Goal: Obtain resource: Obtain resource

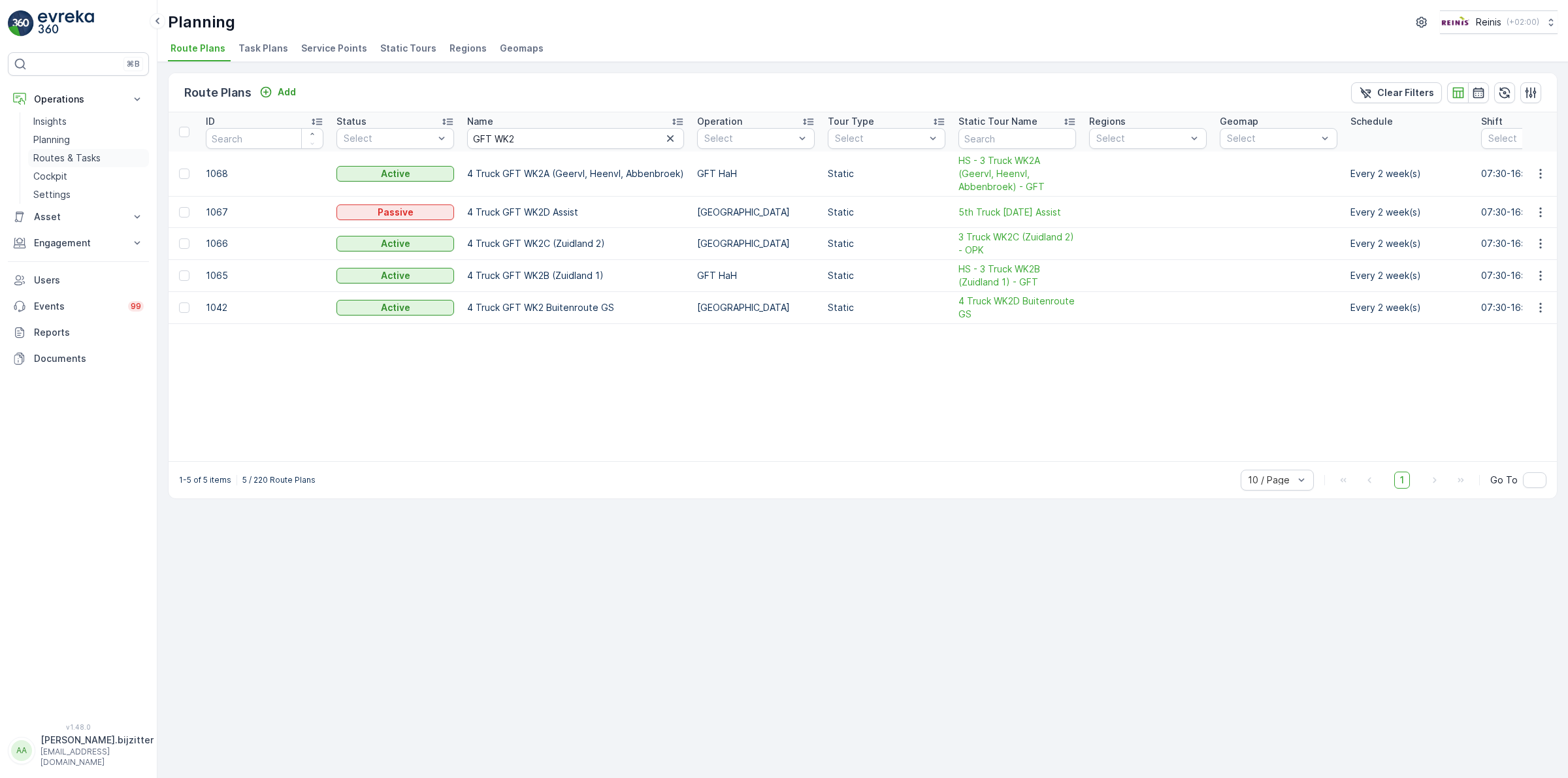
click at [65, 154] on p "Routes & Tasks" at bounding box center [66, 158] width 67 height 13
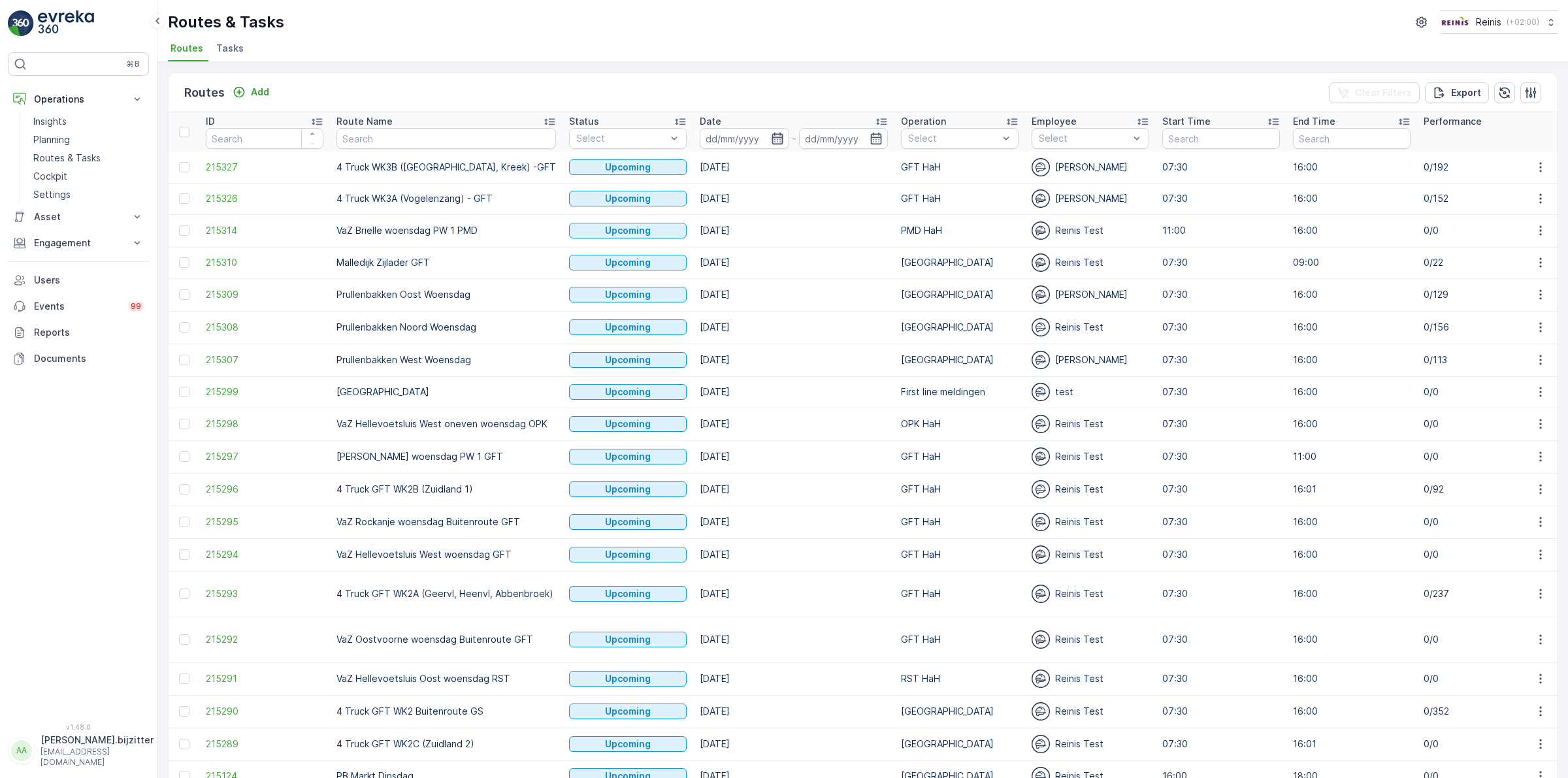
click at [776, 134] on icon "button" at bounding box center [777, 138] width 13 height 13
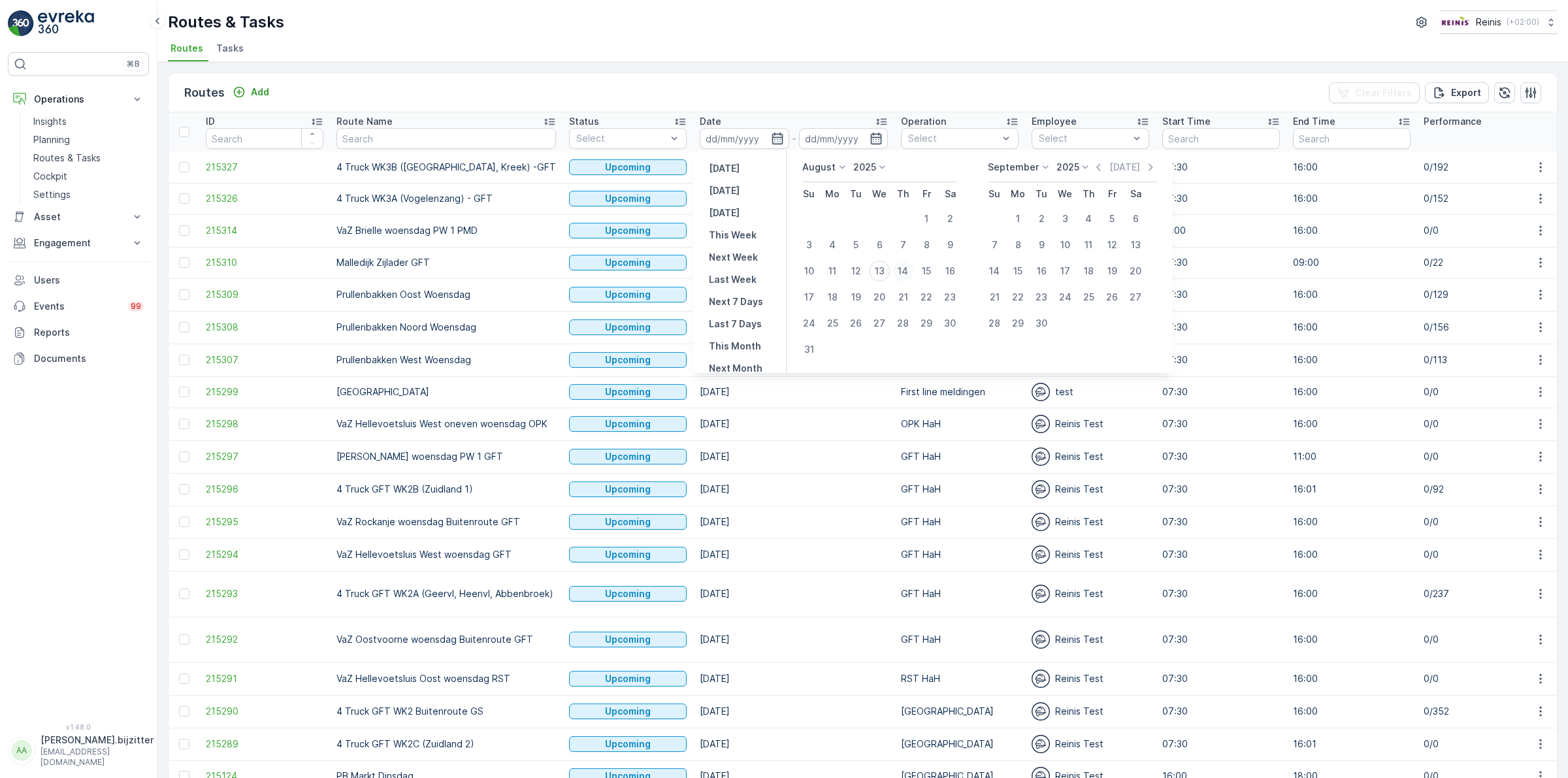
click at [908, 266] on div "14" at bounding box center [903, 271] width 21 height 21
type input "[DATE]"
click at [908, 266] on div "14" at bounding box center [903, 271] width 21 height 21
type input "[DATE]"
click at [908, 266] on div "14" at bounding box center [903, 271] width 21 height 21
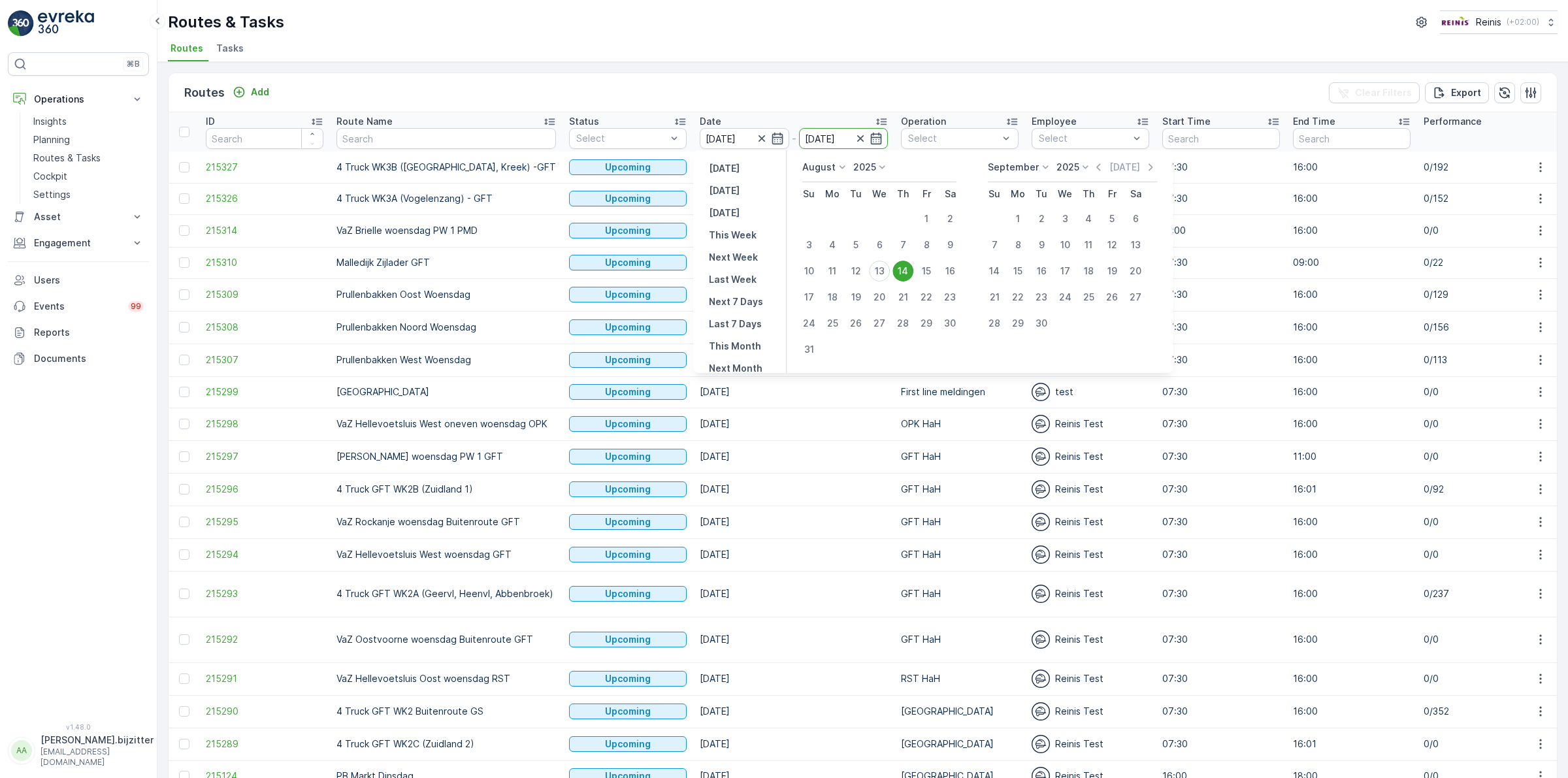
click at [908, 266] on td "[GEOGRAPHIC_DATA]" at bounding box center [960, 262] width 131 height 31
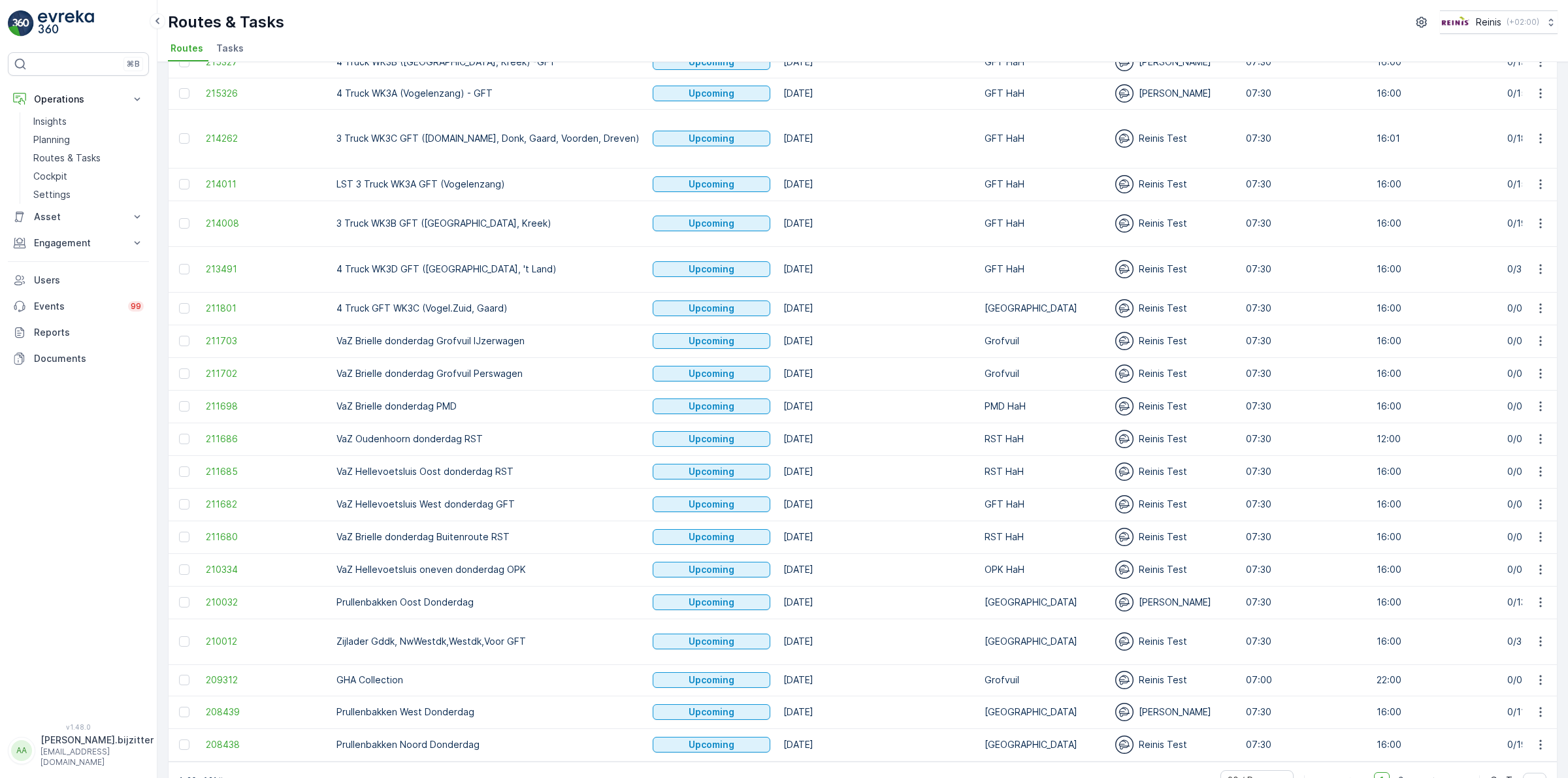
scroll to position [106, 0]
click at [1397, 770] on span "2" at bounding box center [1401, 779] width 18 height 17
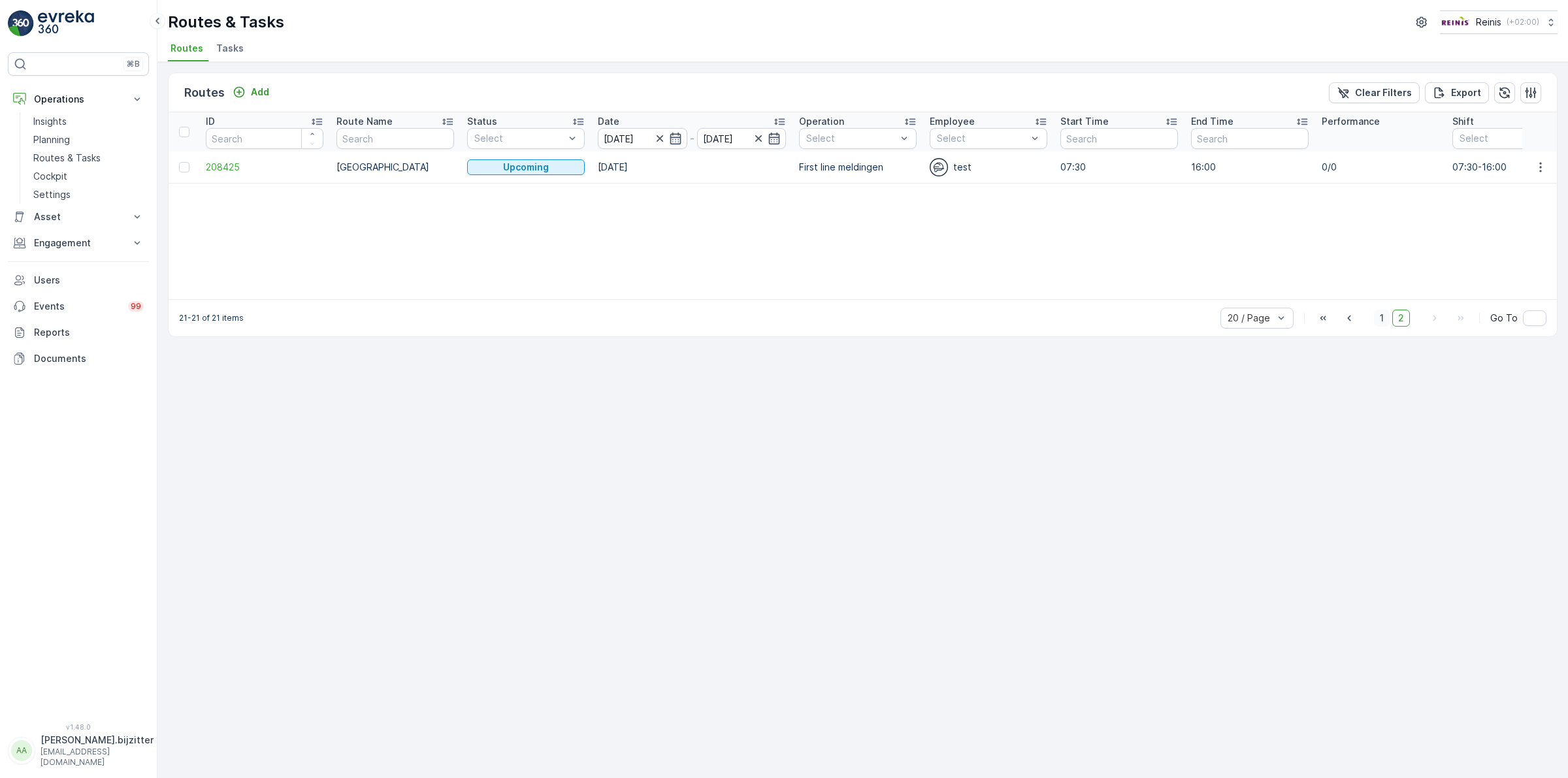
click at [1383, 314] on span "1" at bounding box center [1381, 318] width 16 height 17
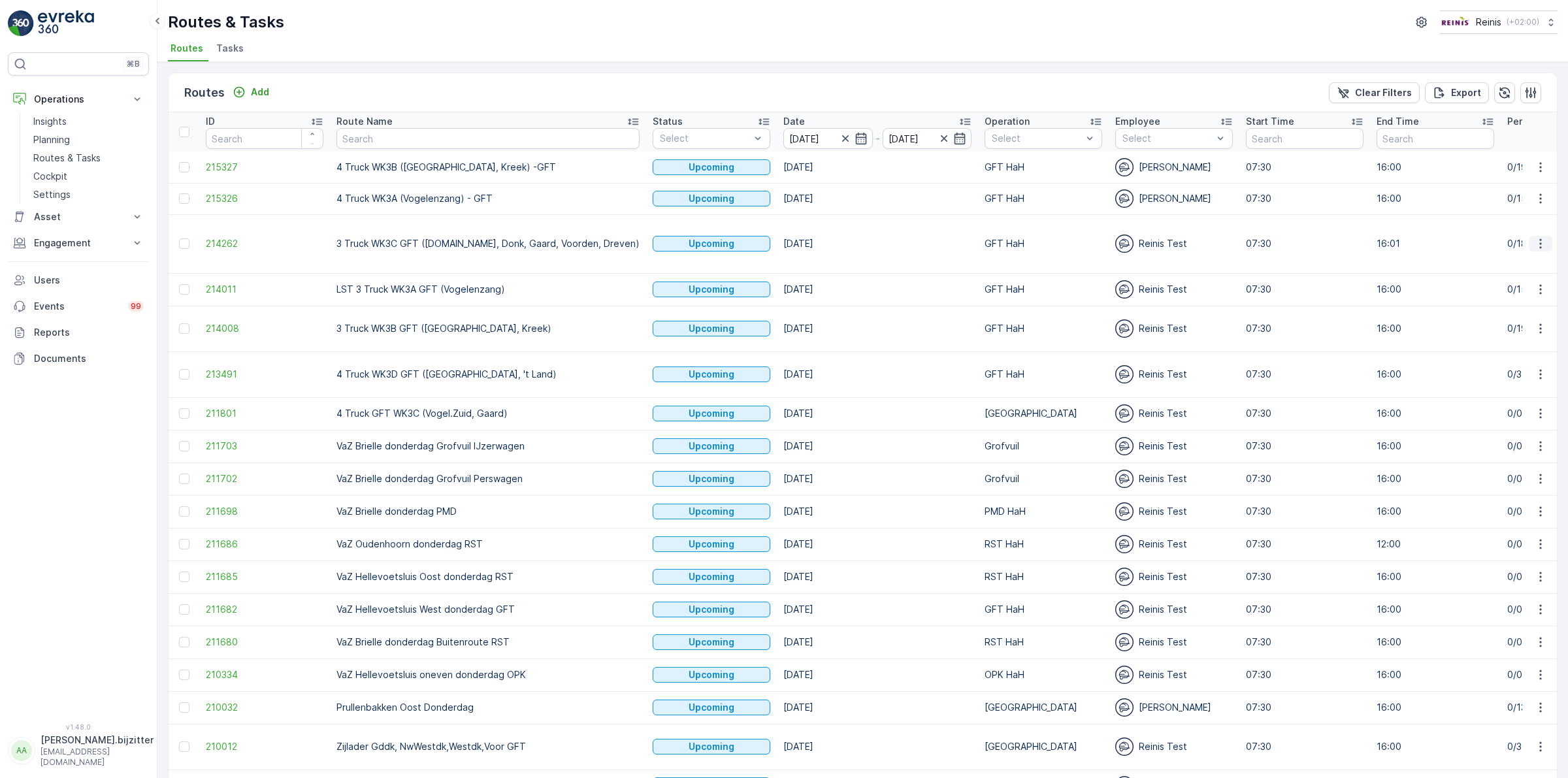
click at [1534, 240] on icon "button" at bounding box center [1541, 244] width 13 height 13
click at [1514, 258] on span "See More Details" at bounding box center [1510, 257] width 76 height 13
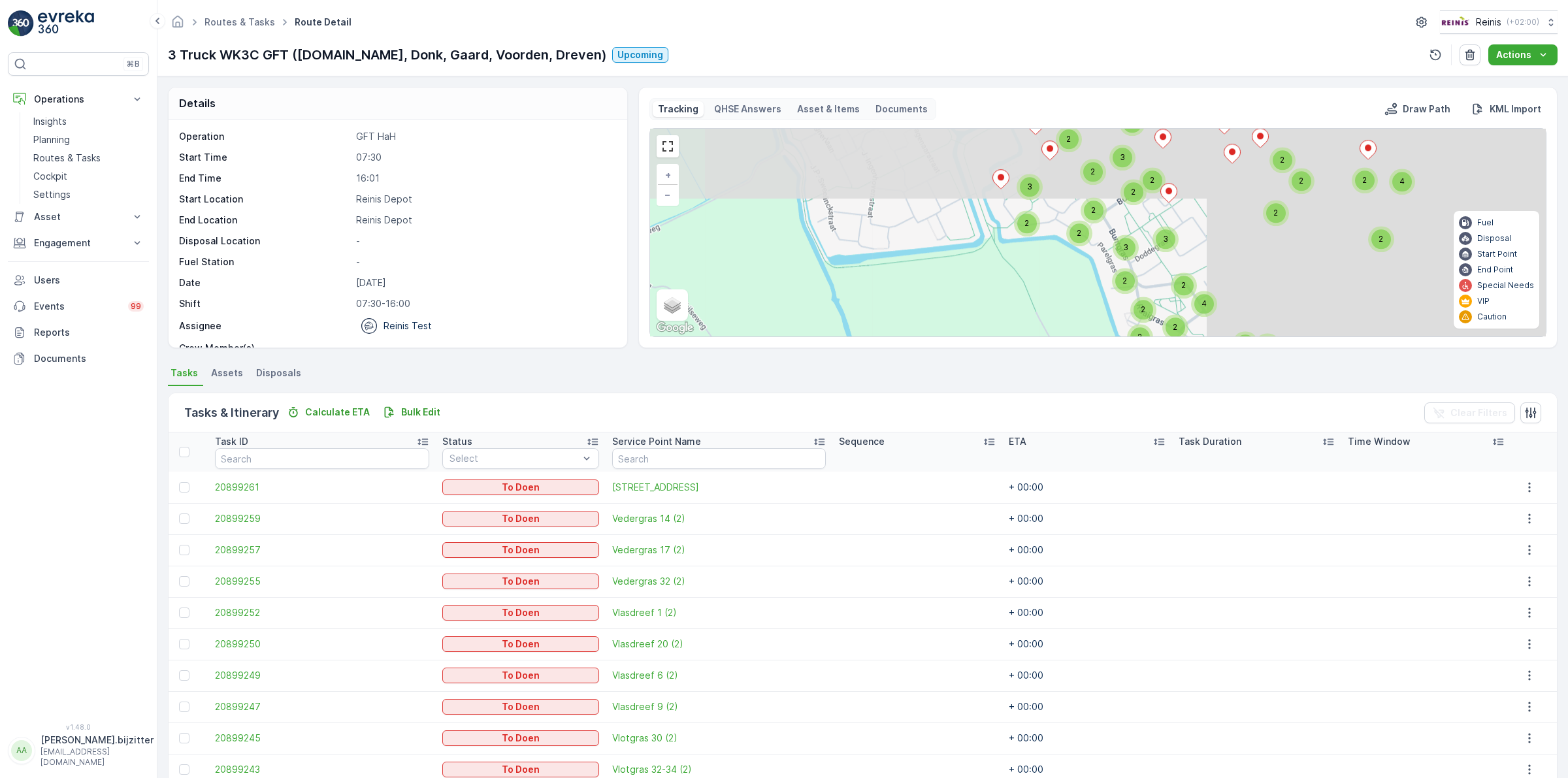
drag, startPoint x: 1203, startPoint y: 252, endPoint x: 632, endPoint y: 371, distance: 583.3
click at [632, 371] on div "Details Operation GFT HaH Start Time 07:30 End Time 16:01 Start Location [GEOGR…" at bounding box center [863, 427] width 1411 height 701
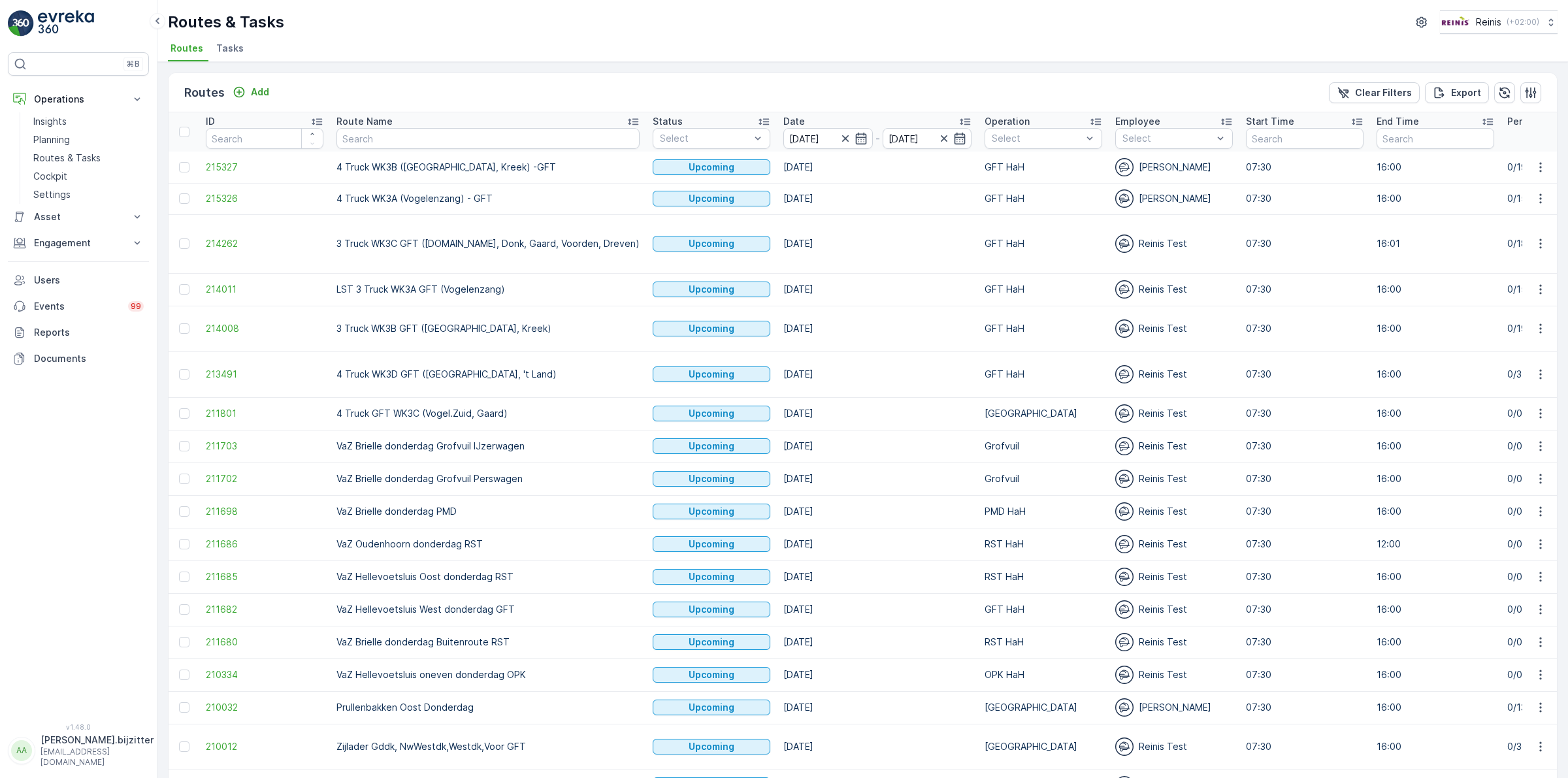
drag, startPoint x: 1216, startPoint y: 325, endPoint x: 1056, endPoint y: 331, distance: 160.1
click at [1056, 352] on td "GFT HaH" at bounding box center [1044, 374] width 131 height 45
click at [393, 397] on td "4 Truck GFT WK3C (Vogel.Zuid, Gaard)" at bounding box center [488, 413] width 317 height 32
click at [1523, 273] on td at bounding box center [1540, 289] width 35 height 32
click at [1534, 282] on icon "button" at bounding box center [1541, 289] width 13 height 13
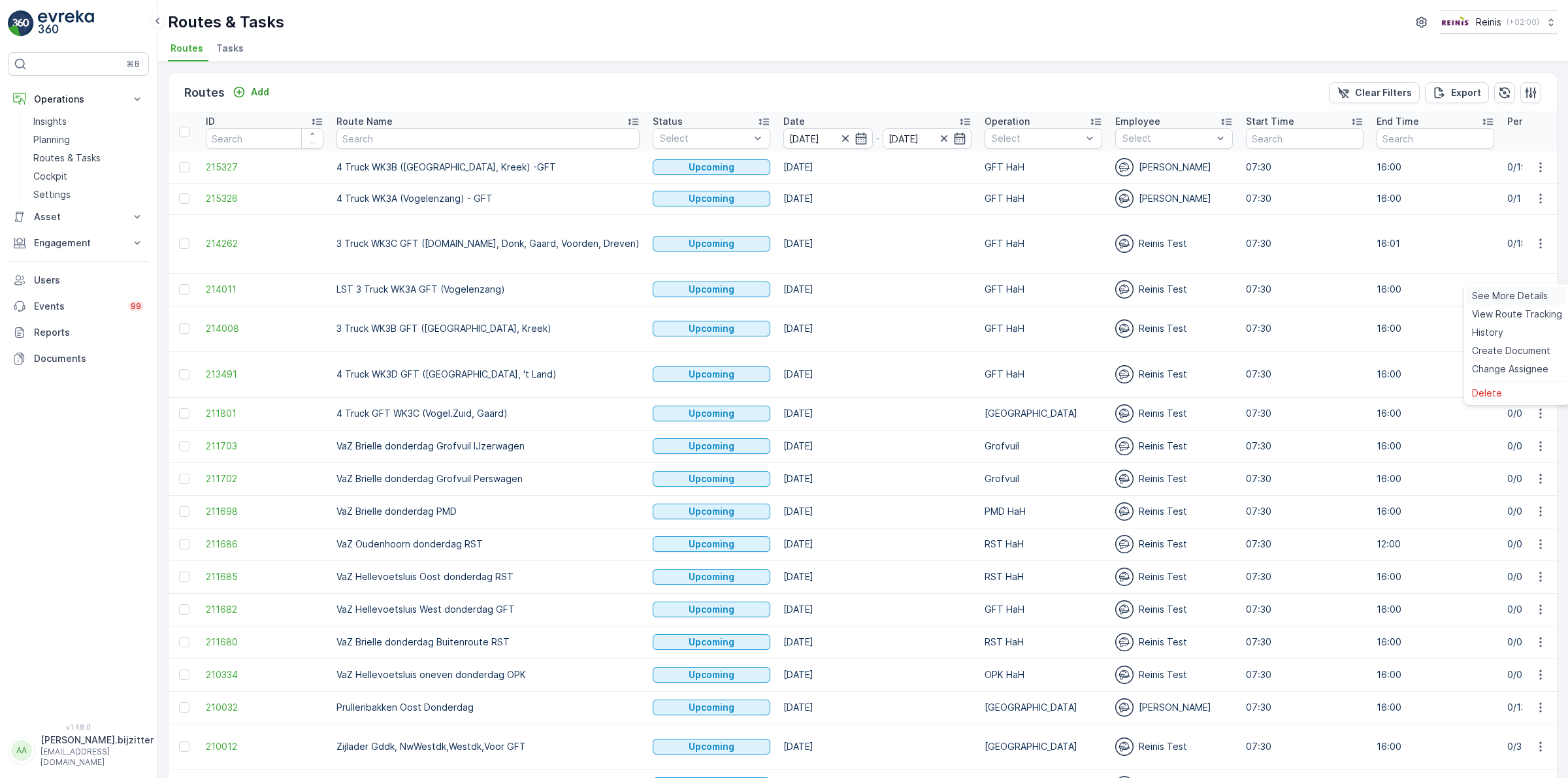
click at [1504, 299] on span "See More Details" at bounding box center [1510, 296] width 76 height 13
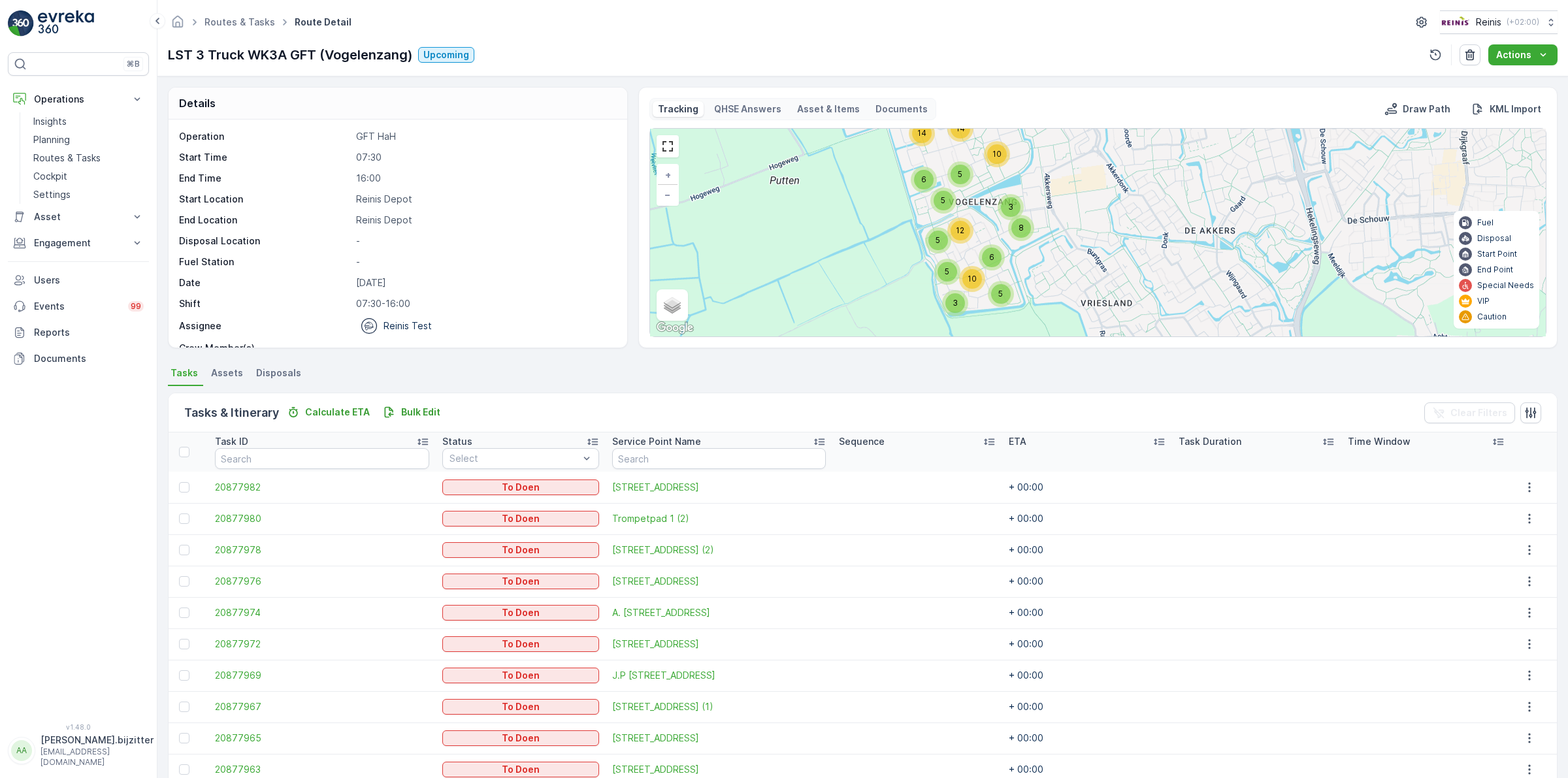
drag, startPoint x: 1073, startPoint y: 201, endPoint x: 1141, endPoint y: 268, distance: 95.5
click at [1141, 268] on div "2 4 8 6 8 4 3 8 10 14 5 14 5 12 6 5 5 5 6 3 10 5 + − Satellite Roadmap Terrain …" at bounding box center [1098, 232] width 896 height 208
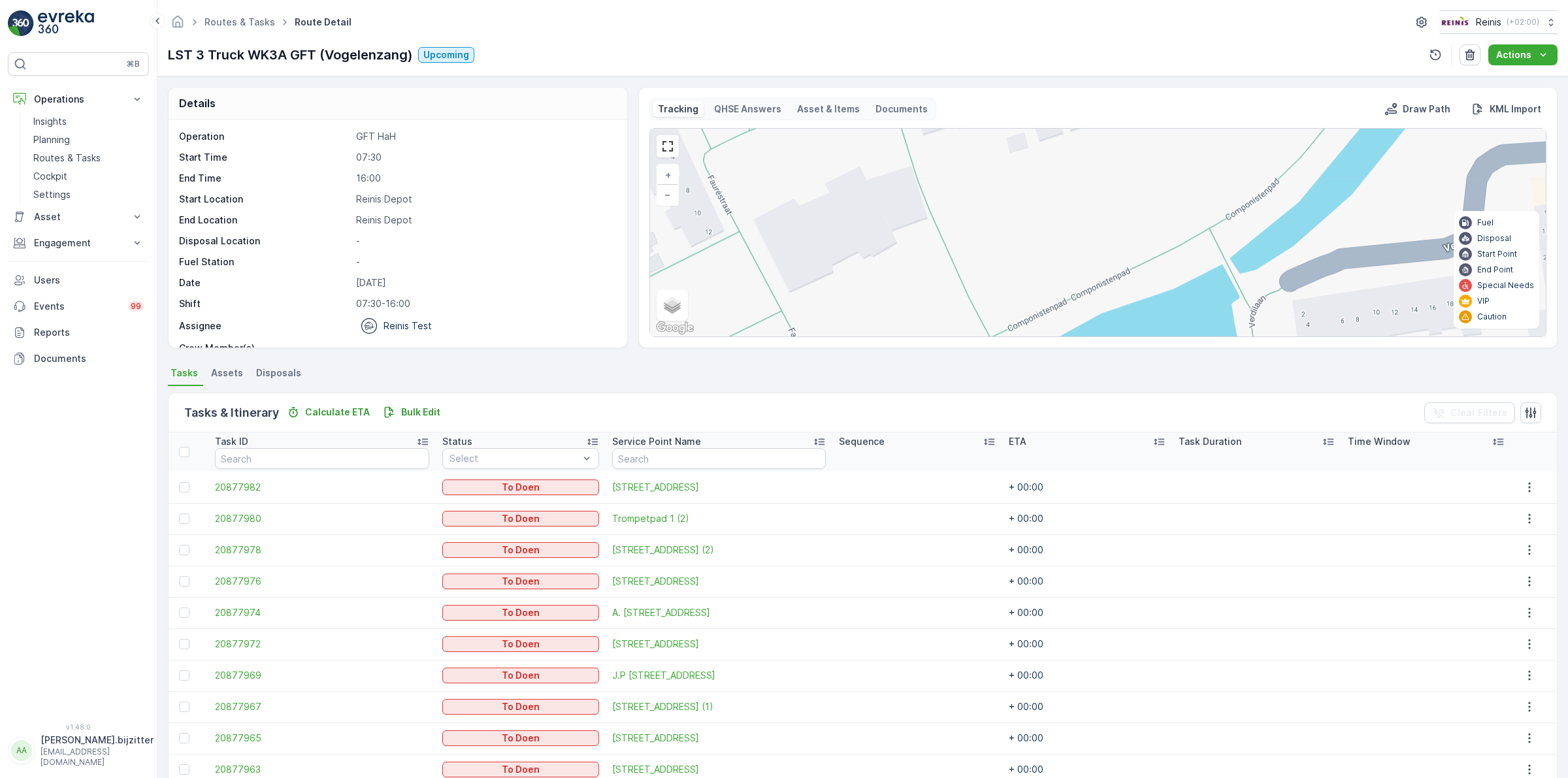
drag, startPoint x: 923, startPoint y: 236, endPoint x: 1270, endPoint y: 241, distance: 347.0
click at [1269, 241] on div "2 2 2 2 2 2 2 4 2 2 2 2 2 2 2 2 + − Satellite Roadmap Terrain Hybrid Leaflet Ke…" at bounding box center [1098, 232] width 896 height 208
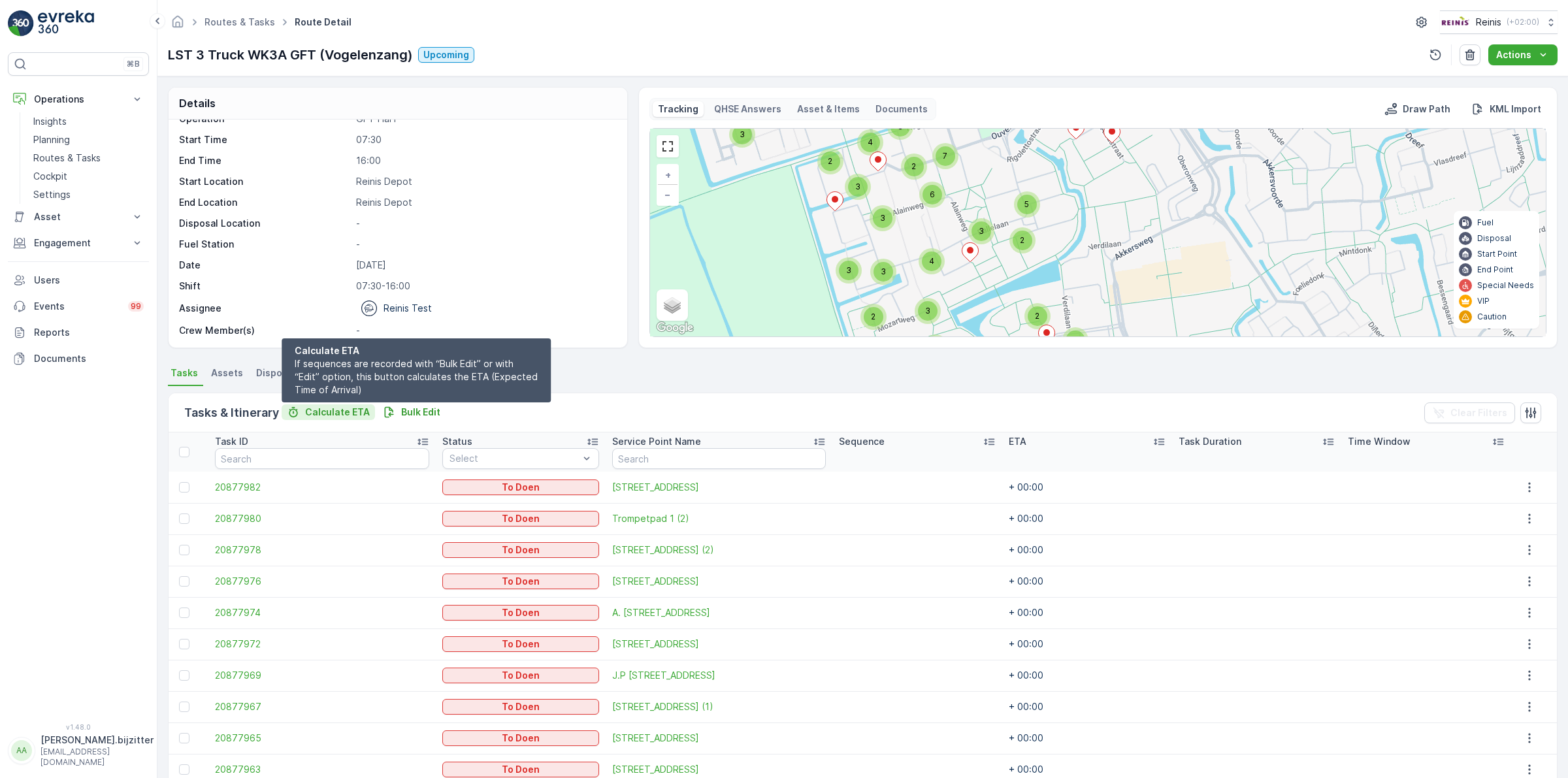
click at [331, 410] on p "Calculate ETA" at bounding box center [337, 412] width 64 height 13
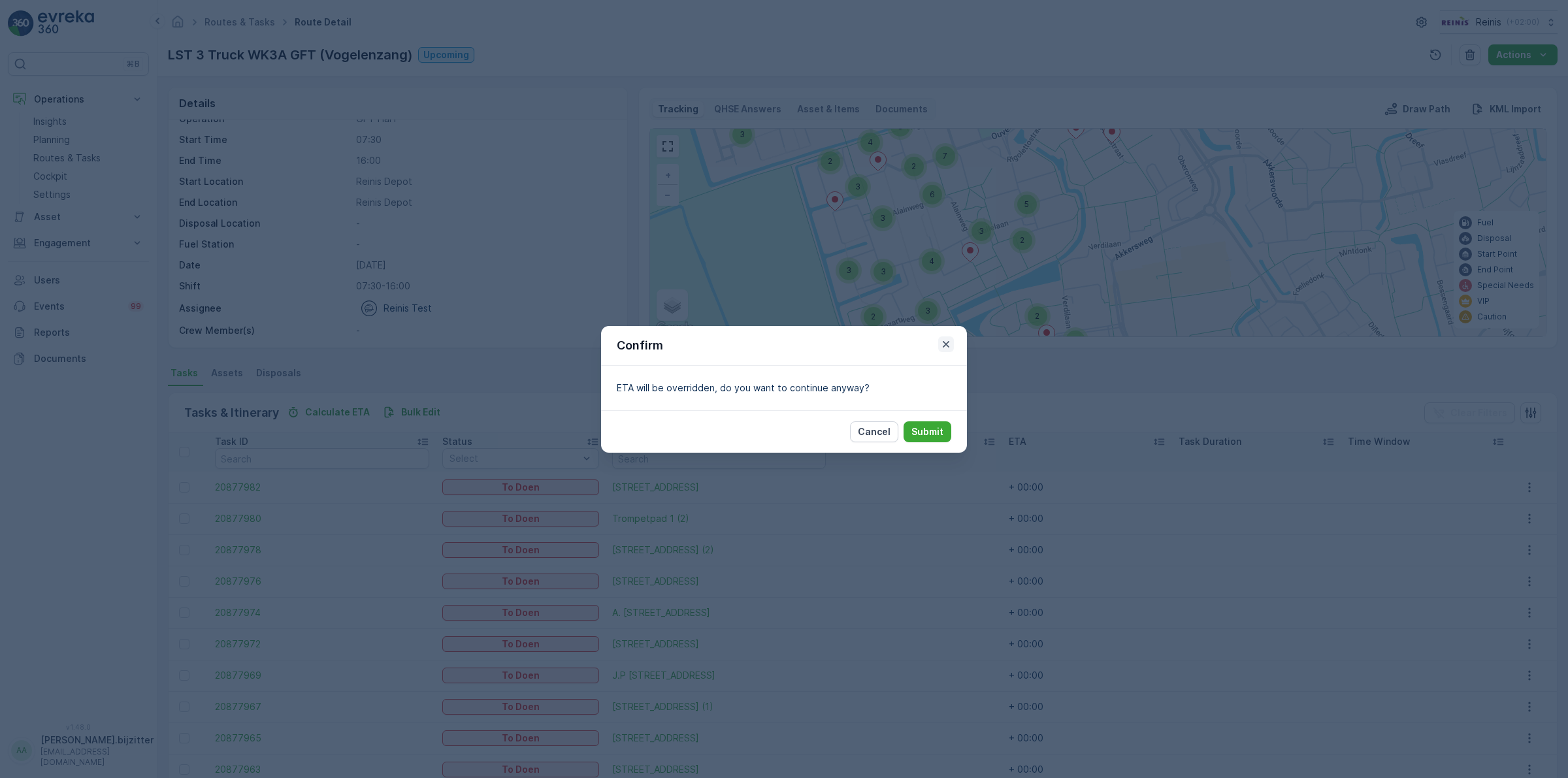
click at [953, 341] on button "button" at bounding box center [946, 344] width 16 height 16
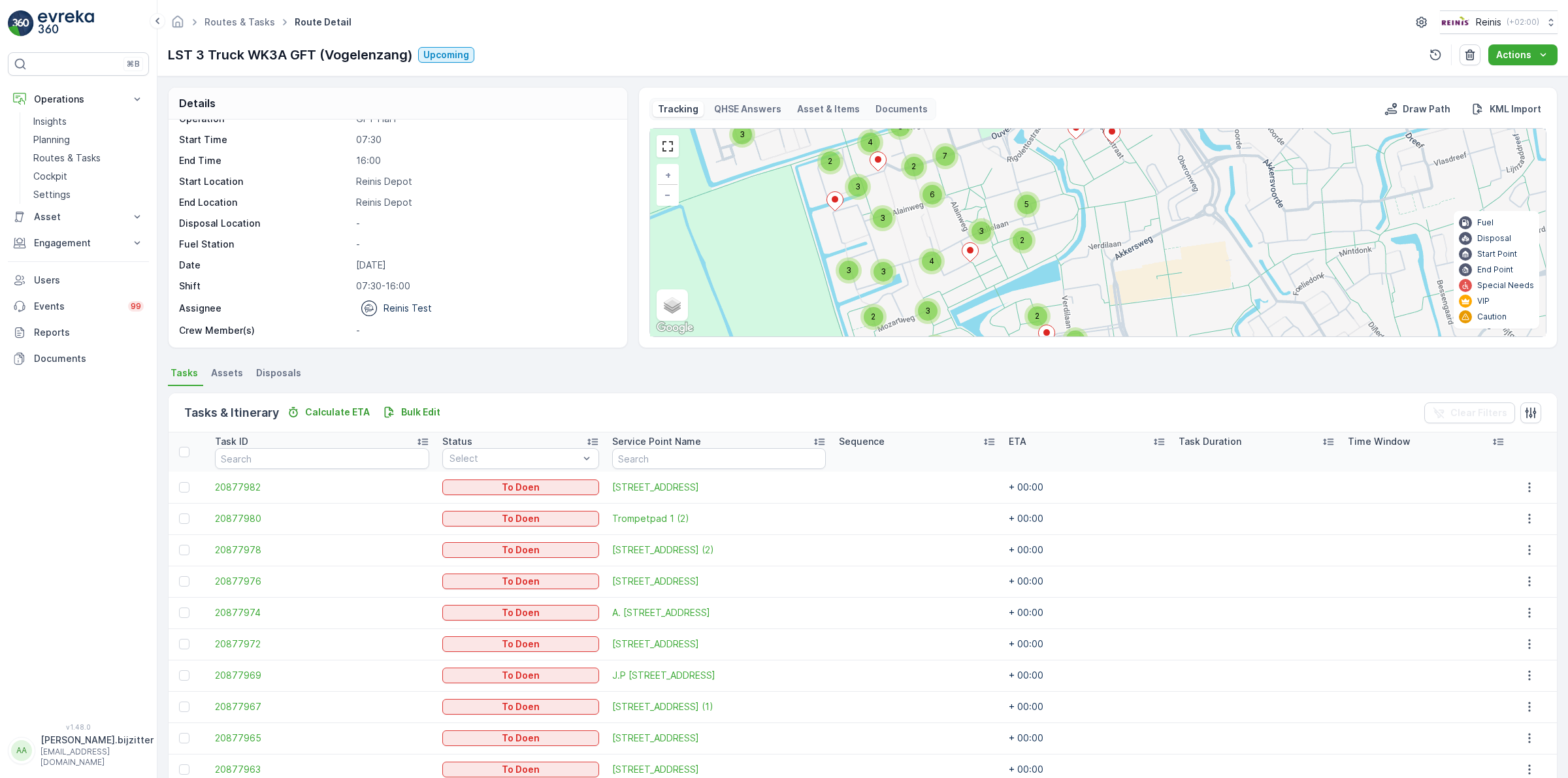
click at [232, 372] on span "Assets" at bounding box center [228, 373] width 32 height 13
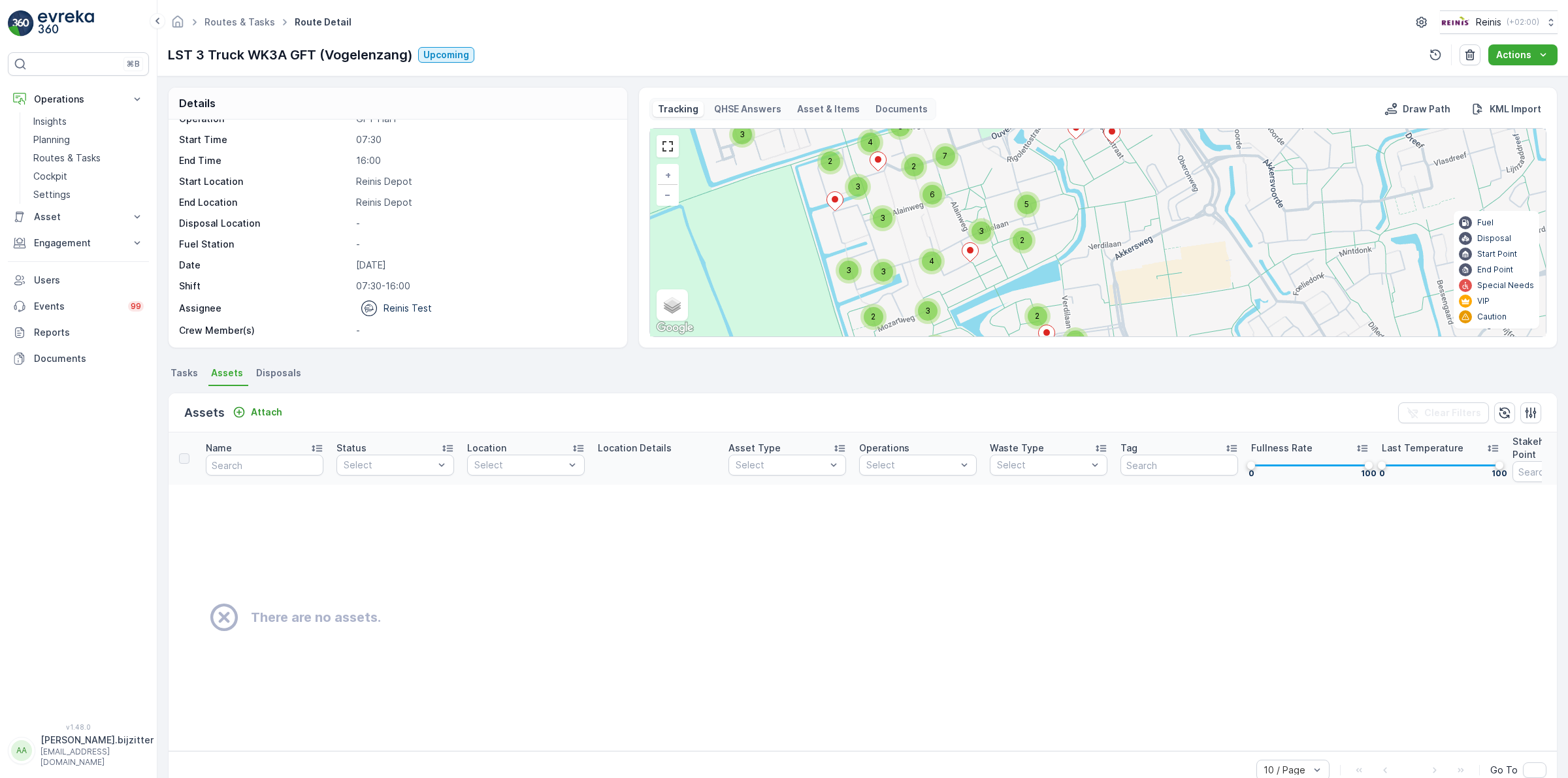
click at [265, 373] on span "Disposals" at bounding box center [279, 373] width 46 height 13
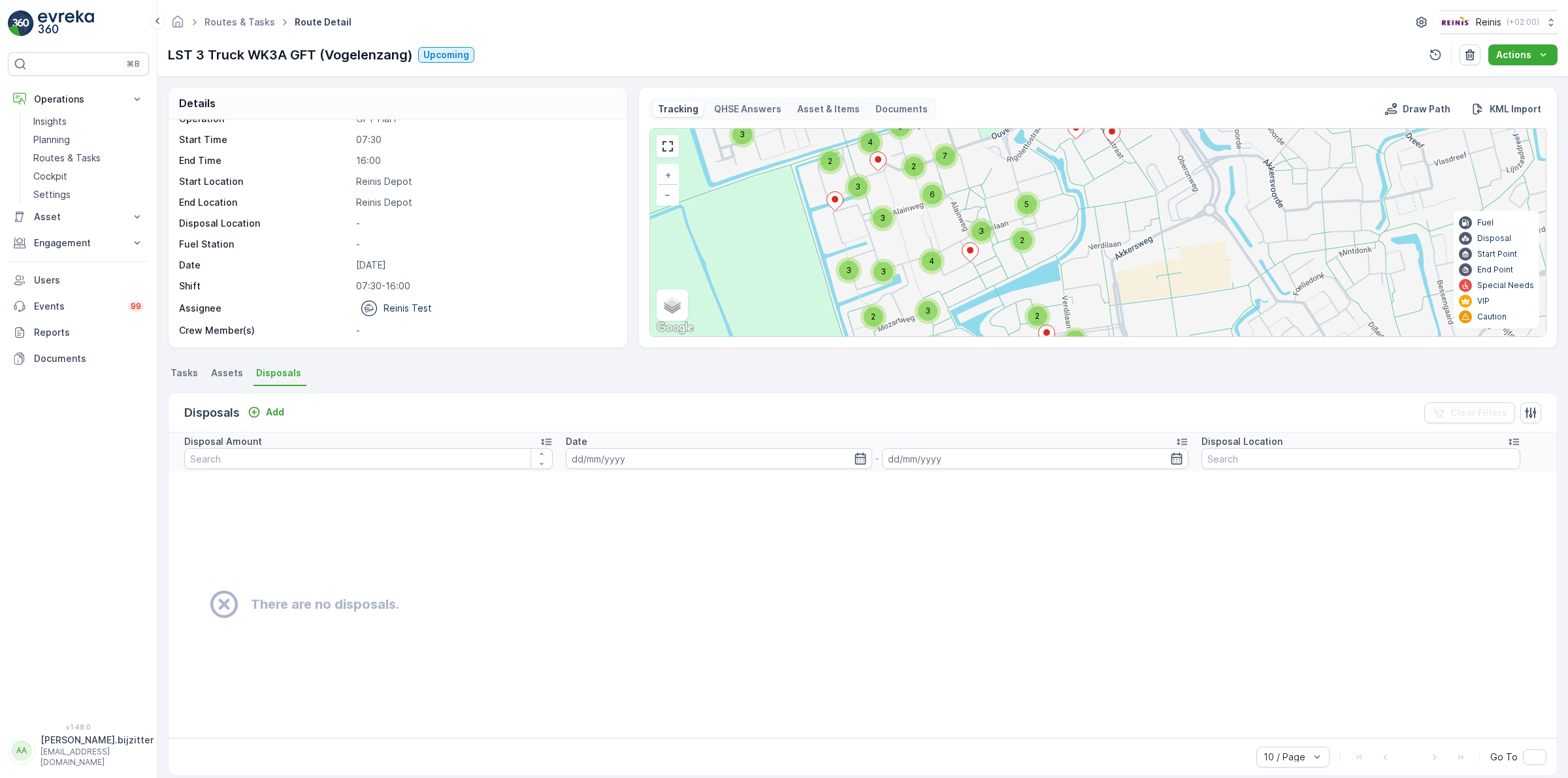
click at [184, 375] on span "Tasks" at bounding box center [184, 373] width 27 height 13
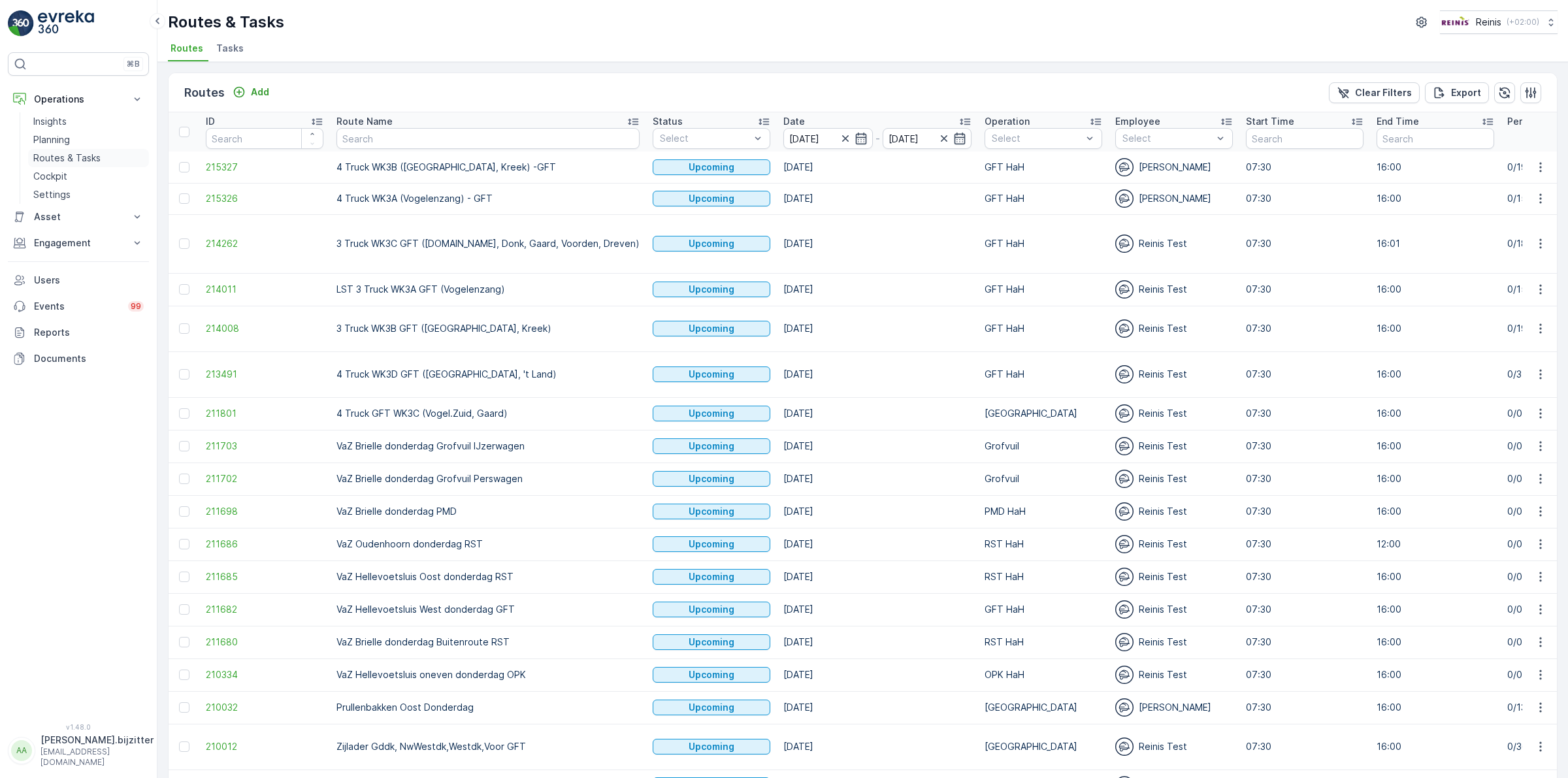
click at [52, 154] on p "Routes & Tasks" at bounding box center [66, 158] width 67 height 13
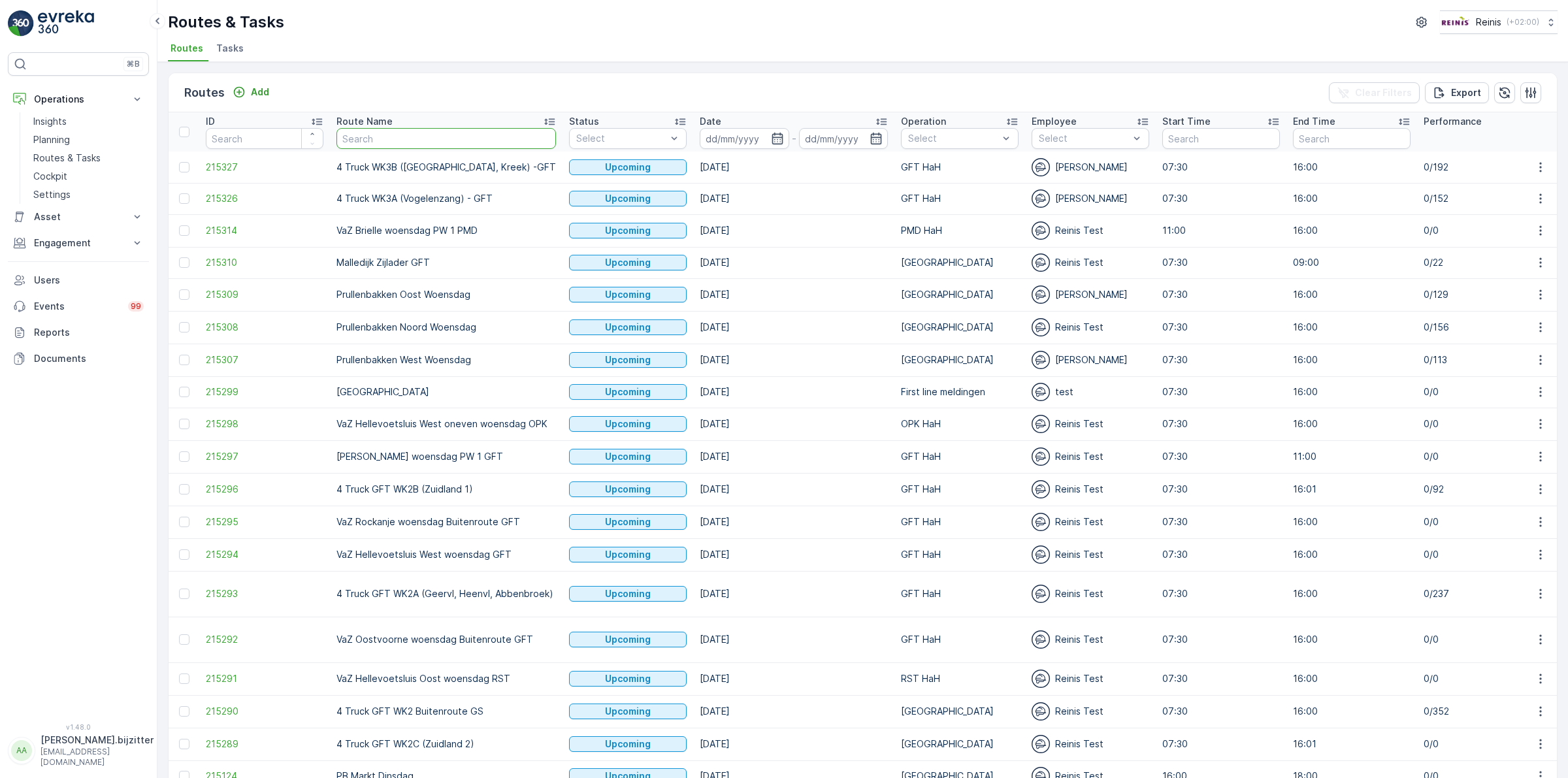
click at [403, 142] on input "text" at bounding box center [447, 138] width 220 height 21
type input "LSA"
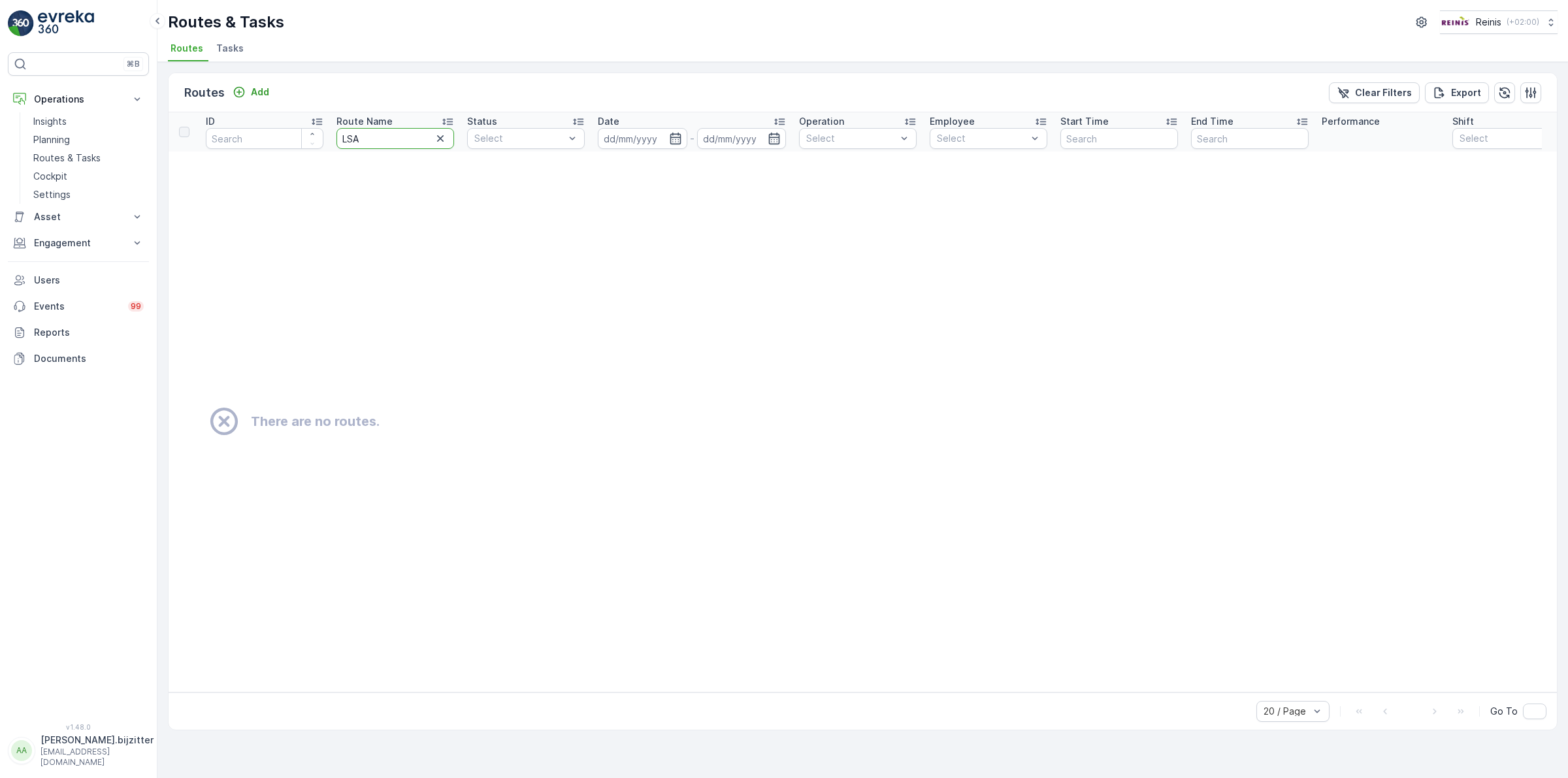
click at [403, 142] on input "LSA" at bounding box center [395, 138] width 118 height 21
type input "LS"
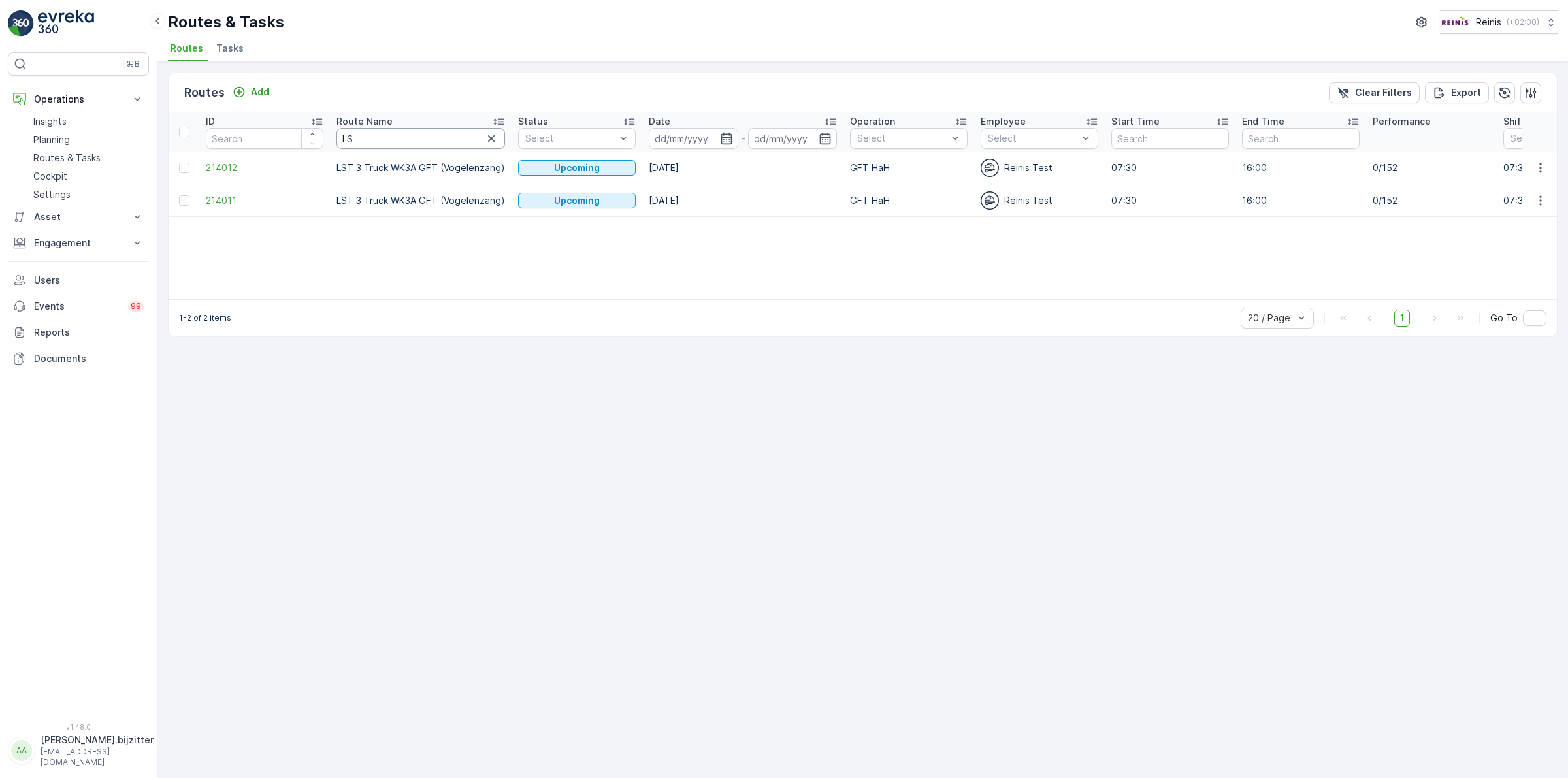
click at [379, 134] on input "LS" at bounding box center [421, 138] width 169 height 21
click at [377, 139] on input "LS" at bounding box center [421, 138] width 169 height 21
type input "WK"
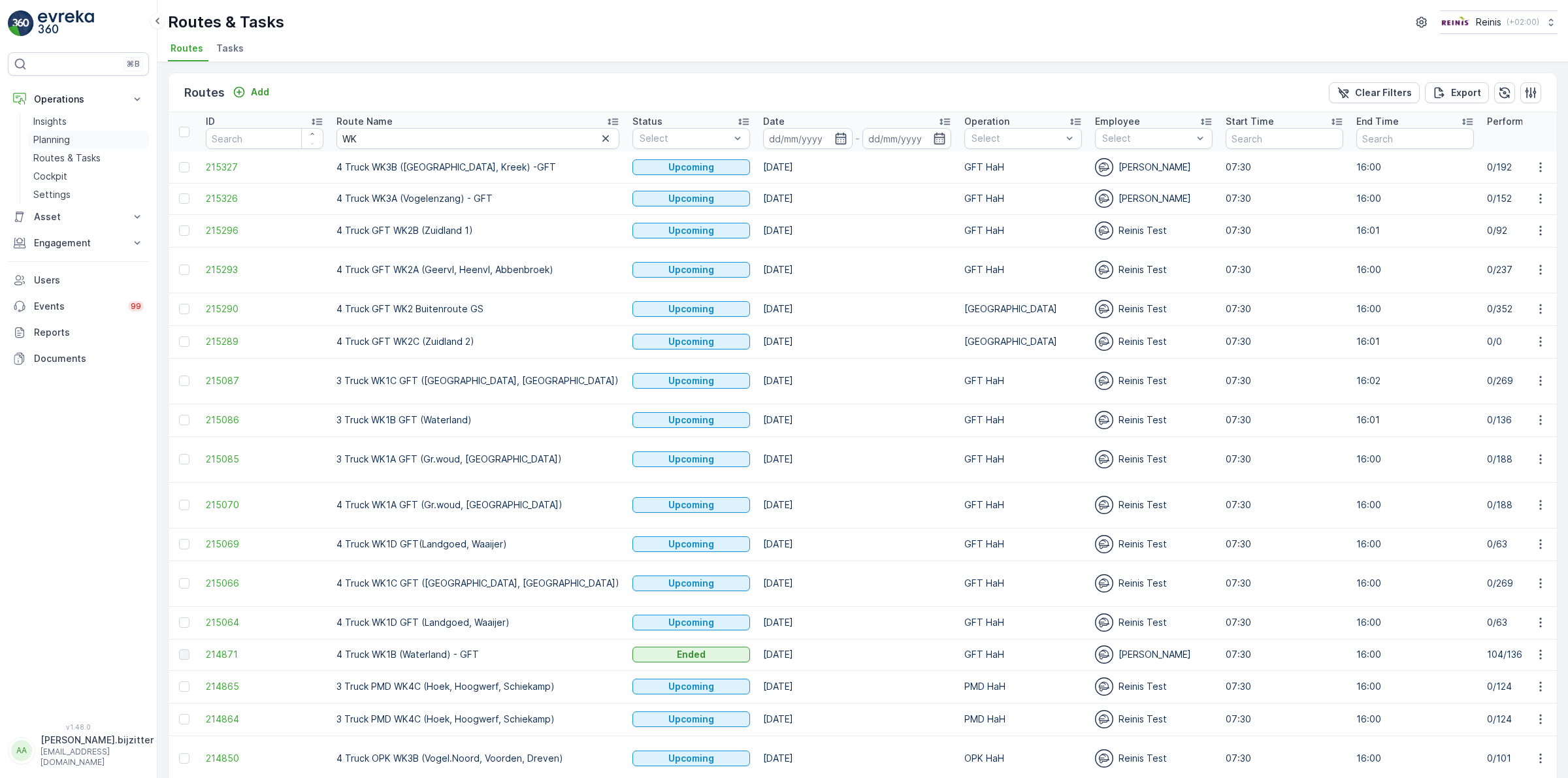
click at [53, 137] on p "Planning" at bounding box center [51, 140] width 37 height 13
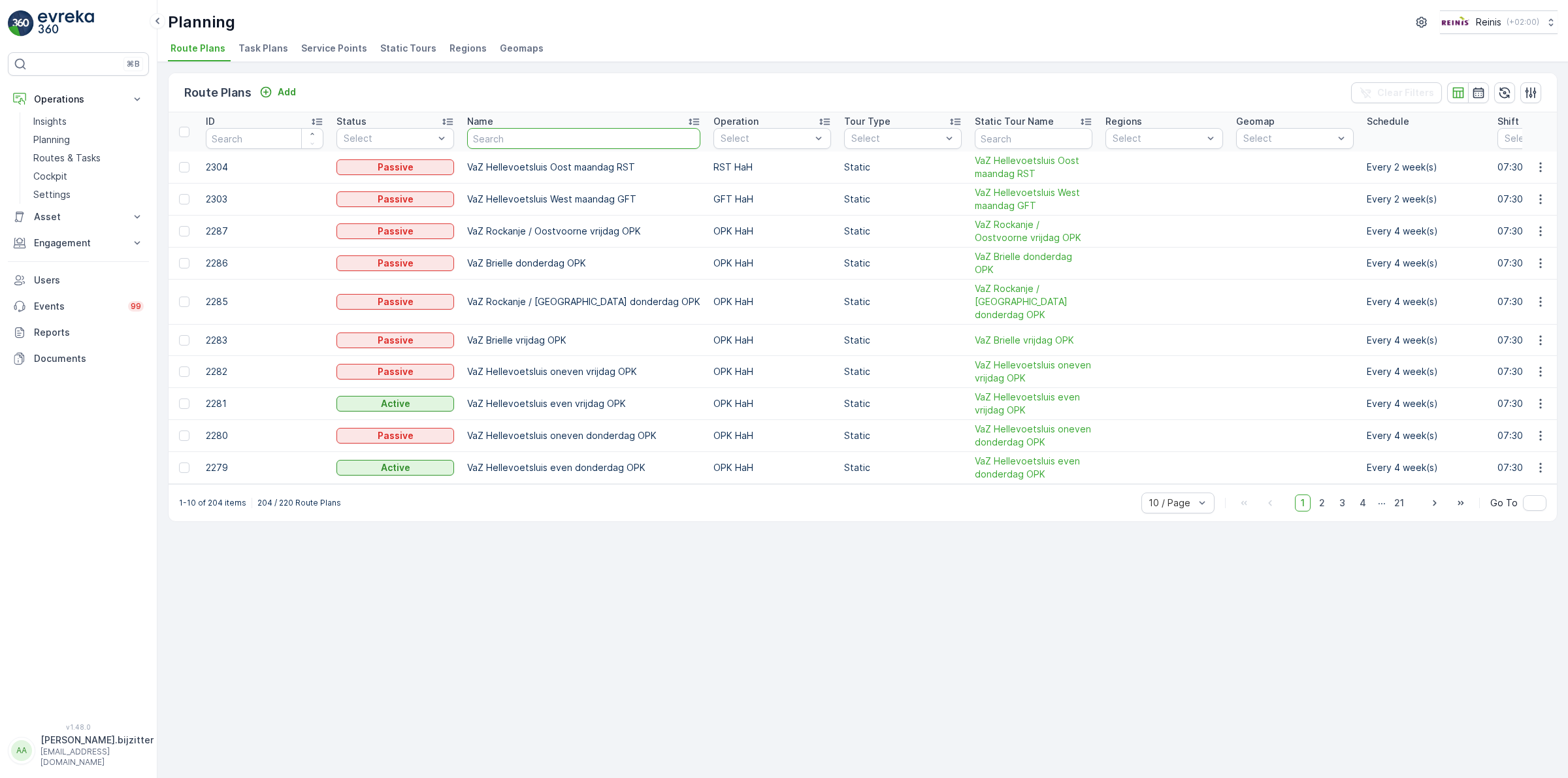
click at [543, 137] on input "text" at bounding box center [584, 138] width 233 height 21
type input "KW3A"
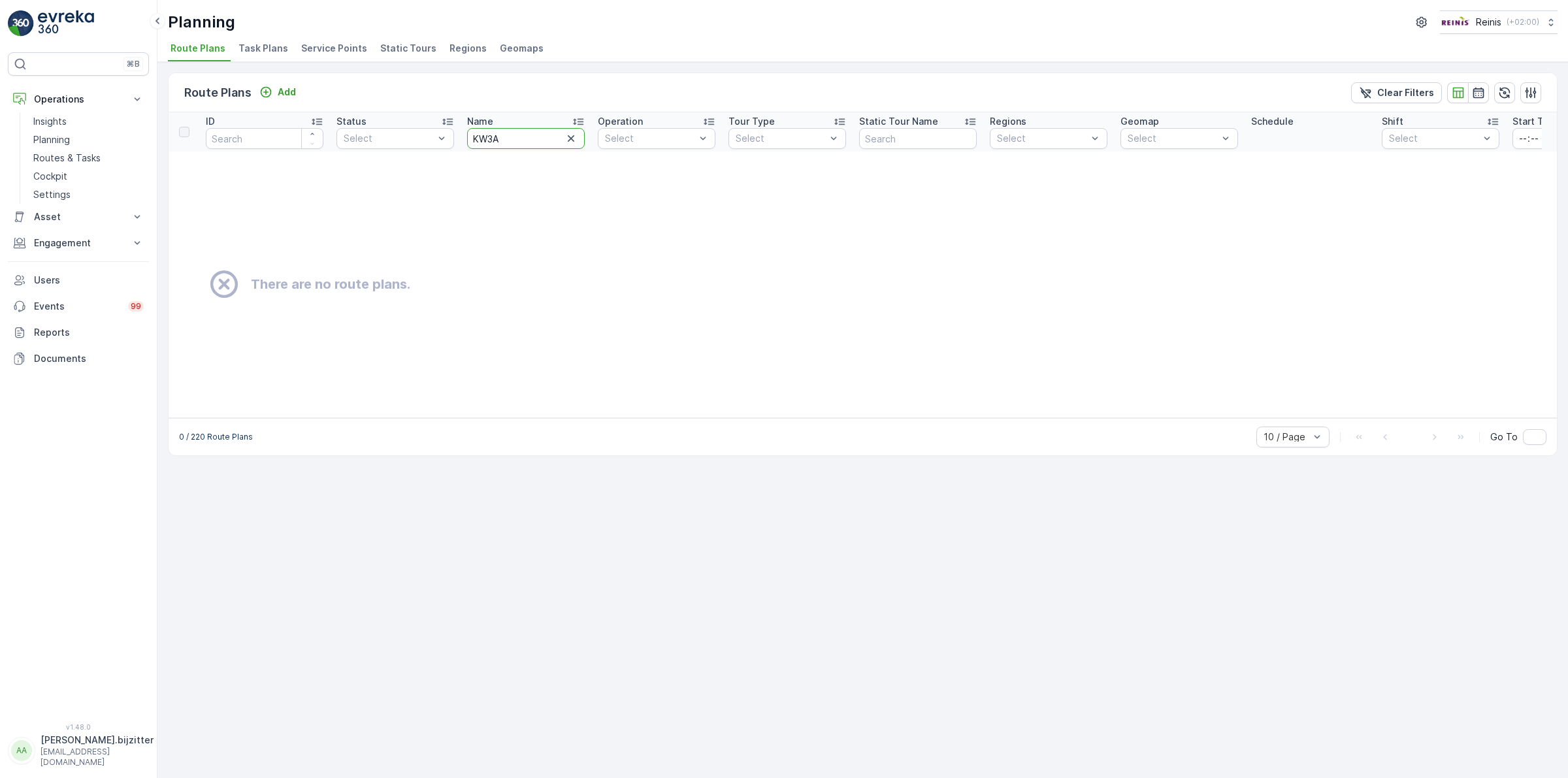
click at [476, 137] on input "KW3A" at bounding box center [526, 138] width 118 height 21
type input "W3A"
click at [483, 136] on input "W3A" at bounding box center [526, 138] width 118 height 21
type input "WK3A"
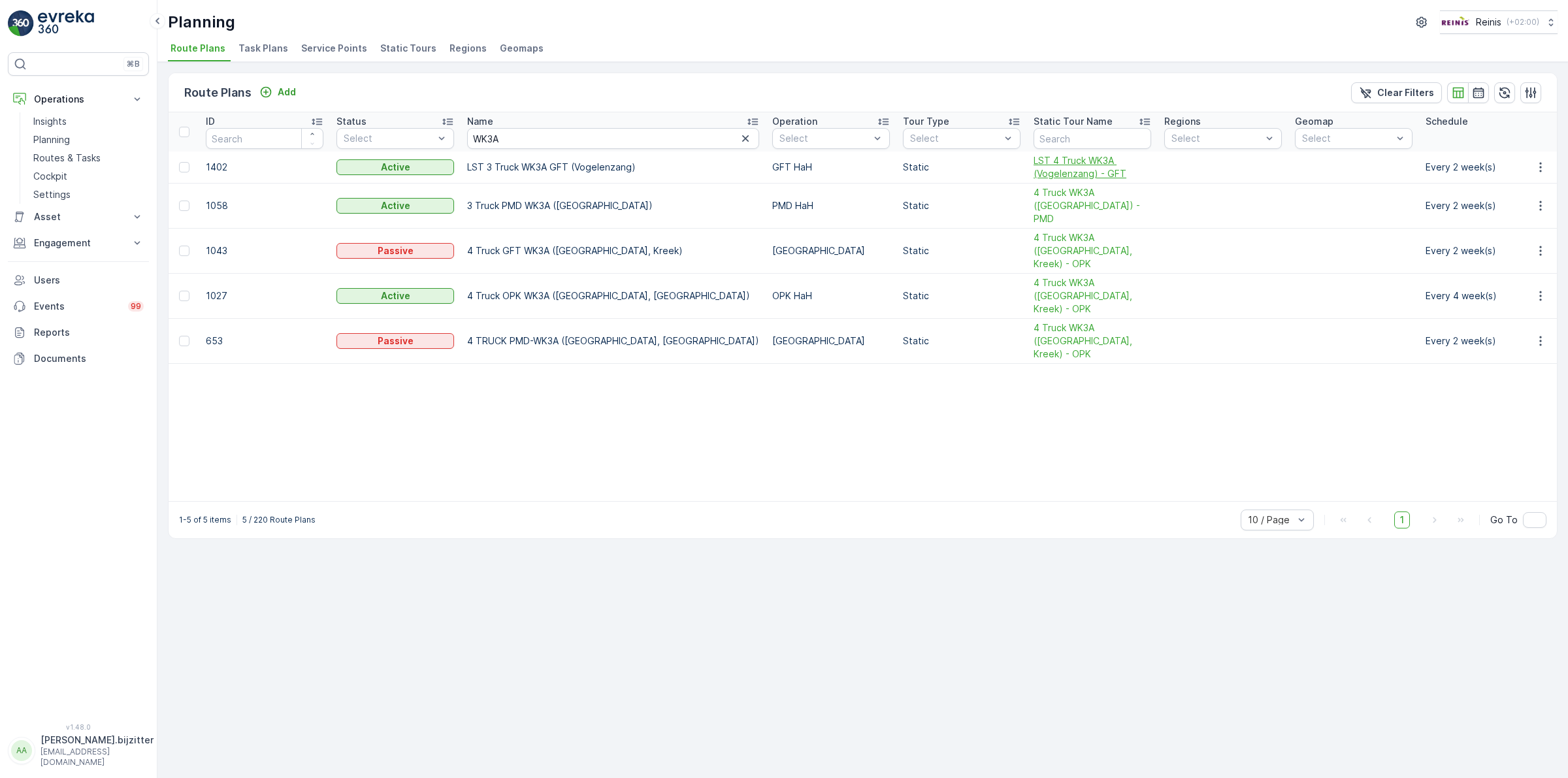
click at [1033, 163] on span "LST 4 Truck WK3A (Vogelenzang) - GFT" at bounding box center [1092, 168] width 118 height 27
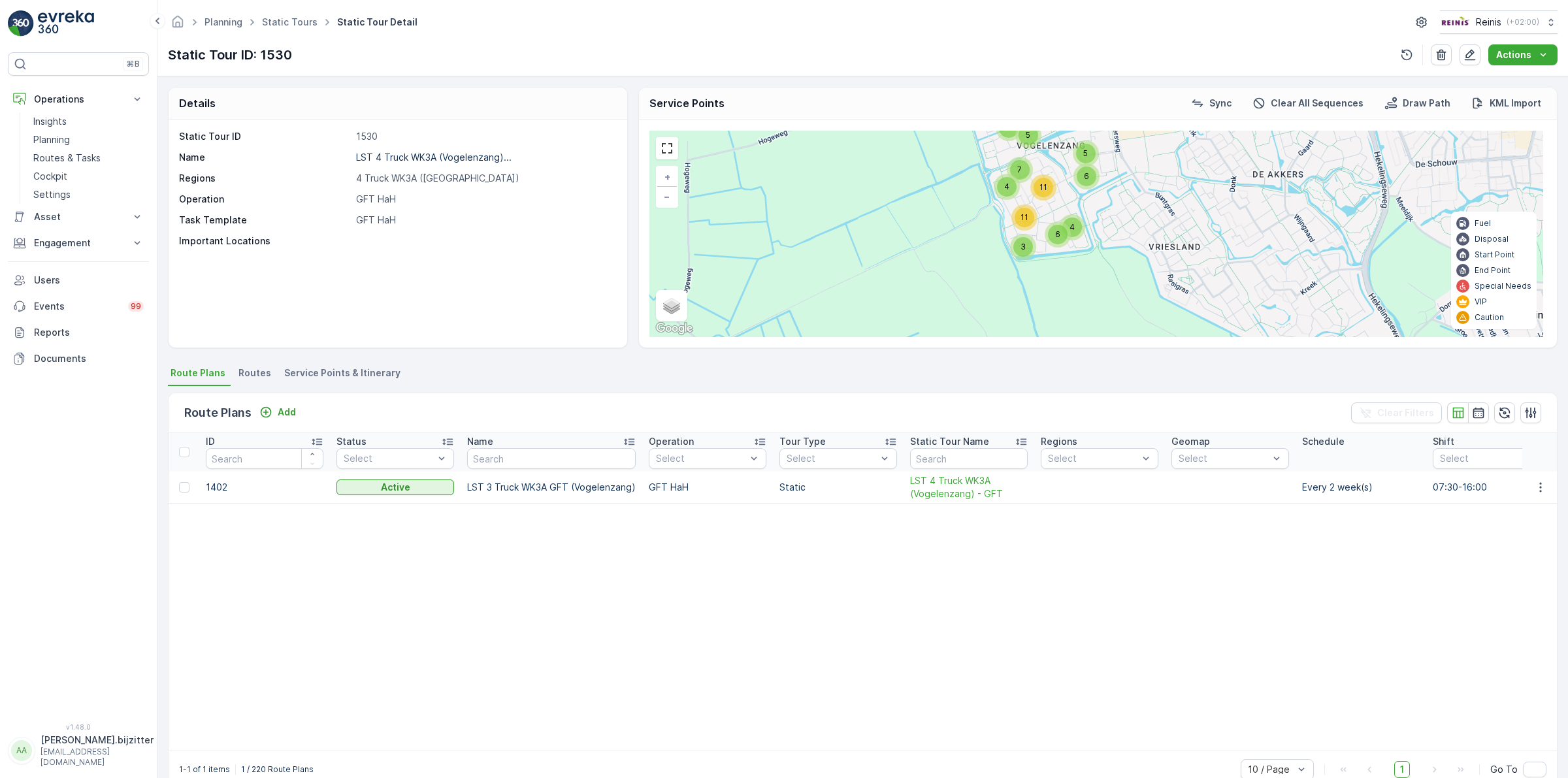
drag, startPoint x: 1063, startPoint y: 224, endPoint x: 1116, endPoint y: 308, distance: 99.3
click at [1125, 314] on div "7 4 6 3 11 6 4 5 11 4 6 10 4 5 7 7 2 5 4 10 4 [GEOGRAPHIC_DATA] (2) Ouverturela…" at bounding box center [1096, 234] width 894 height 207
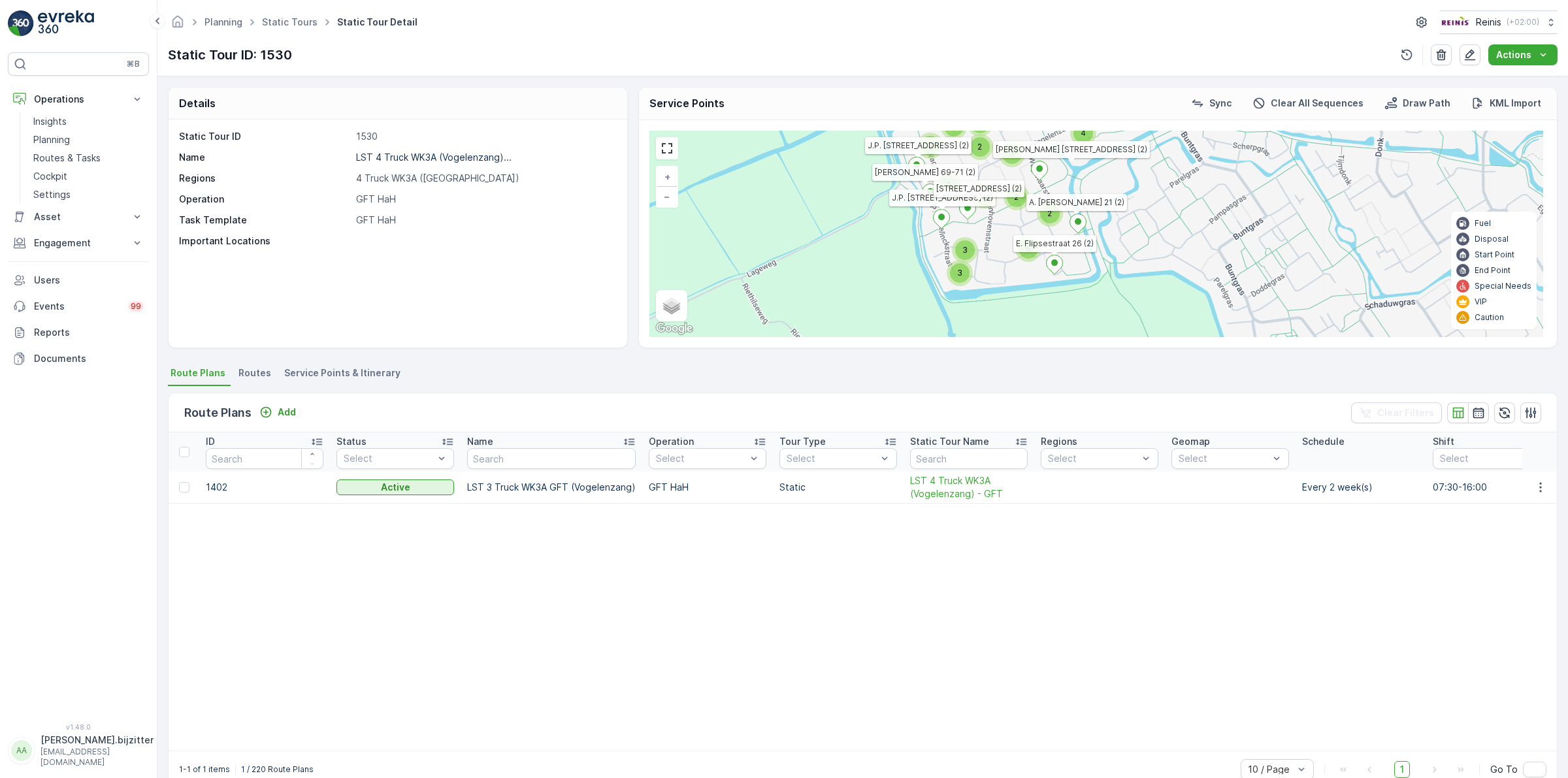
click at [376, 373] on span "Service Points & Itinerary" at bounding box center [342, 373] width 117 height 13
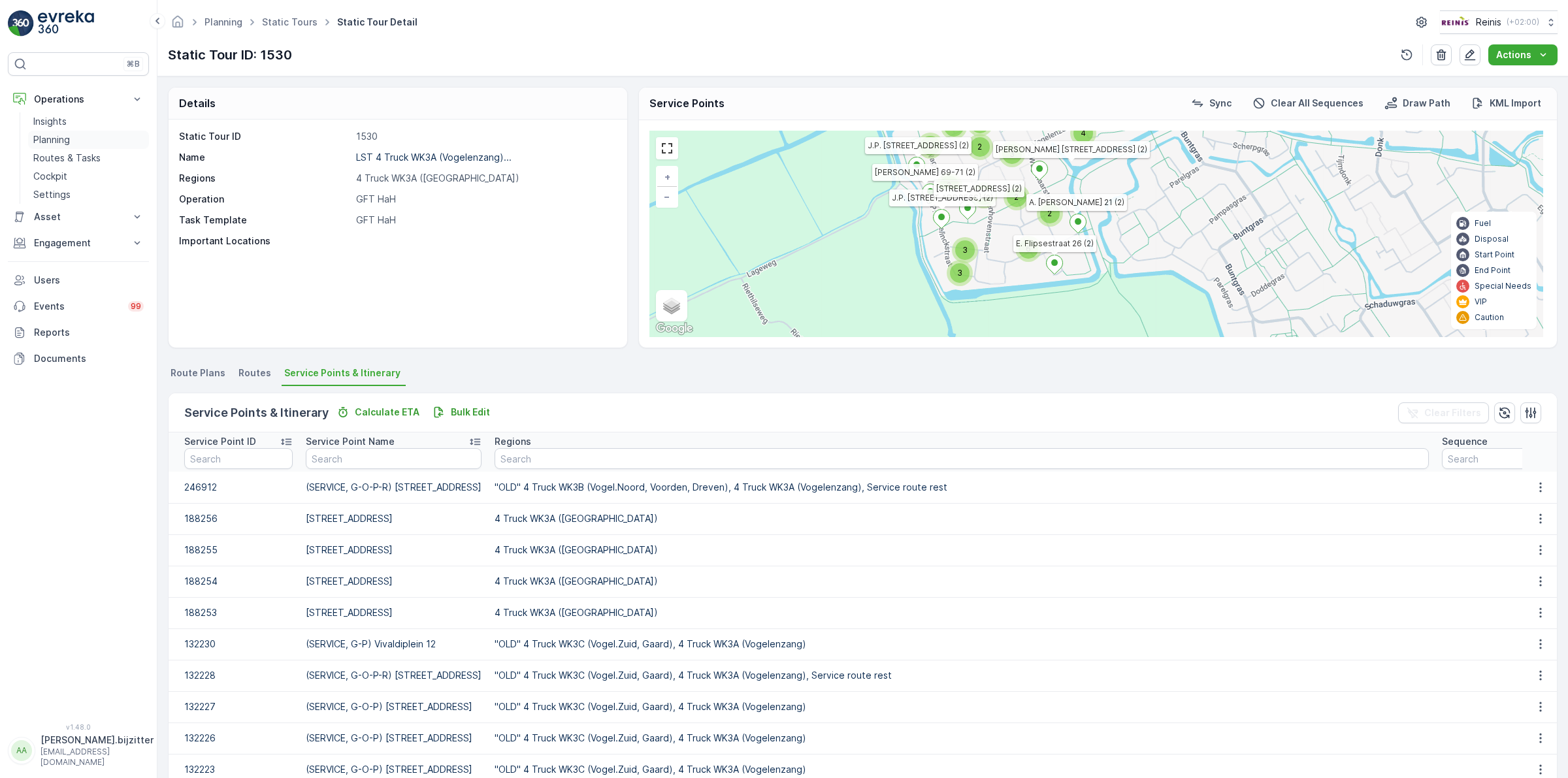
click at [58, 137] on p "Planning" at bounding box center [51, 140] width 37 height 13
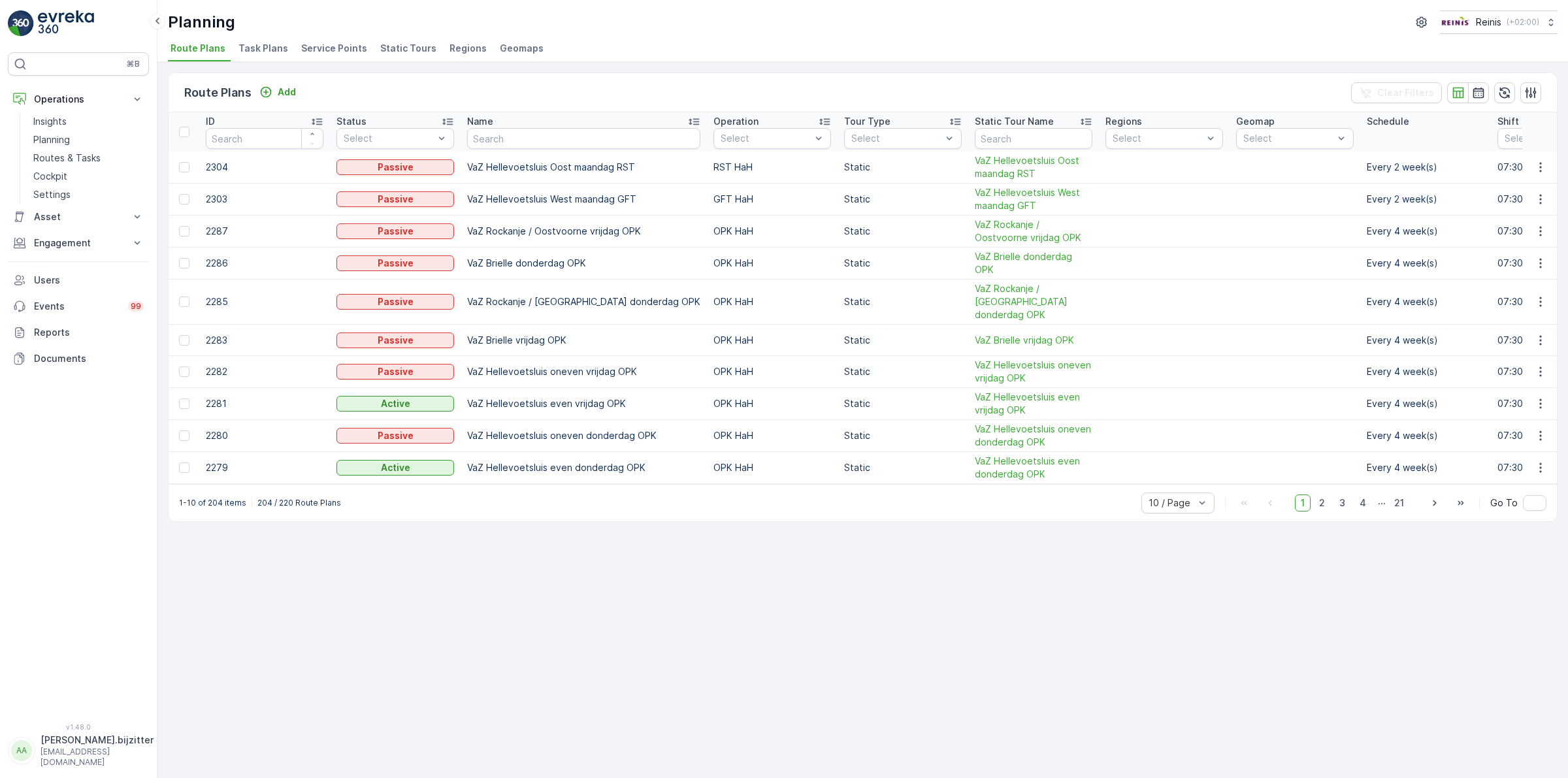
click at [392, 51] on span "Static Tours" at bounding box center [408, 48] width 56 height 13
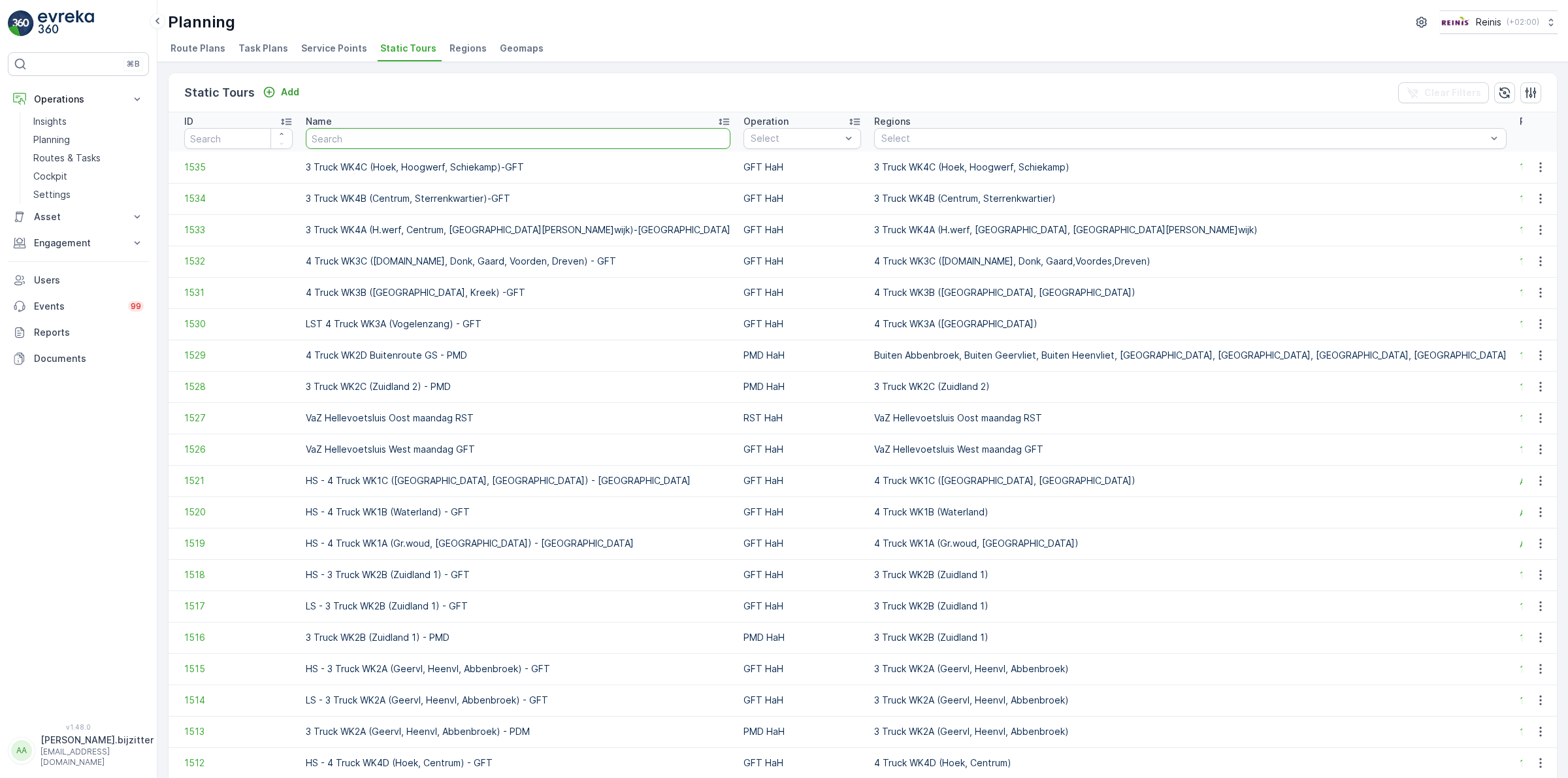
click at [464, 139] on input "text" at bounding box center [519, 138] width 425 height 21
type input "K"
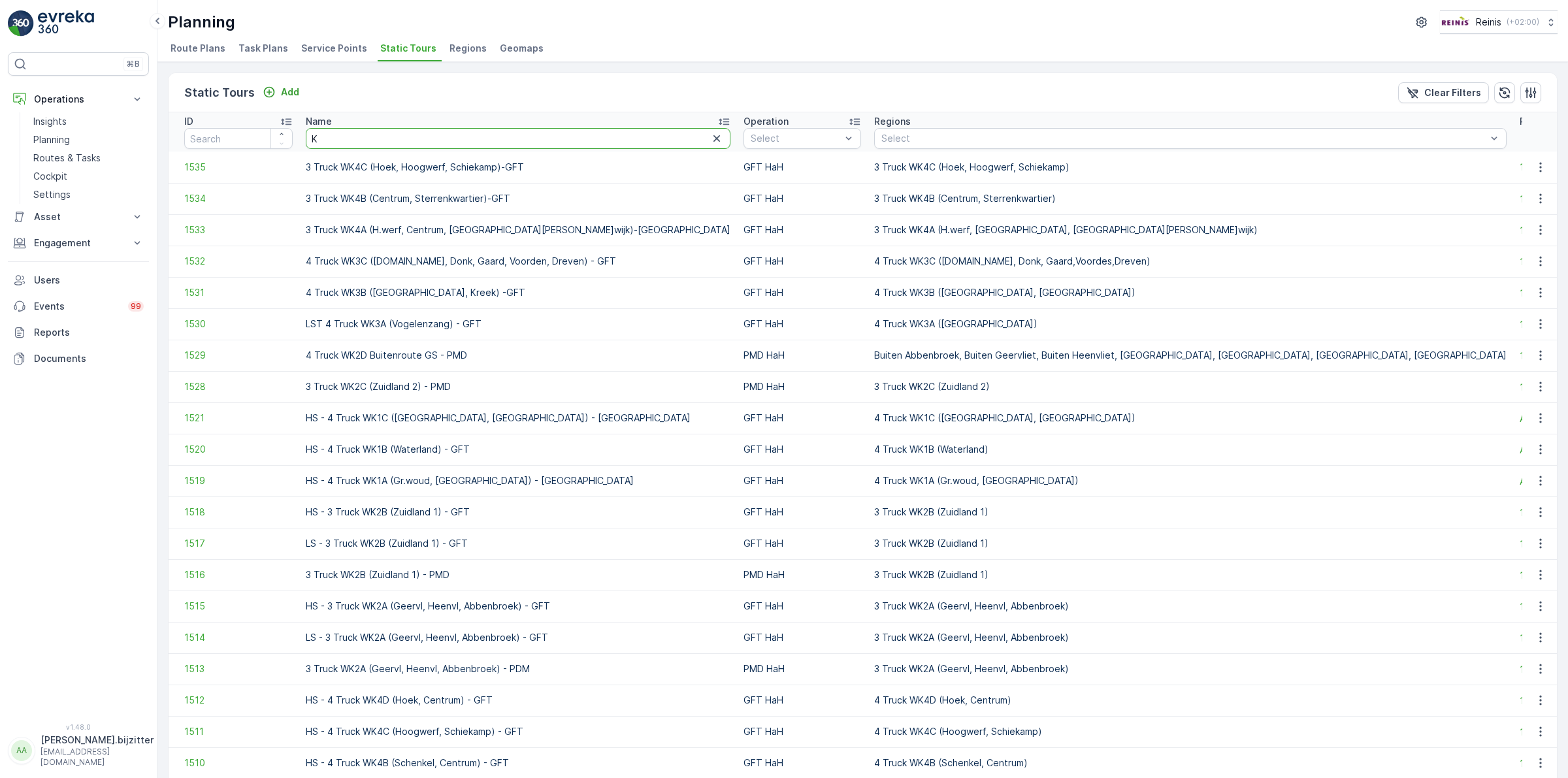
click at [327, 145] on input "K" at bounding box center [519, 138] width 425 height 21
paste input "WK3A"
type input "WK3A"
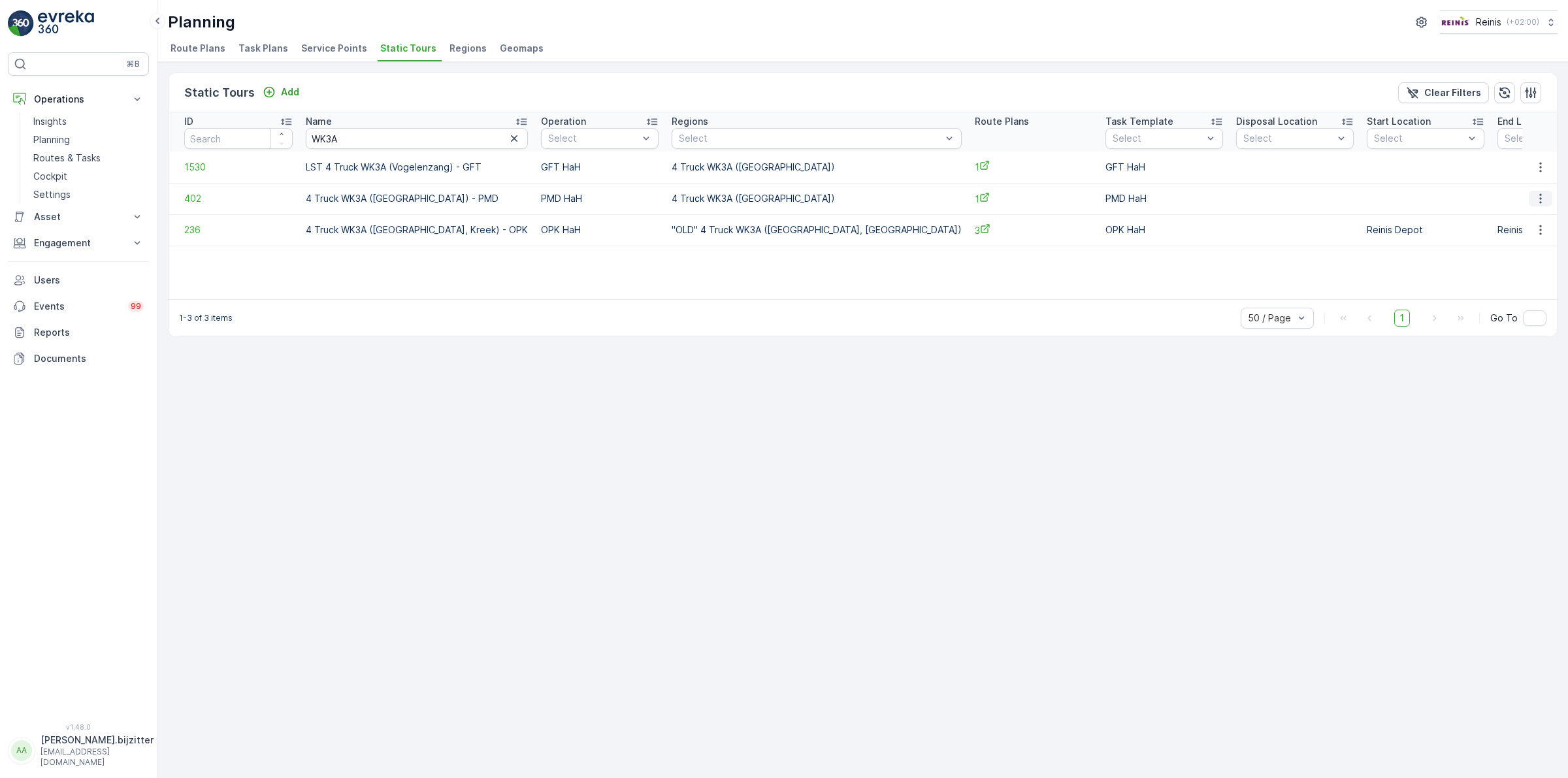
click at [1536, 205] on icon "button" at bounding box center [1541, 199] width 13 height 13
click at [1504, 220] on span "See More Details" at bounding box center [1518, 218] width 76 height 13
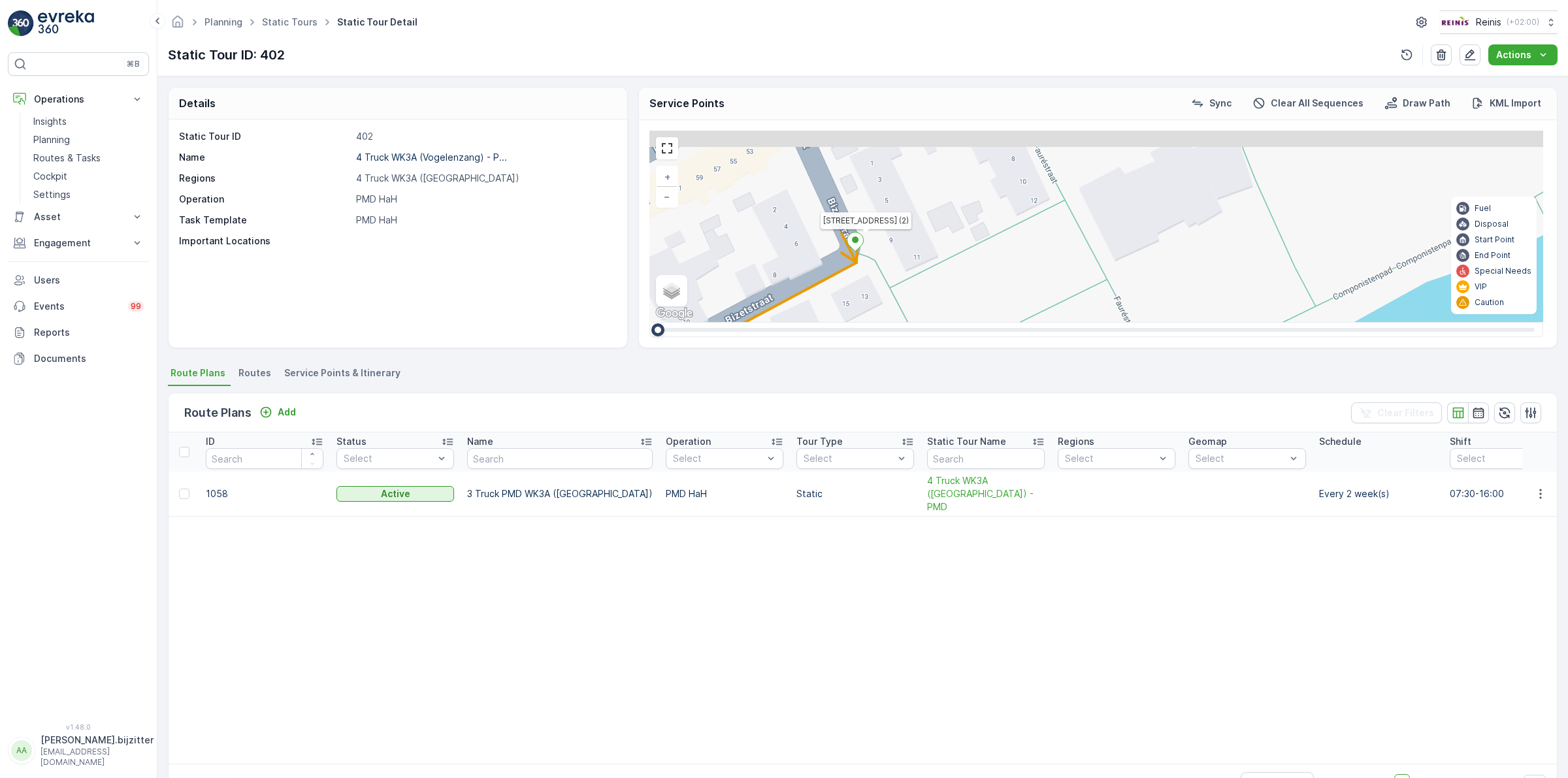
drag, startPoint x: 1089, startPoint y: 268, endPoint x: 1121, endPoint y: 332, distance: 71.6
click at [1121, 332] on div "2 2 2 2 2 2 2 2 2 2 2 4 2 2 [GEOGRAPHIC_DATA][STREET_ADDRESS] [STREET_ADDRESS] …" at bounding box center [1096, 234] width 894 height 207
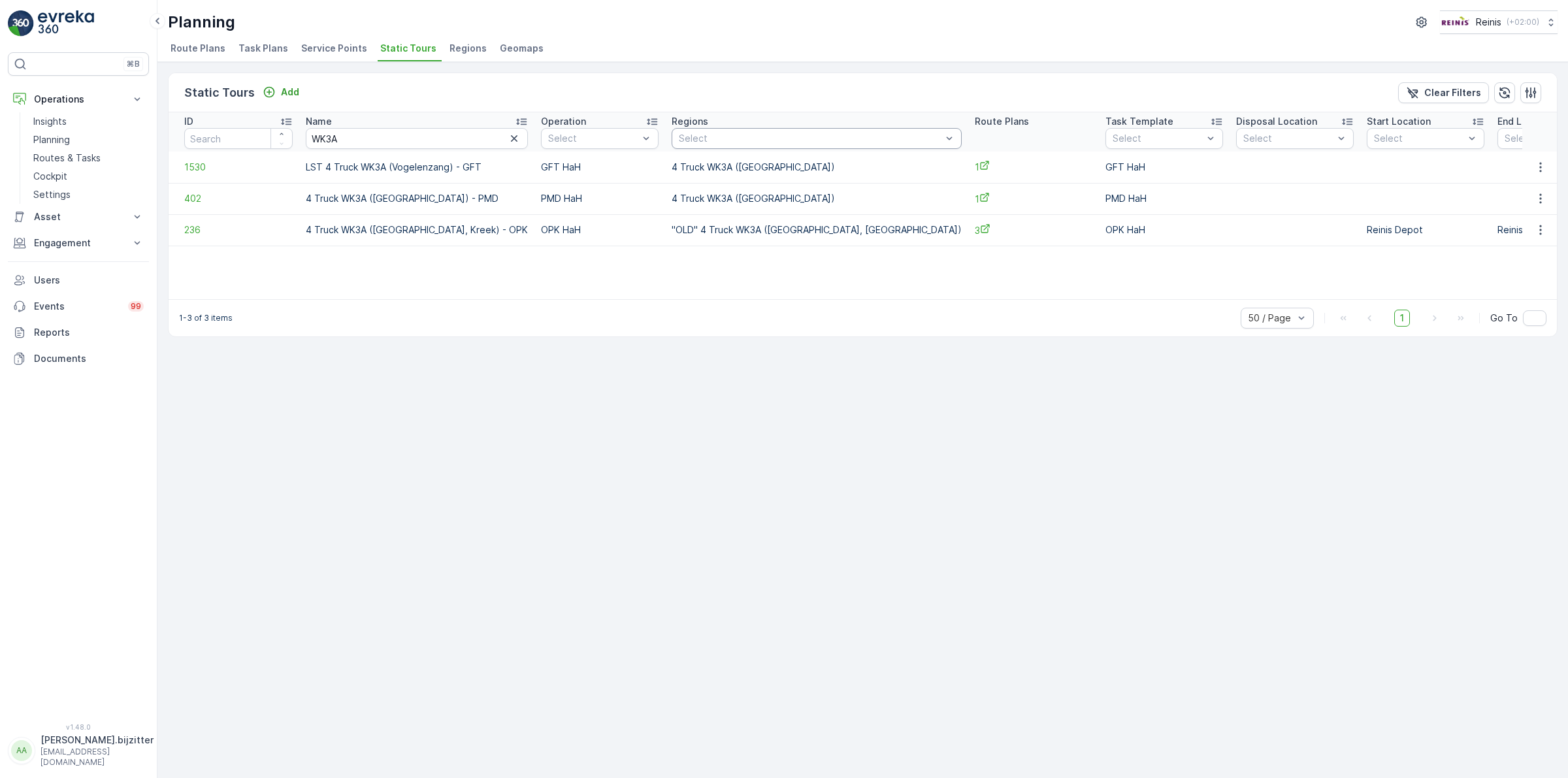
click at [683, 137] on div at bounding box center [811, 138] width 265 height 10
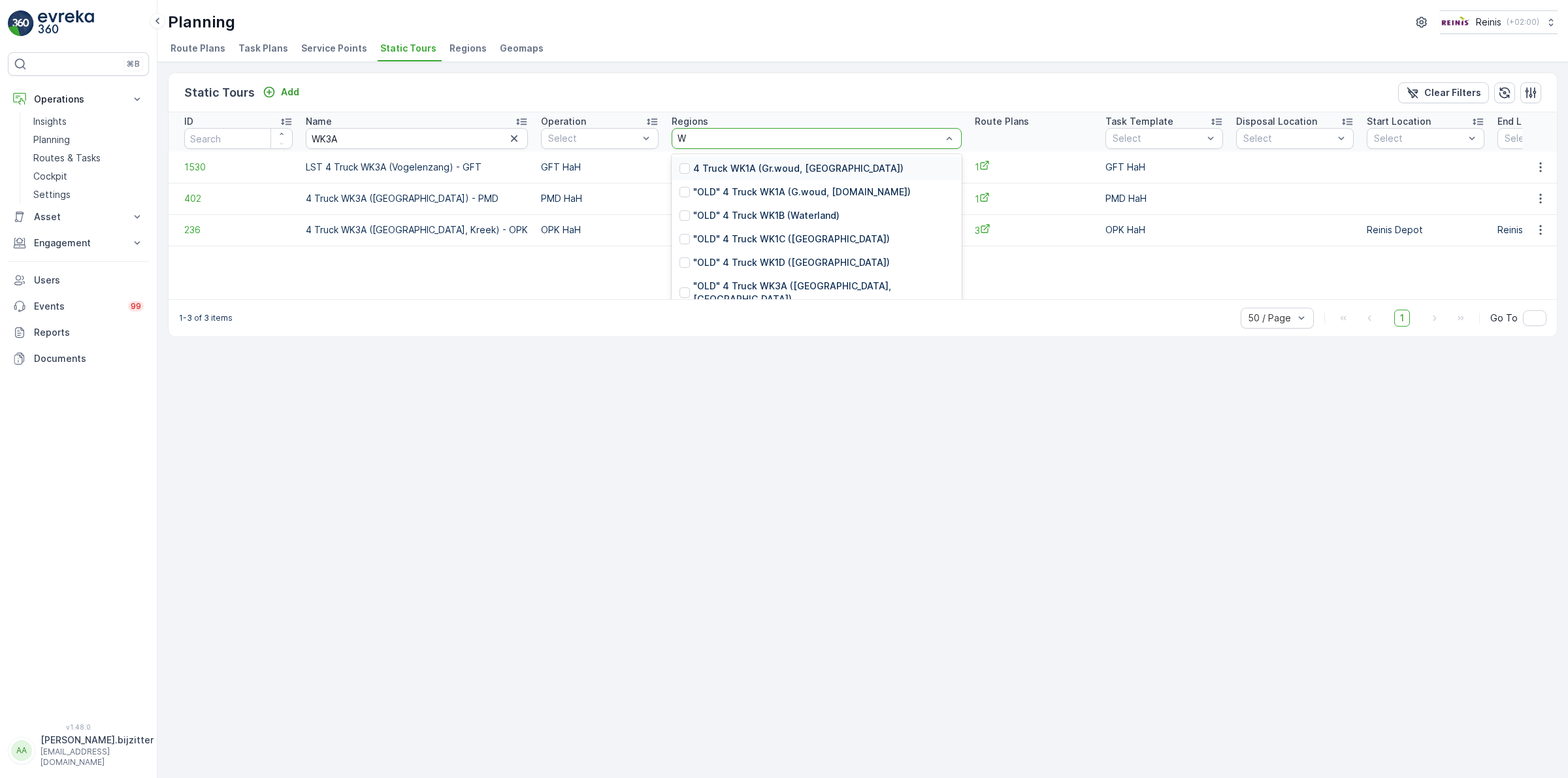
type input "WK"
click at [683, 137] on div at bounding box center [811, 138] width 265 height 10
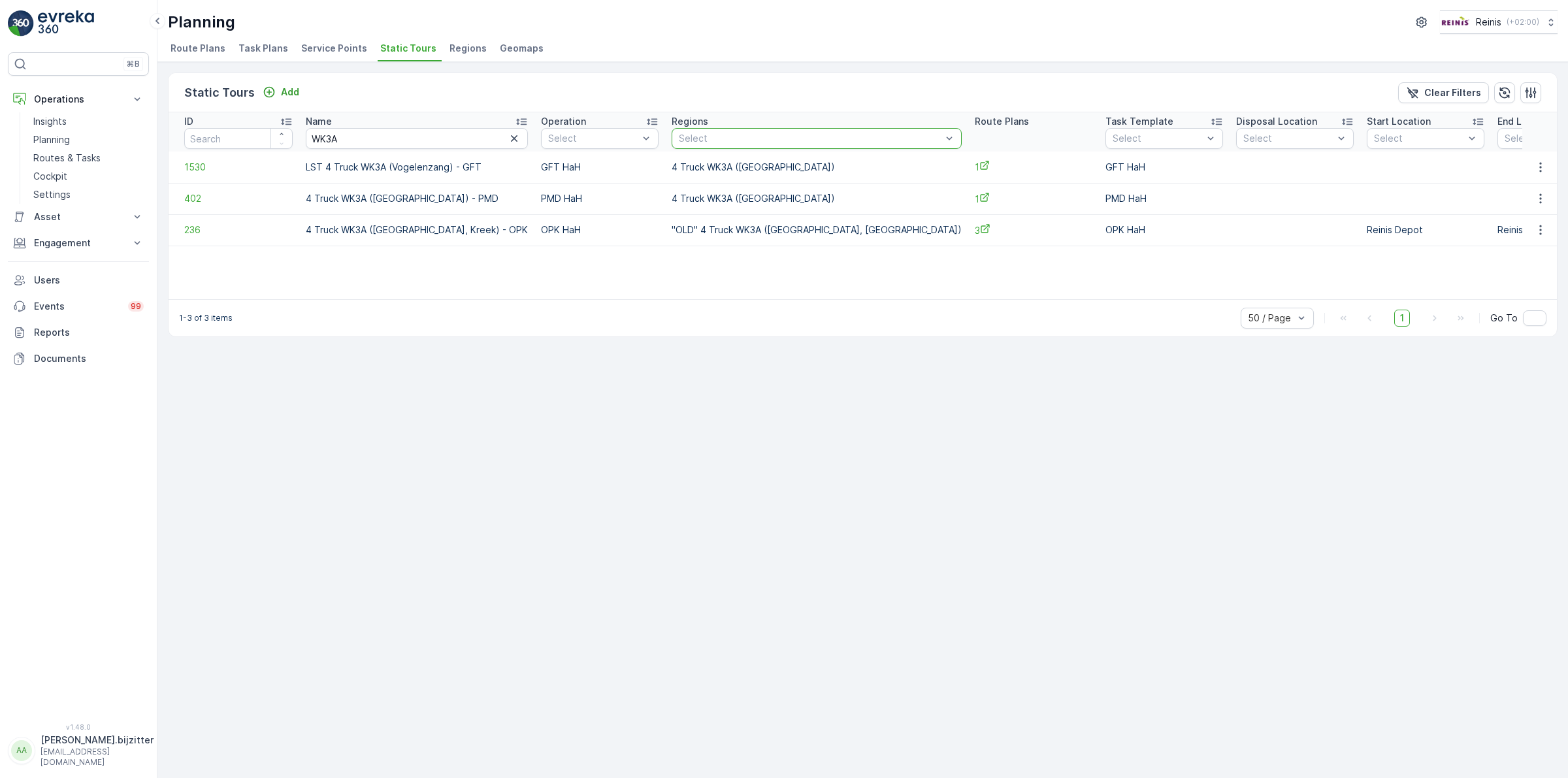
click at [683, 137] on div at bounding box center [811, 138] width 265 height 10
paste input "WK3A"
type input "WK3A"
click at [657, 431] on div "Static Tours Add Clear Filters ID Name WK3A Operation Select Regions Select Rou…" at bounding box center [863, 419] width 1411 height 715
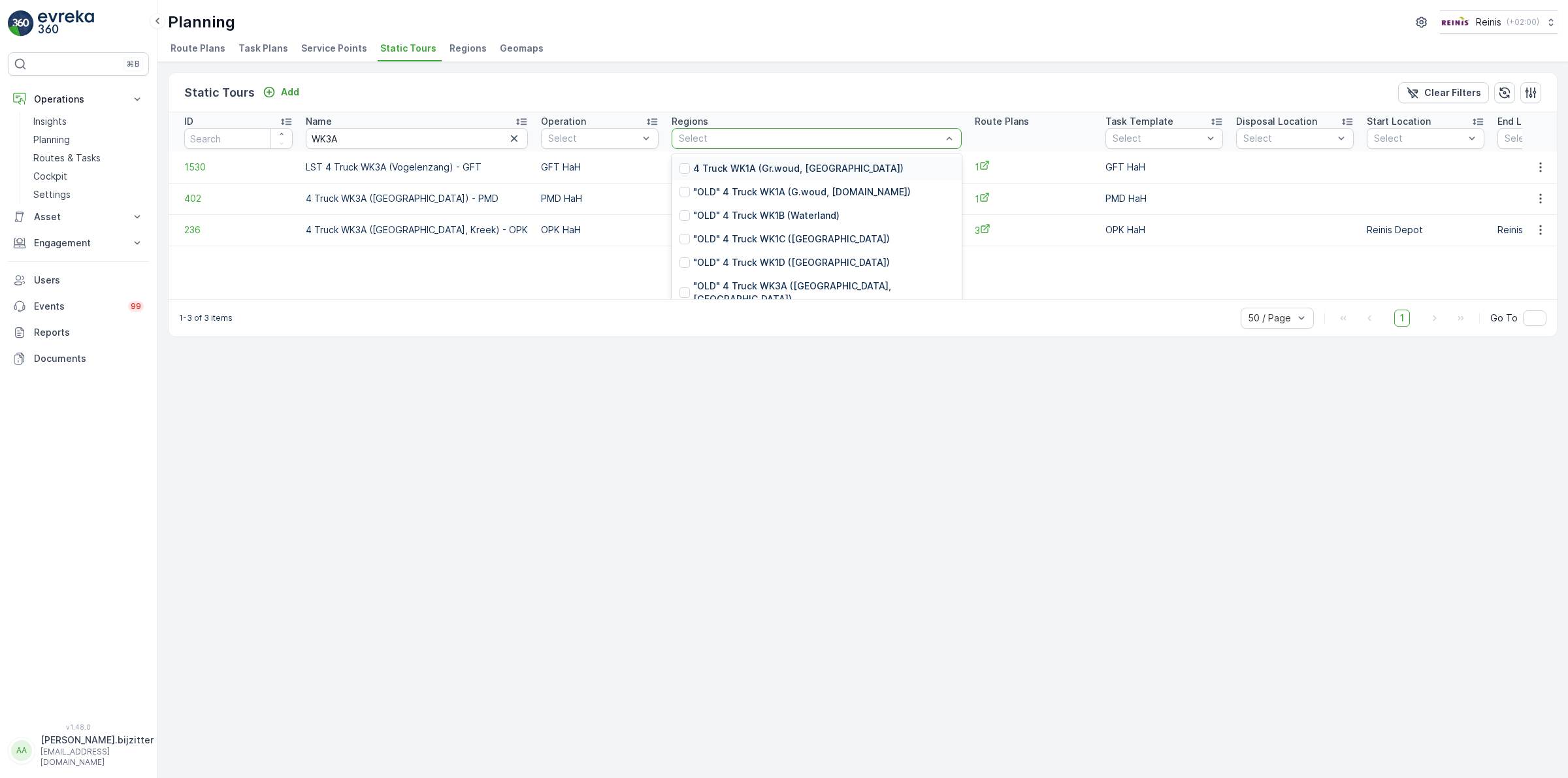
paste input "WK3A"
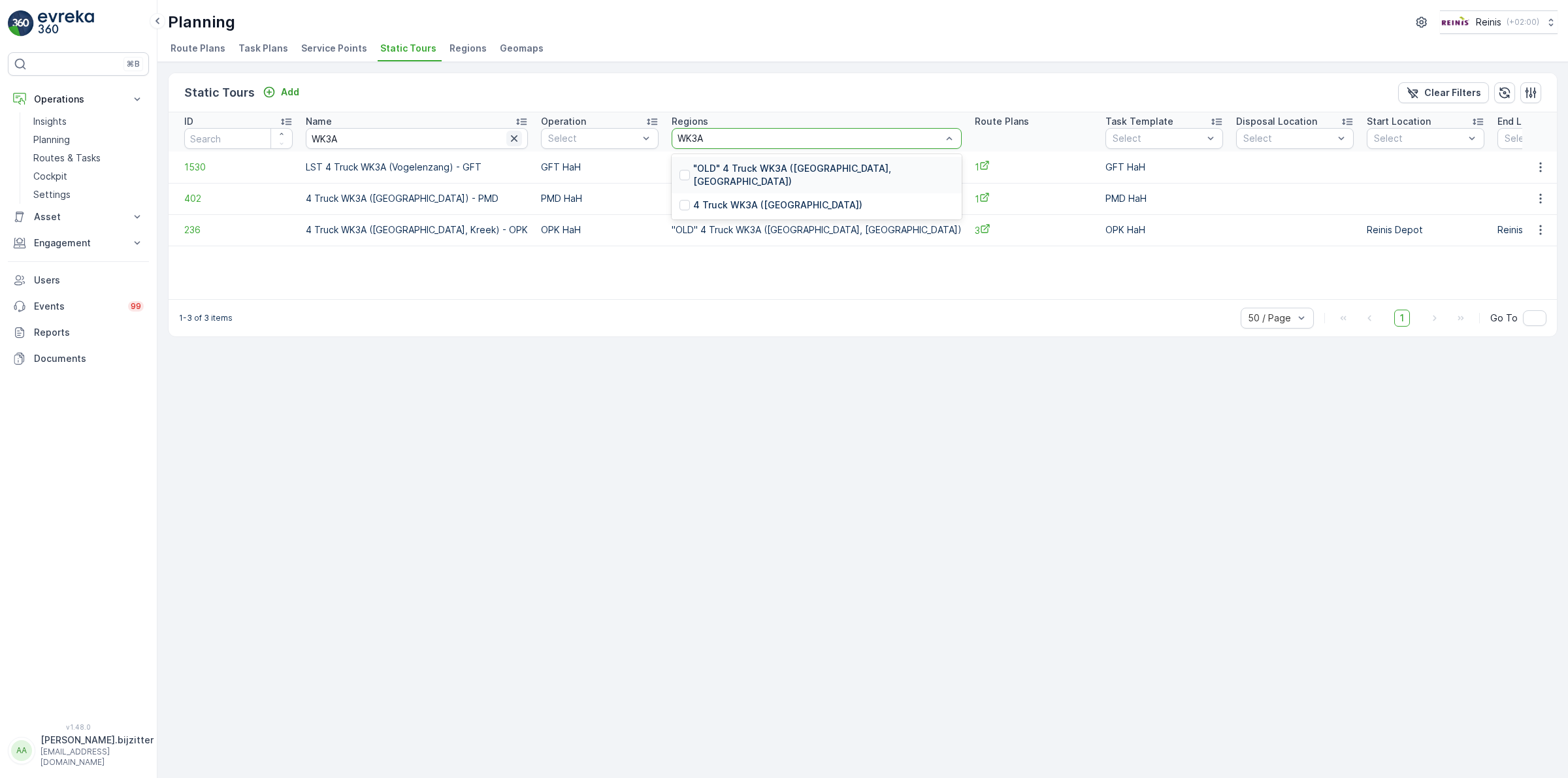
type input "WK3A"
click at [508, 137] on icon "button" at bounding box center [515, 138] width 13 height 13
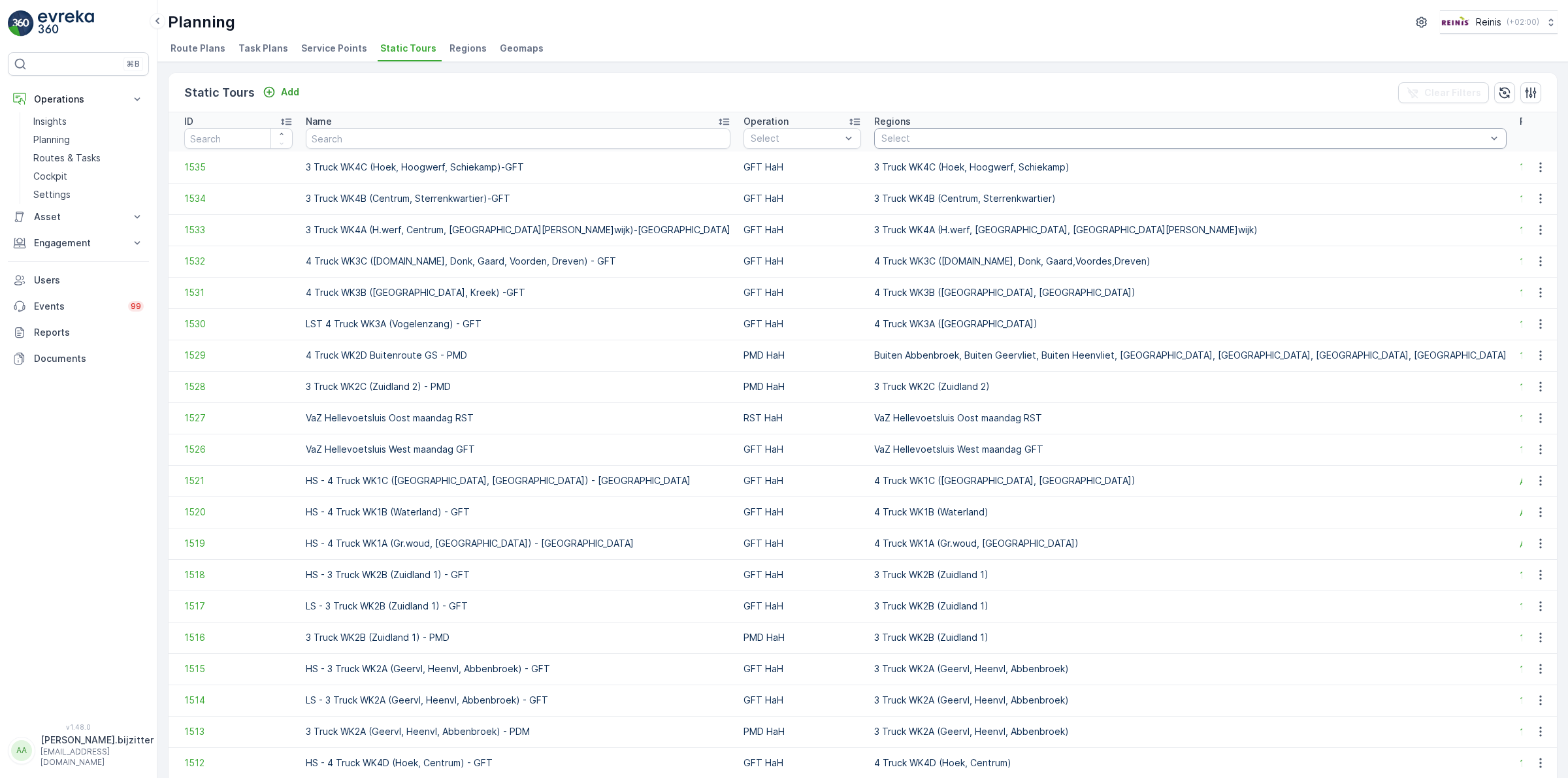
click at [880, 136] on div at bounding box center [1183, 138] width 608 height 10
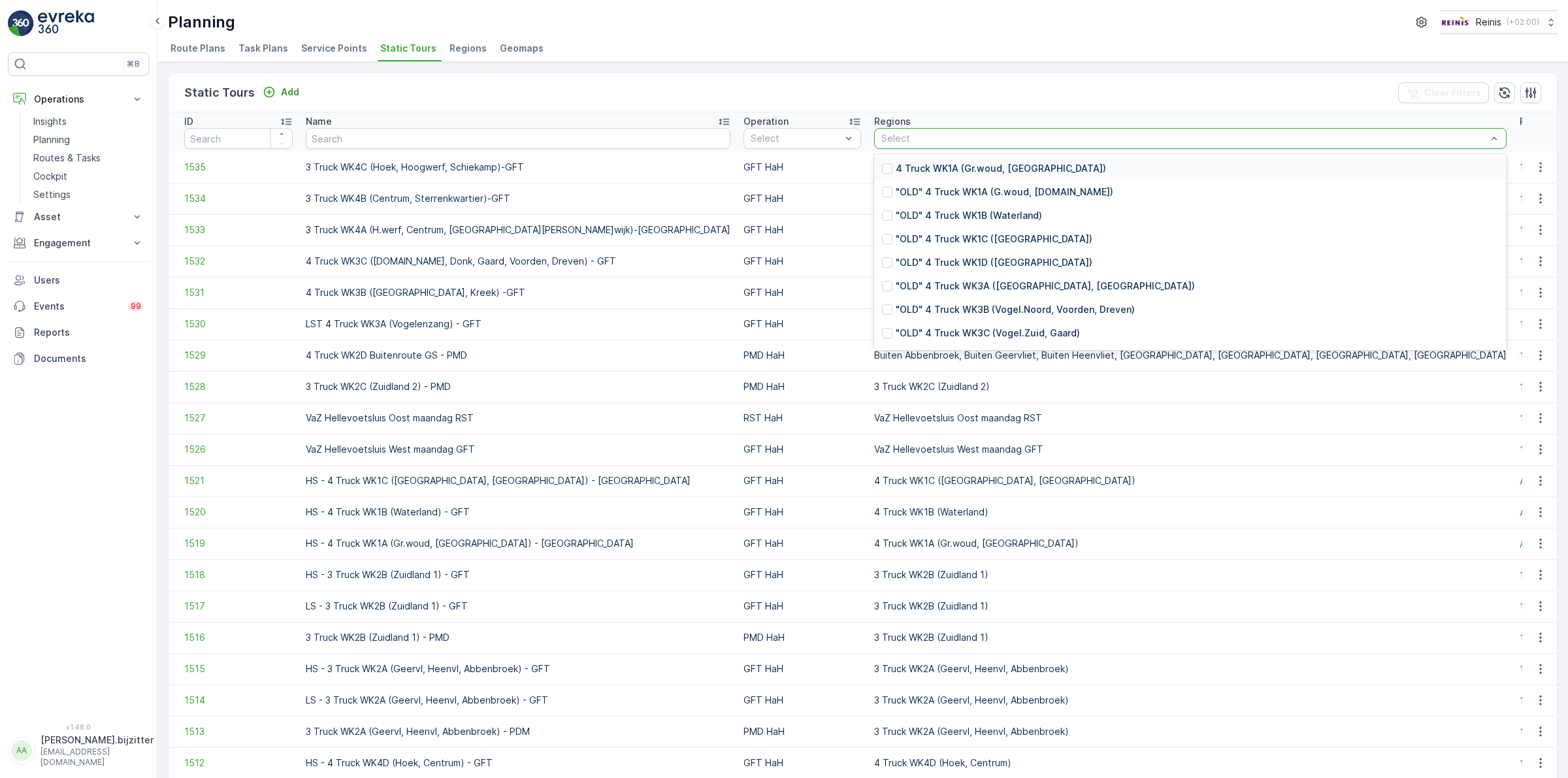
paste input "WK3A"
type input "WK3A"
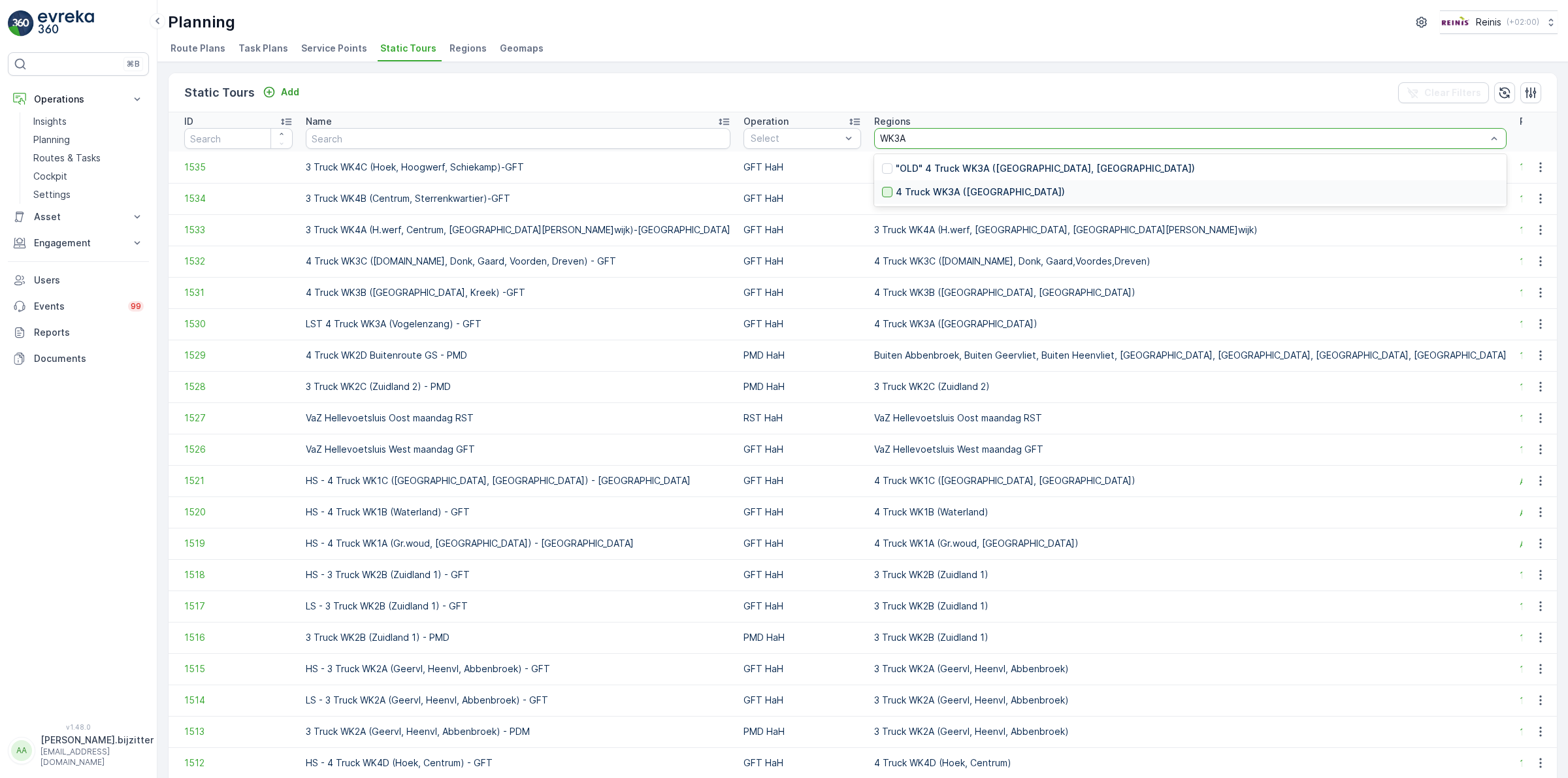
click at [882, 194] on div at bounding box center [886, 191] width 10 height 10
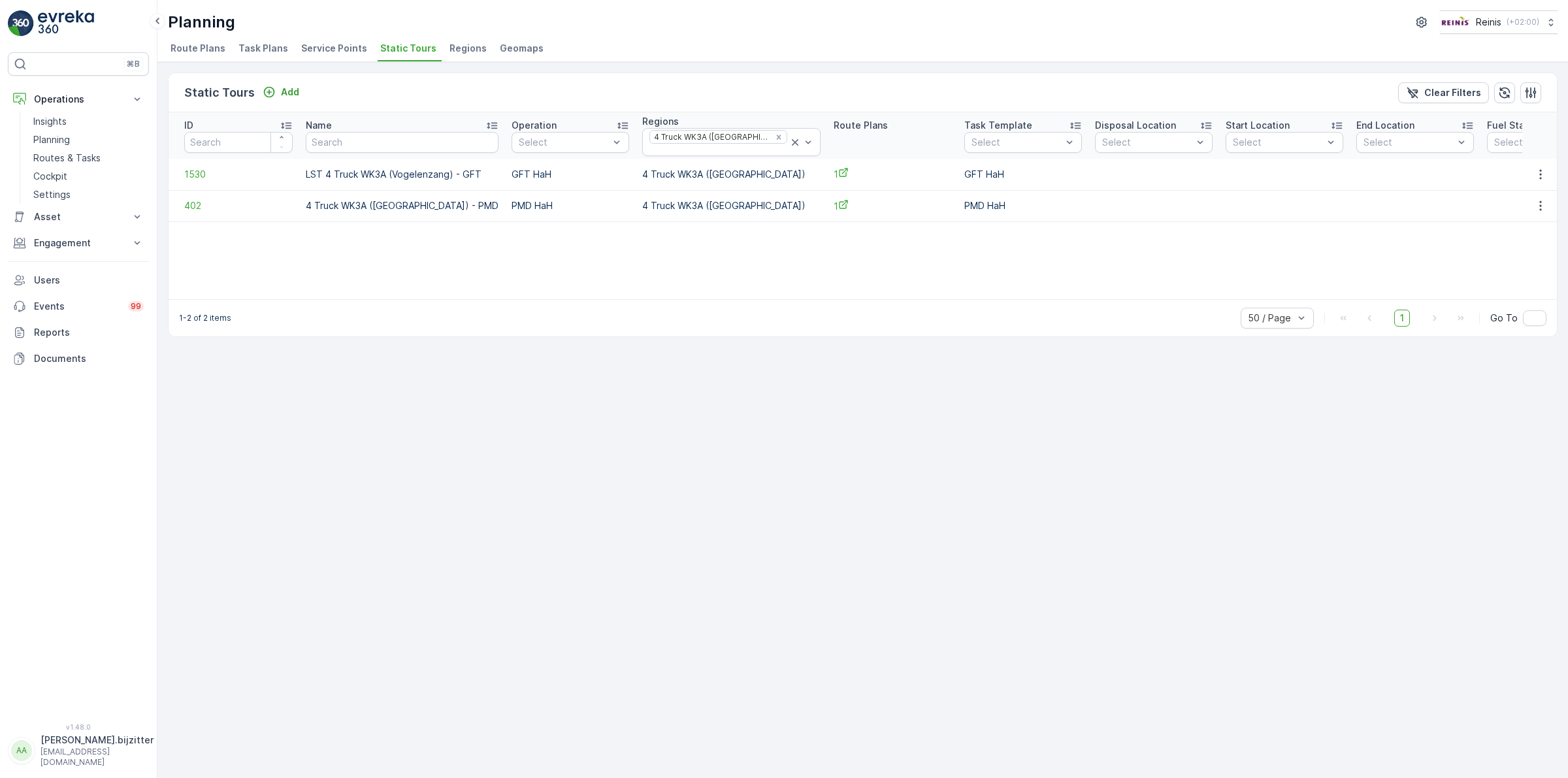
click at [389, 46] on span "Static Tours" at bounding box center [408, 48] width 56 height 13
click at [368, 142] on input "text" at bounding box center [402, 142] width 192 height 21
type input "WK3A"
click at [789, 141] on icon at bounding box center [795, 142] width 13 height 13
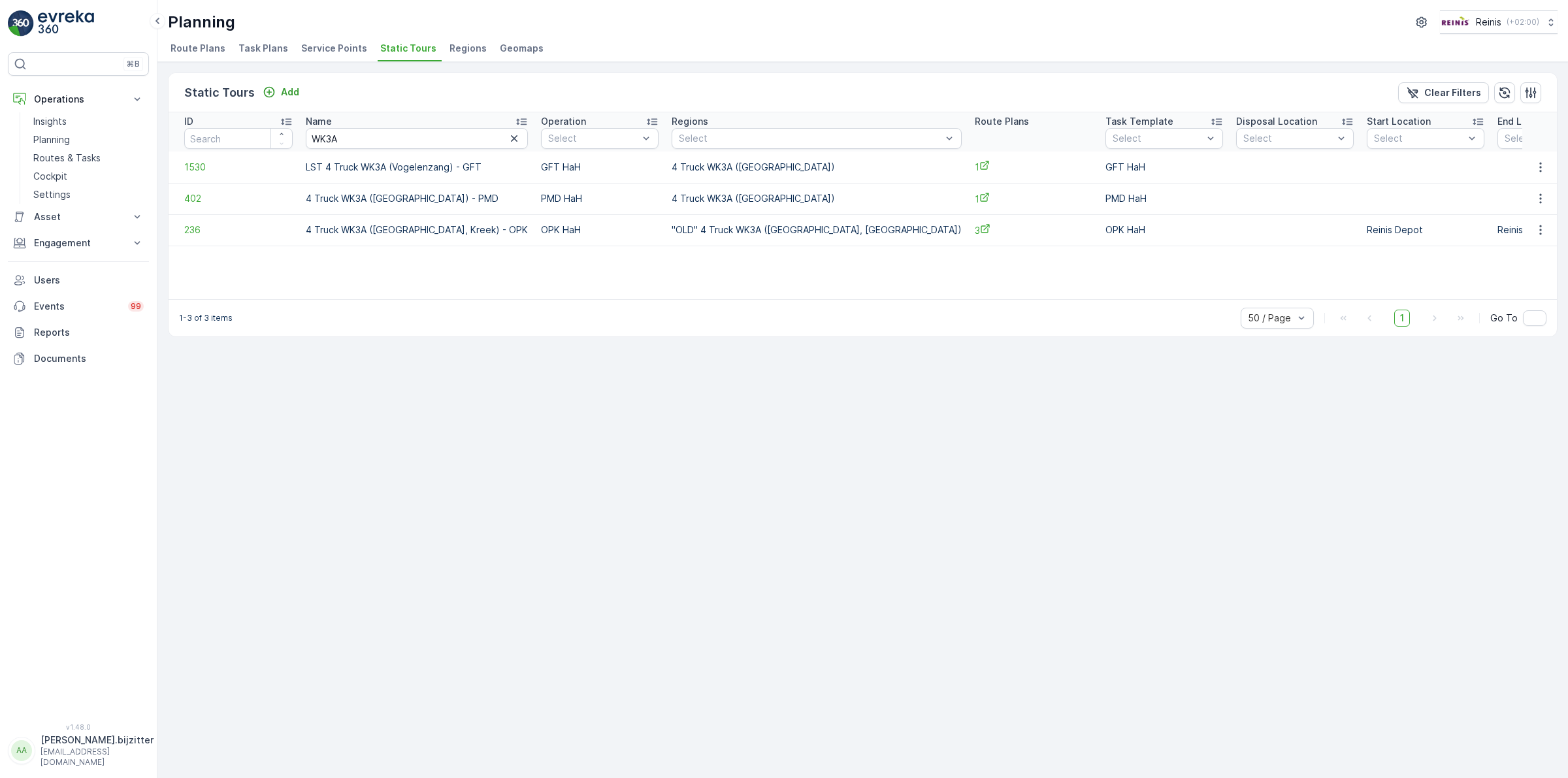
click at [675, 431] on div "Static Tours Add Clear Filters ID Name WK3A Operation Select Regions Select Rou…" at bounding box center [863, 419] width 1411 height 715
click at [605, 556] on div "Static Tours Add Clear Filters ID Name WK3A Operation Select Regions Select Rou…" at bounding box center [863, 419] width 1411 height 715
click at [508, 144] on icon "button" at bounding box center [515, 138] width 13 height 13
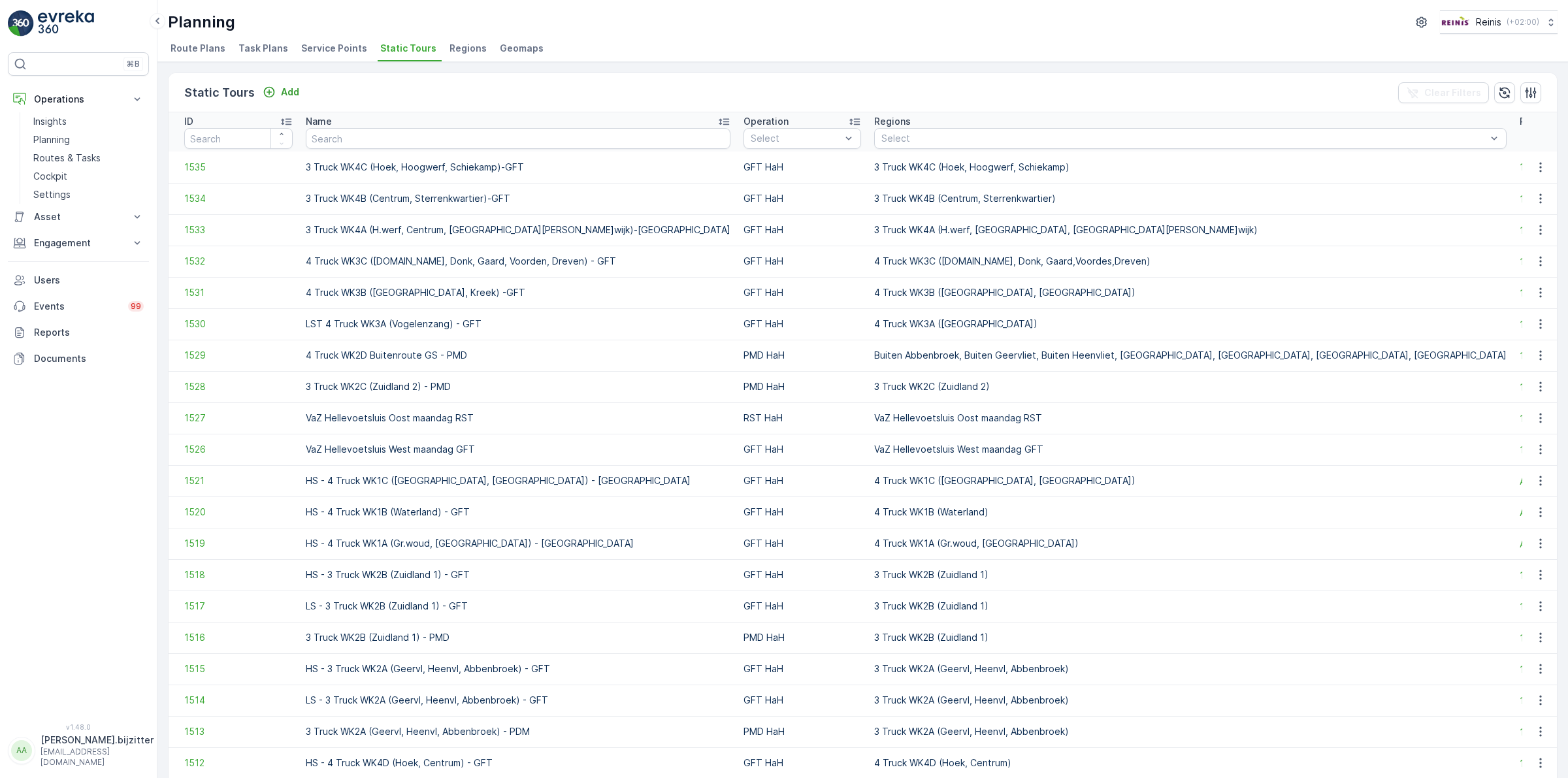
click at [180, 119] on th "ID" at bounding box center [234, 132] width 131 height 39
click at [374, 141] on input "text" at bounding box center [519, 138] width 425 height 21
type input "WK"
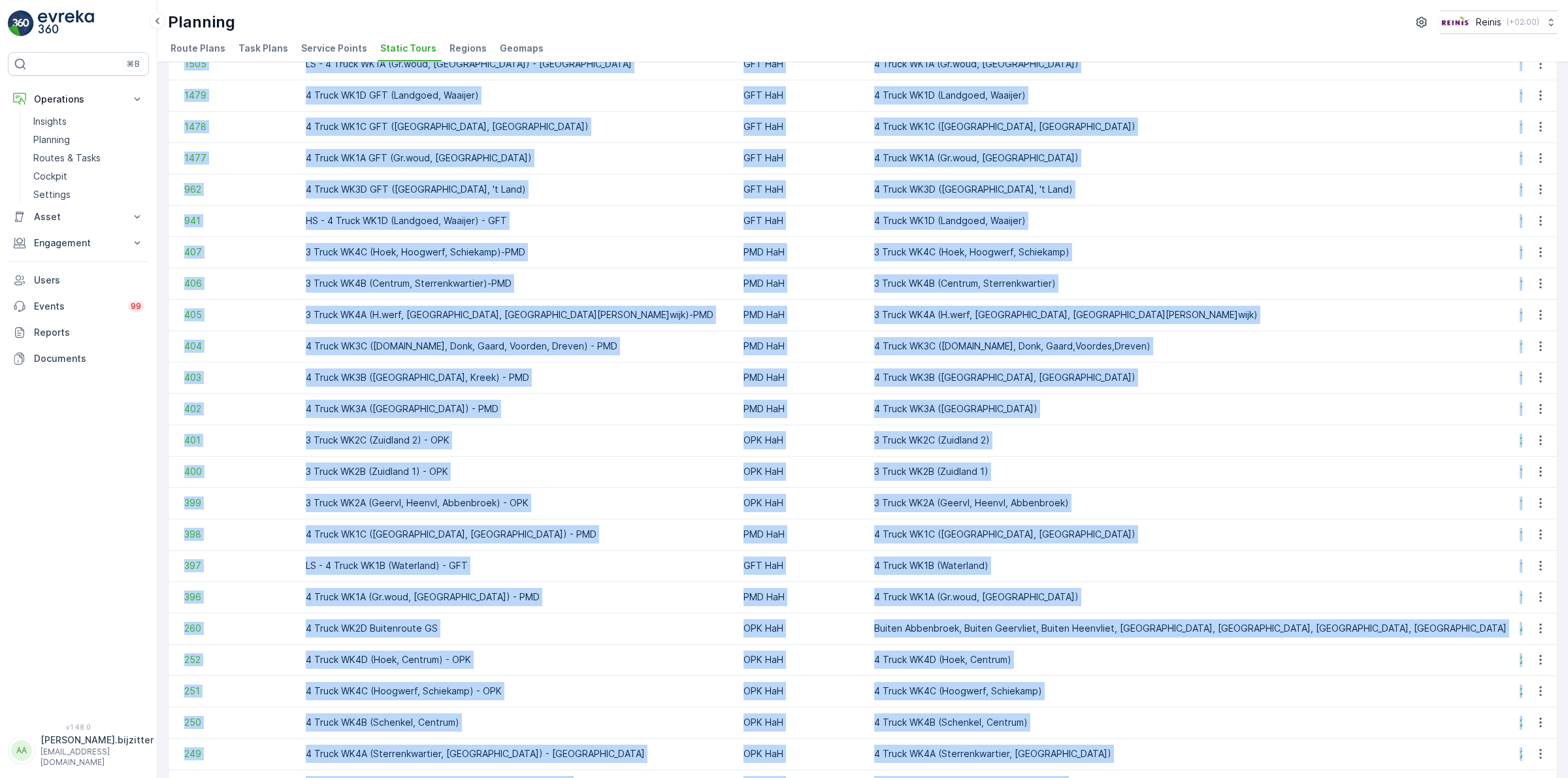
scroll to position [996, 0]
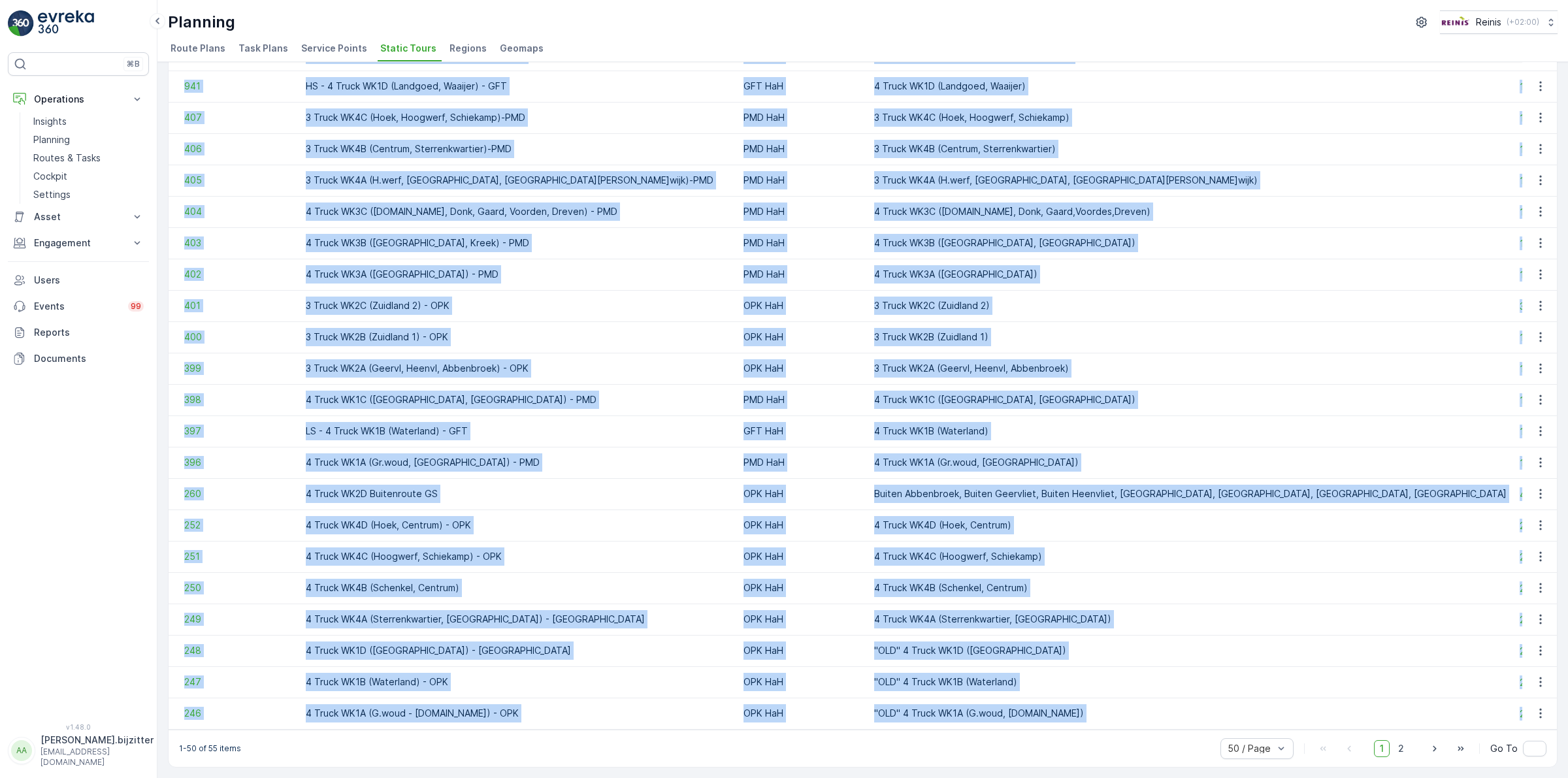
drag, startPoint x: 182, startPoint y: 122, endPoint x: 1477, endPoint y: 700, distance: 1418.1
copy table "ID Name Operation Select Regions Select Route Plans Task Template Select Dispos…"
click at [255, 518] on span "252" at bounding box center [238, 525] width 108 height 13
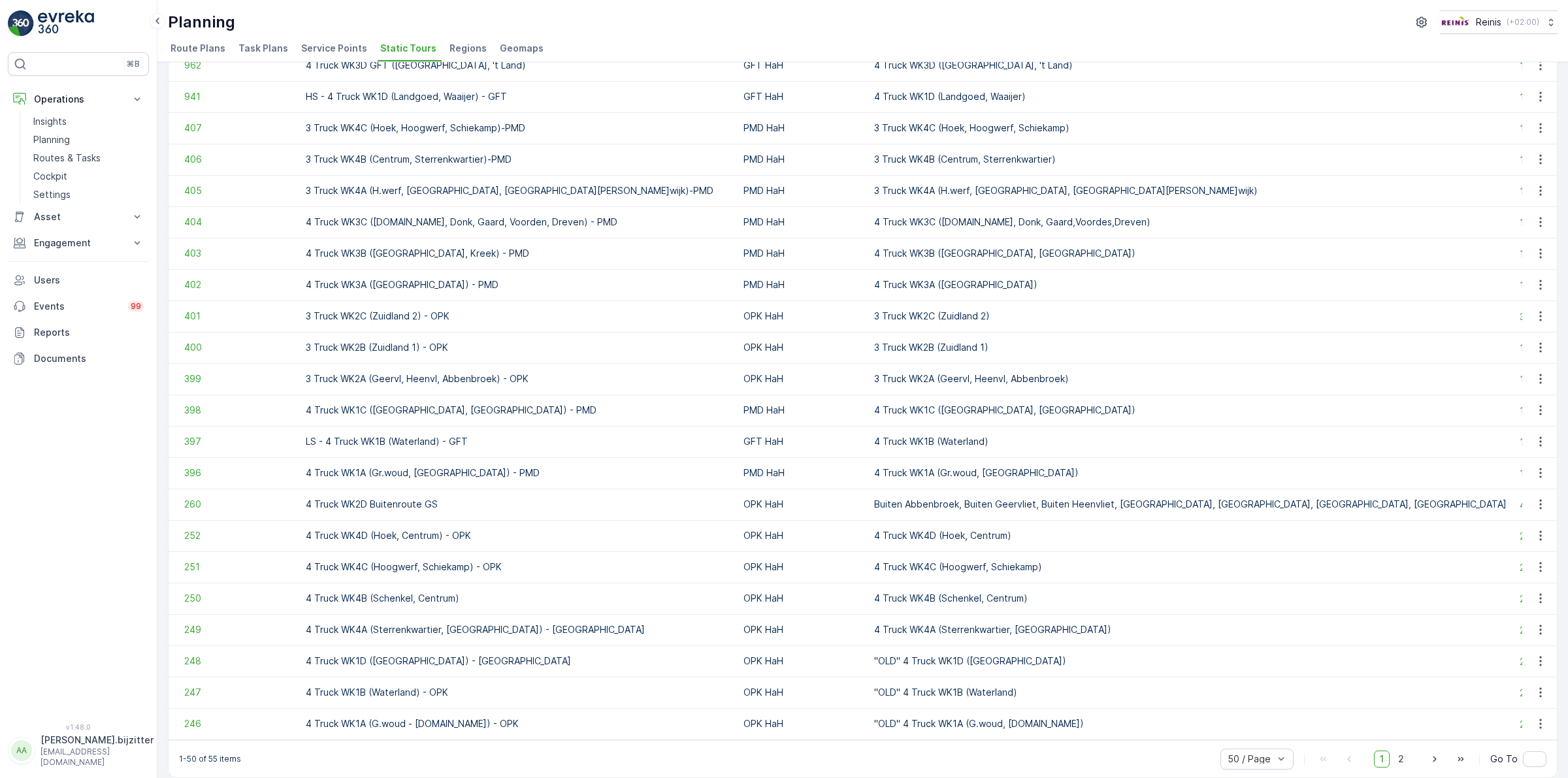
scroll to position [996, 0]
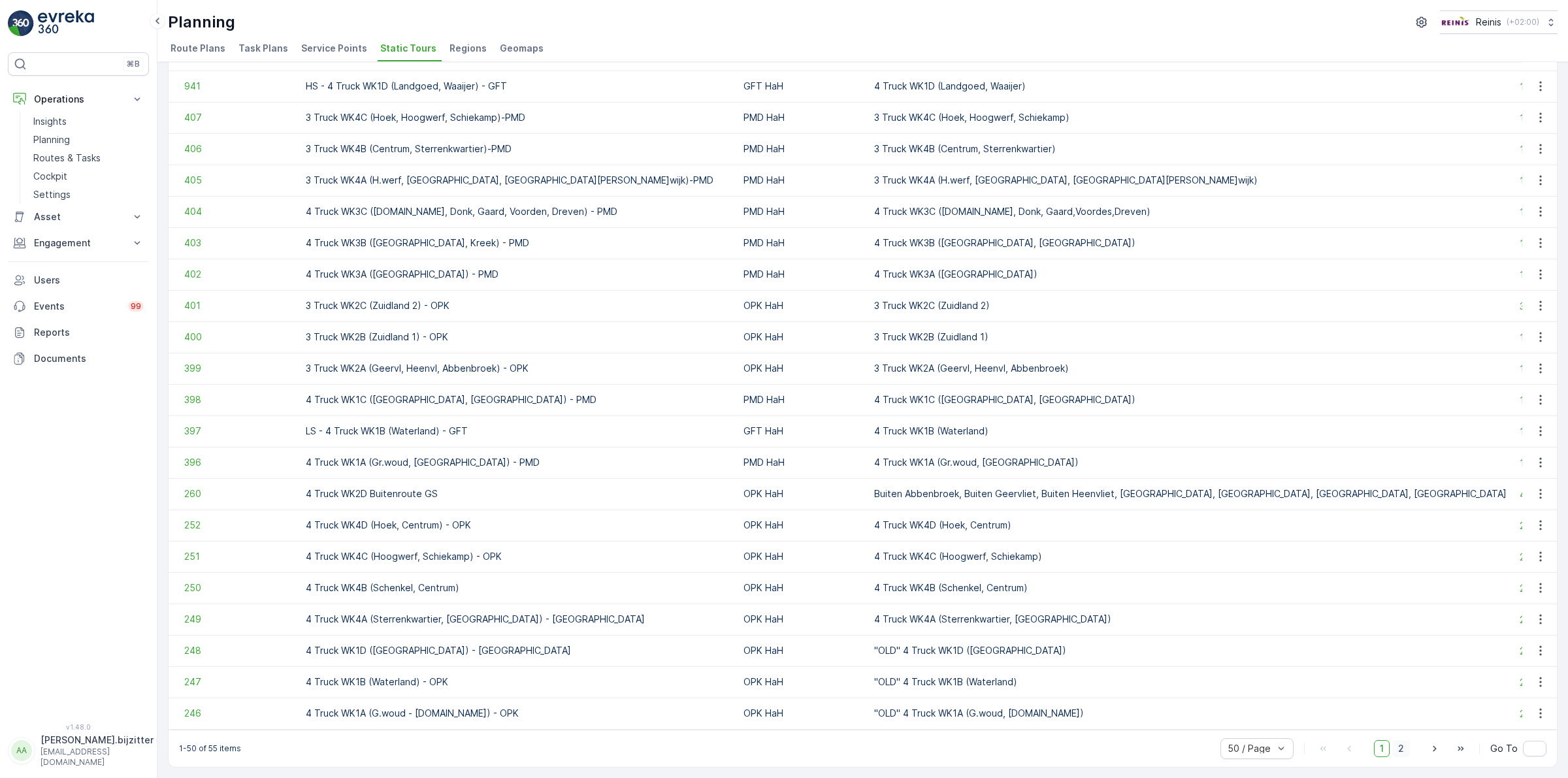
click at [1398, 749] on span "2" at bounding box center [1401, 749] width 18 height 17
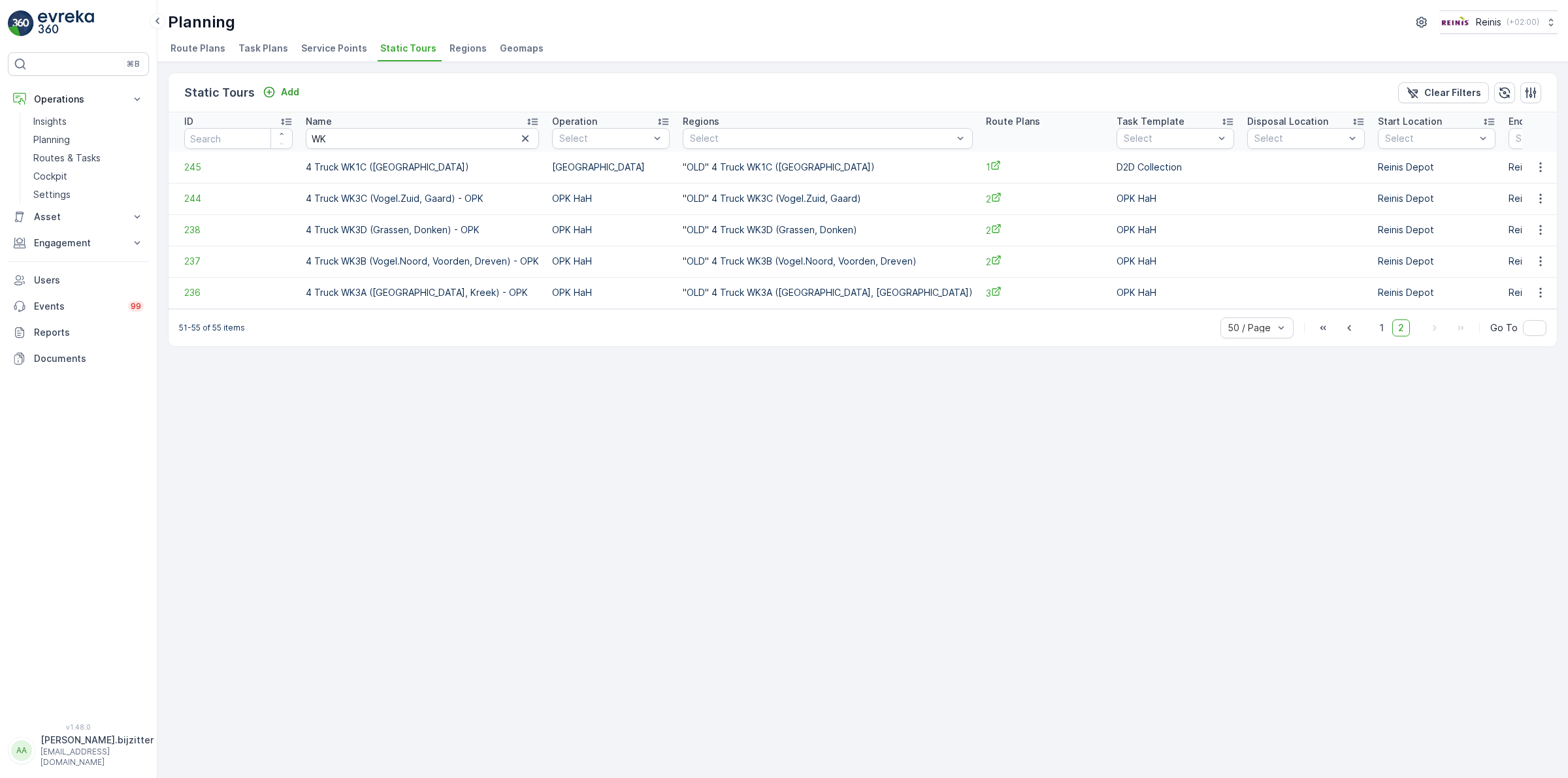
drag, startPoint x: 176, startPoint y: 115, endPoint x: 1532, endPoint y: 282, distance: 1366.2
click at [1532, 282] on table "ID Name WK Operation Select Regions Select Route Plans Task Template Select Dis…" at bounding box center [984, 210] width 1631 height 196
copy thead
click at [392, 428] on div "Static Tours Add Clear Filters ID Name WK Operation Select Regions Select Route…" at bounding box center [863, 419] width 1411 height 715
click at [390, 429] on div "Static Tours Add Clear Filters ID Name WK Operation Select Regions Select Route…" at bounding box center [863, 419] width 1411 height 715
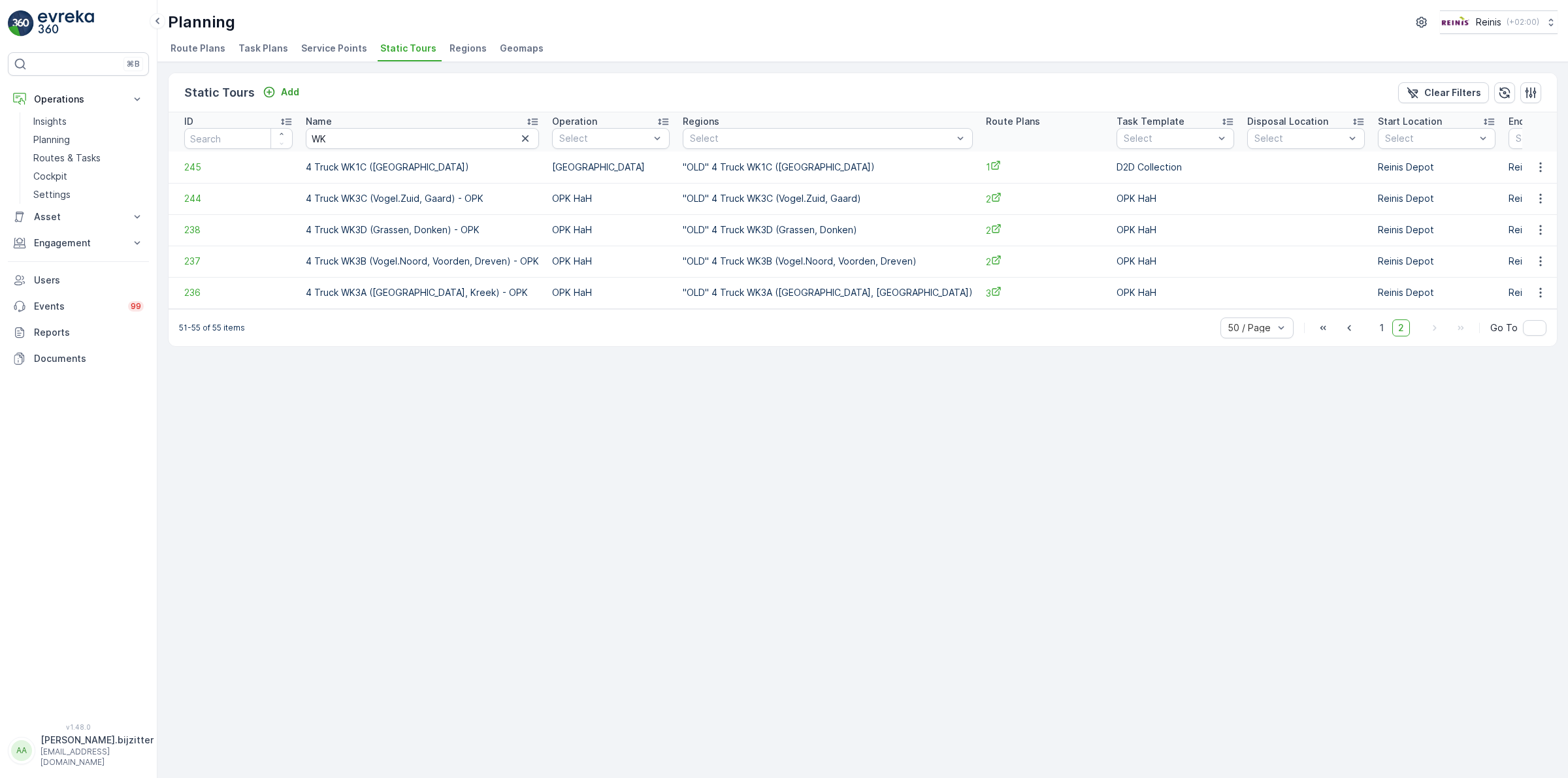
click at [182, 119] on th "ID" at bounding box center [234, 132] width 131 height 39
drag, startPoint x: 181, startPoint y: 121, endPoint x: 1529, endPoint y: 288, distance: 1358.3
click at [1529, 288] on table "ID Name WK Operation Select Regions Select Route Plans Task Template Select Dis…" at bounding box center [984, 210] width 1631 height 196
copy thead
click at [646, 386] on div "Static Tours Add Clear Filters ID Name WK Operation Select Regions Select Route…" at bounding box center [863, 419] width 1411 height 715
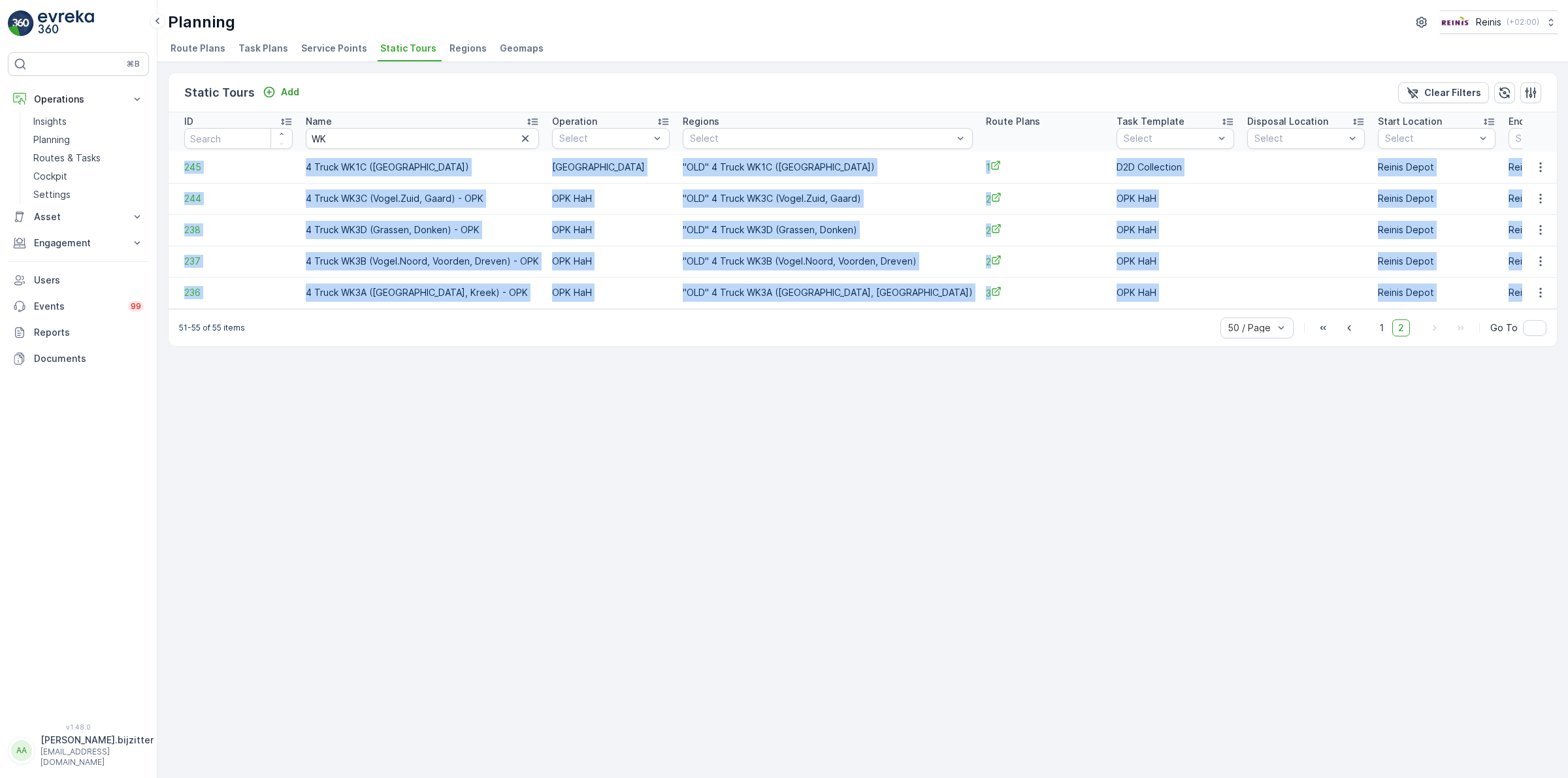
drag, startPoint x: 1510, startPoint y: 291, endPoint x: 177, endPoint y: 177, distance: 1337.9
click at [177, 177] on tbody "245 4 Truck WK1C ([GEOGRAPHIC_DATA]) [GEOGRAPHIC_DATA] "OLD" 4 Truck WK1C ([GEO…" at bounding box center [984, 229] width 1631 height 156
copy tbody "245 4 Truck WK1C ([GEOGRAPHIC_DATA]) [GEOGRAPHIC_DATA] "OLD" 4 Truck WK1C ([GEO…"
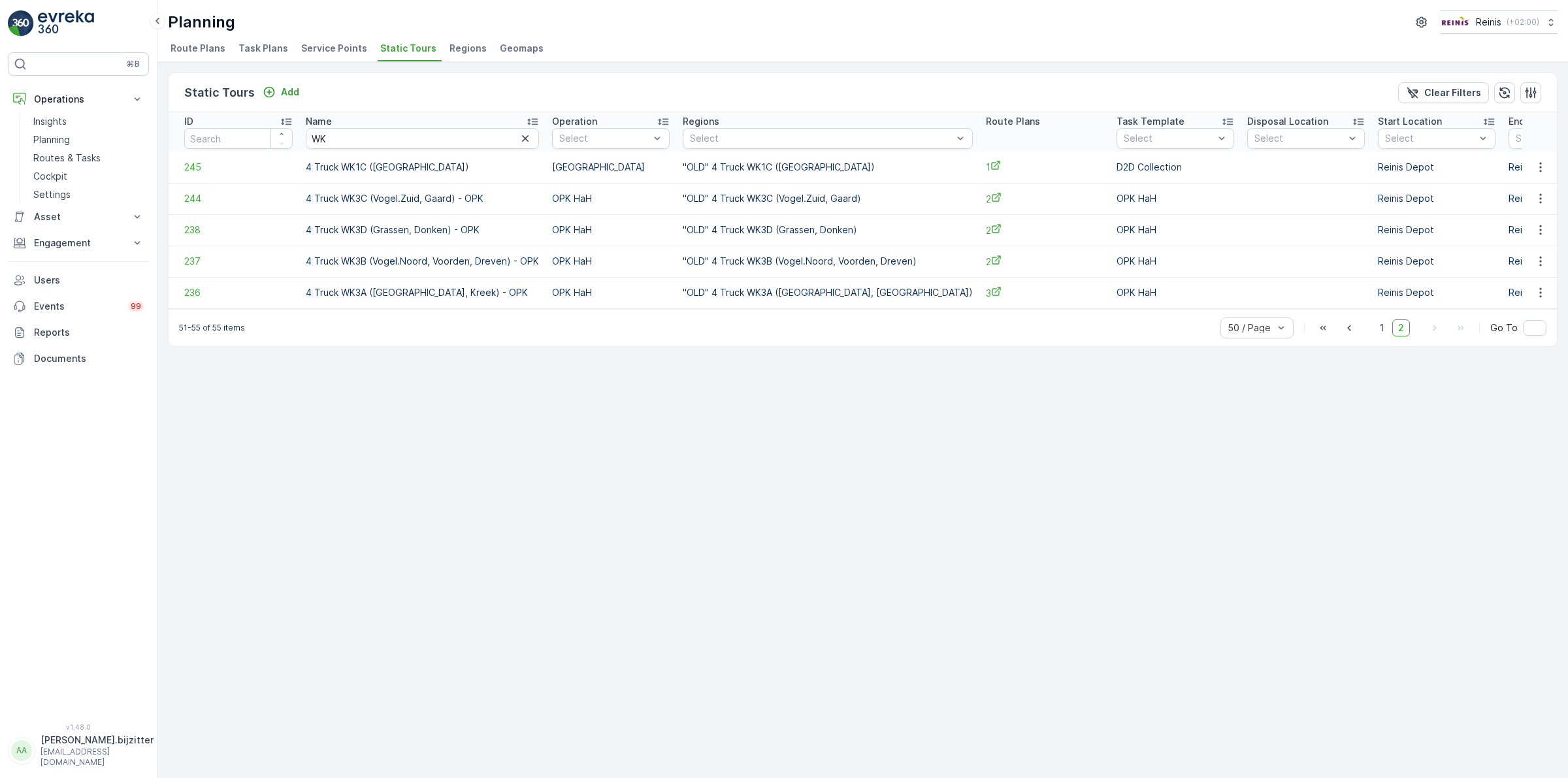
click at [949, 495] on div "Static Tours Add Clear Filters ID Name WK Operation Select Regions Select Route…" at bounding box center [863, 419] width 1411 height 715
click at [1385, 331] on span "1" at bounding box center [1381, 328] width 16 height 17
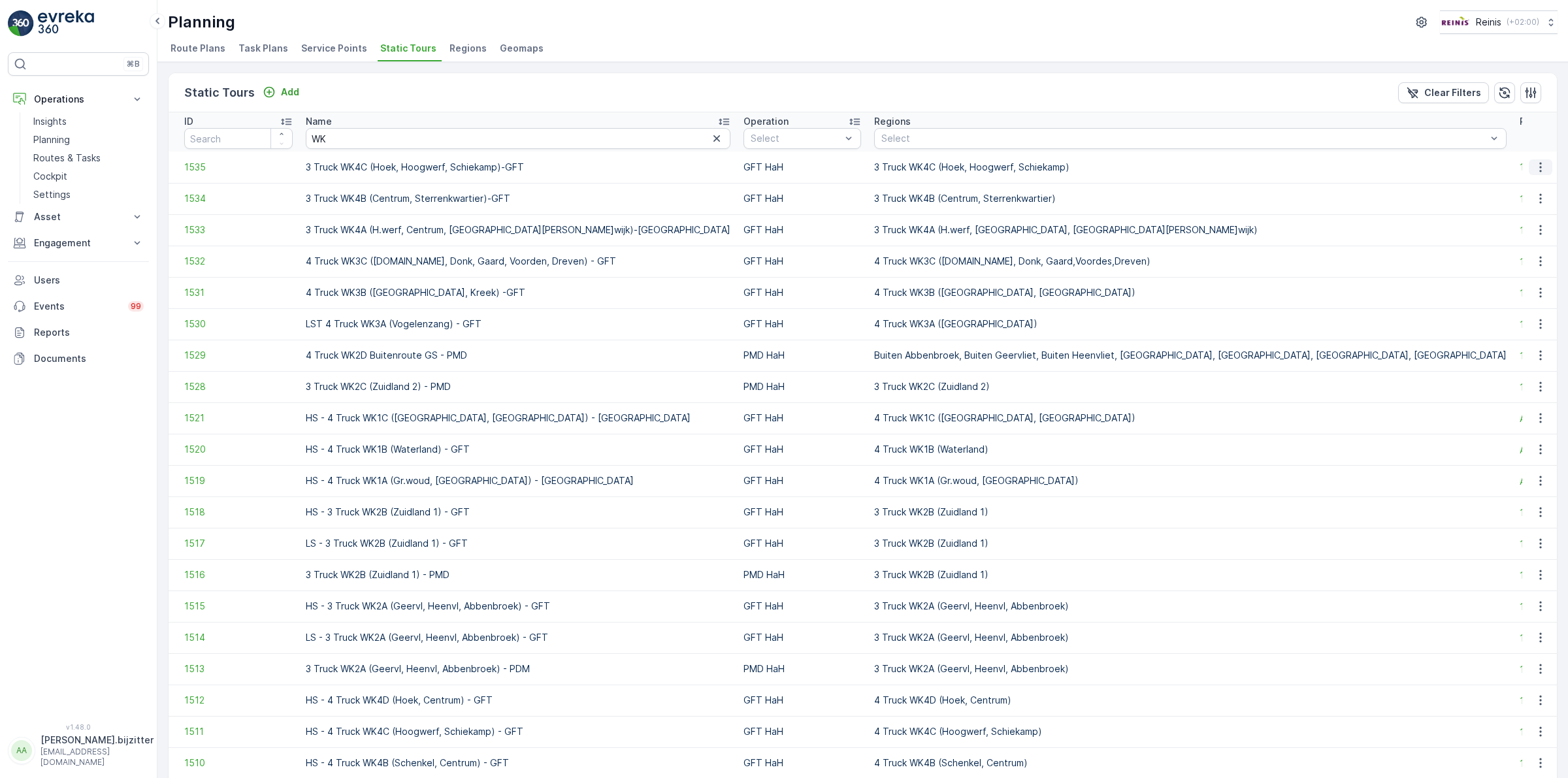
click at [1540, 164] on icon "button" at bounding box center [1541, 167] width 2 height 9
click at [1517, 185] on span "See More Details" at bounding box center [1518, 187] width 76 height 13
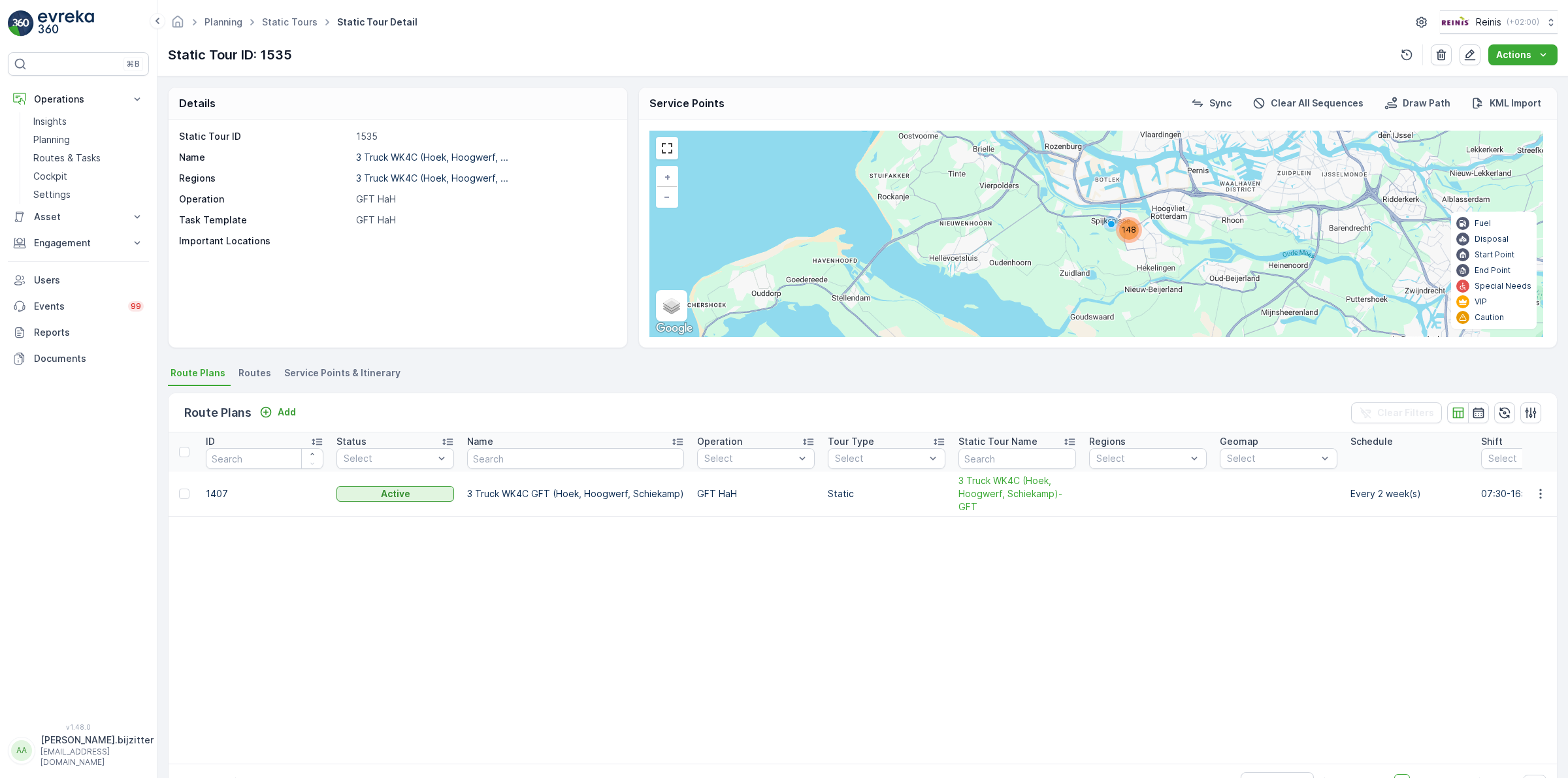
click at [341, 373] on span "Service Points & Itinerary" at bounding box center [342, 373] width 117 height 13
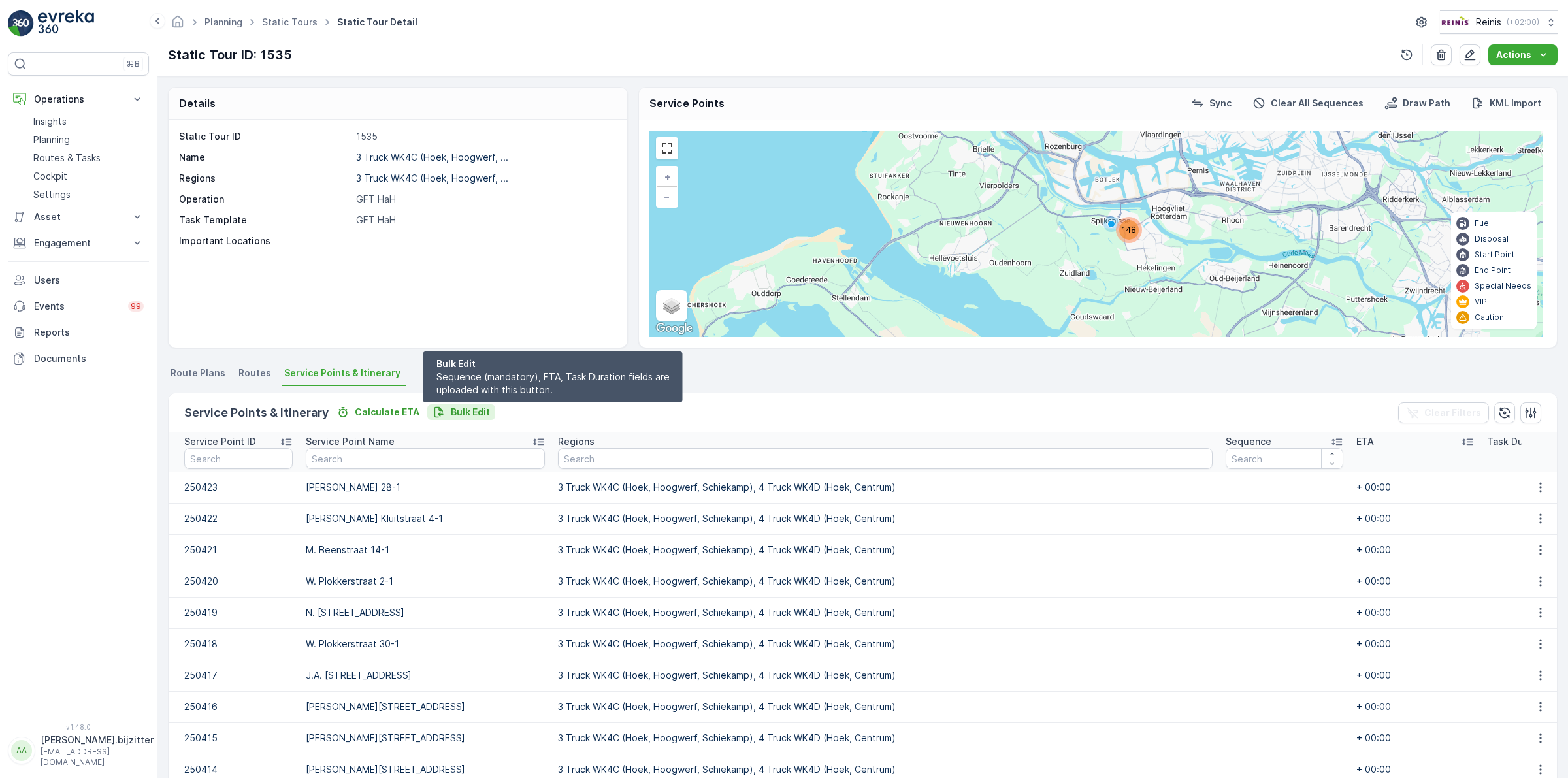
click at [463, 413] on p "Bulk Edit" at bounding box center [470, 412] width 39 height 13
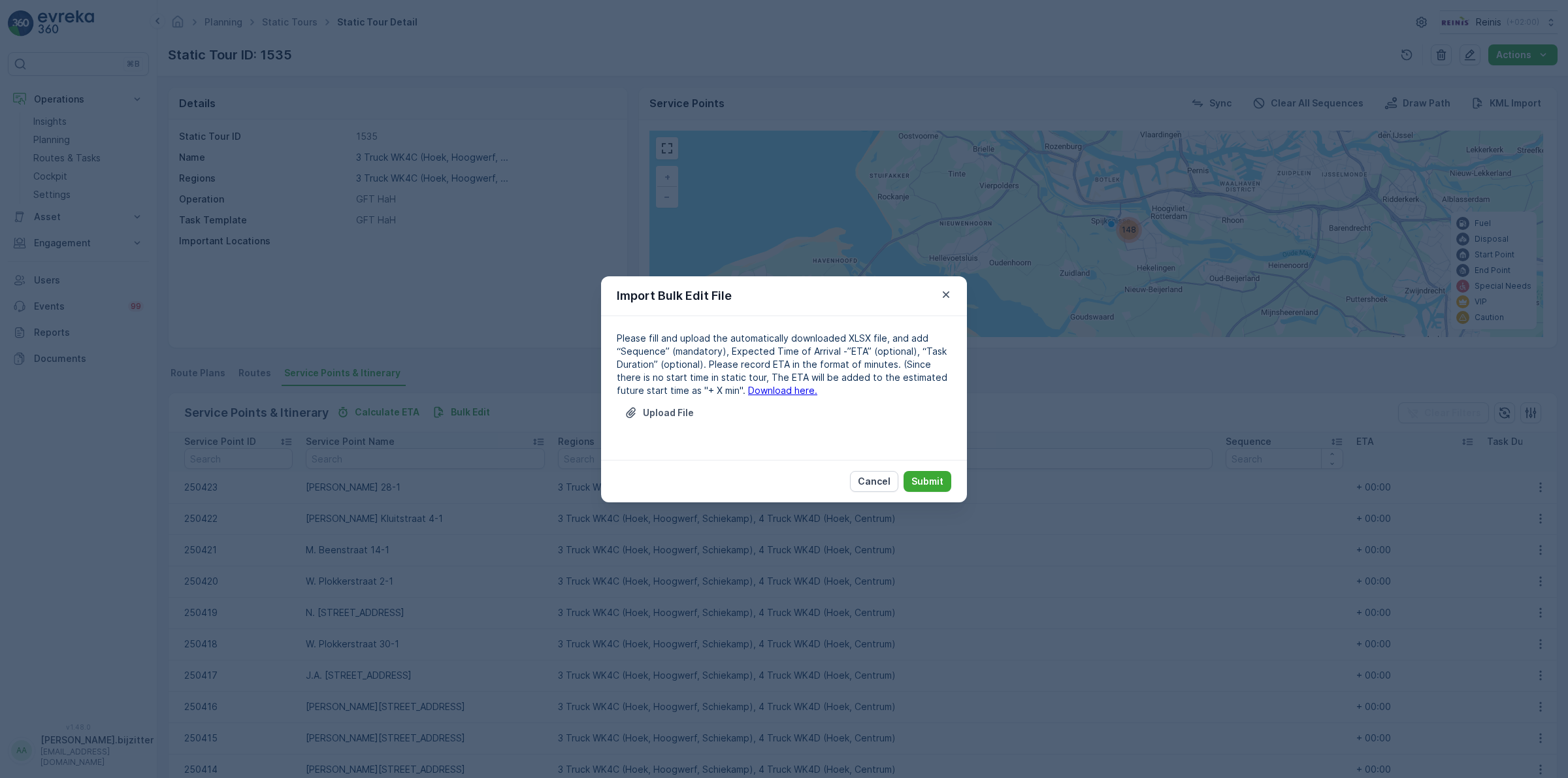
click at [752, 390] on link "Download here." at bounding box center [782, 390] width 69 height 11
click at [880, 481] on p "Cancel" at bounding box center [874, 481] width 32 height 13
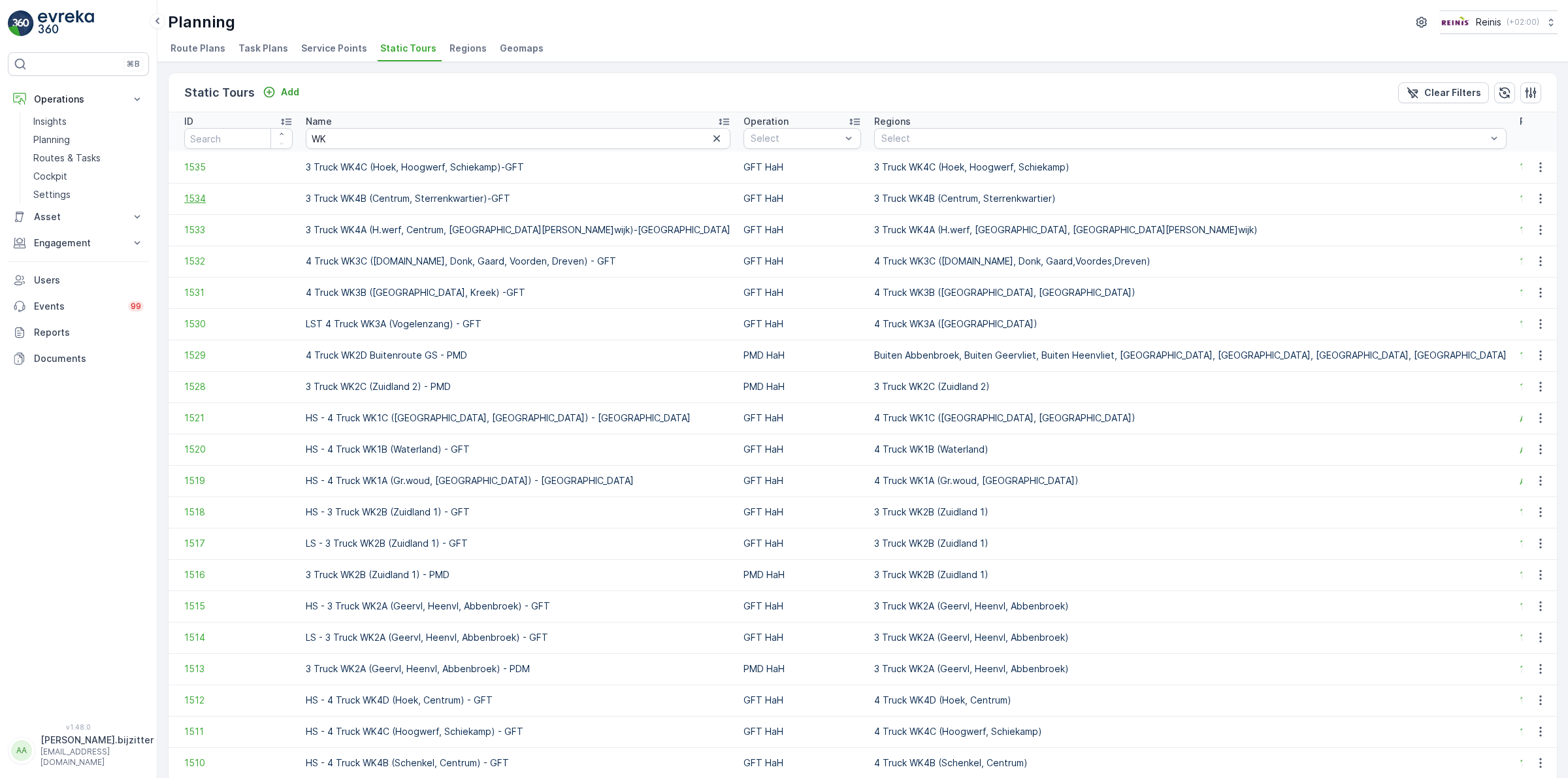
click at [201, 198] on span "1534" at bounding box center [238, 199] width 108 height 13
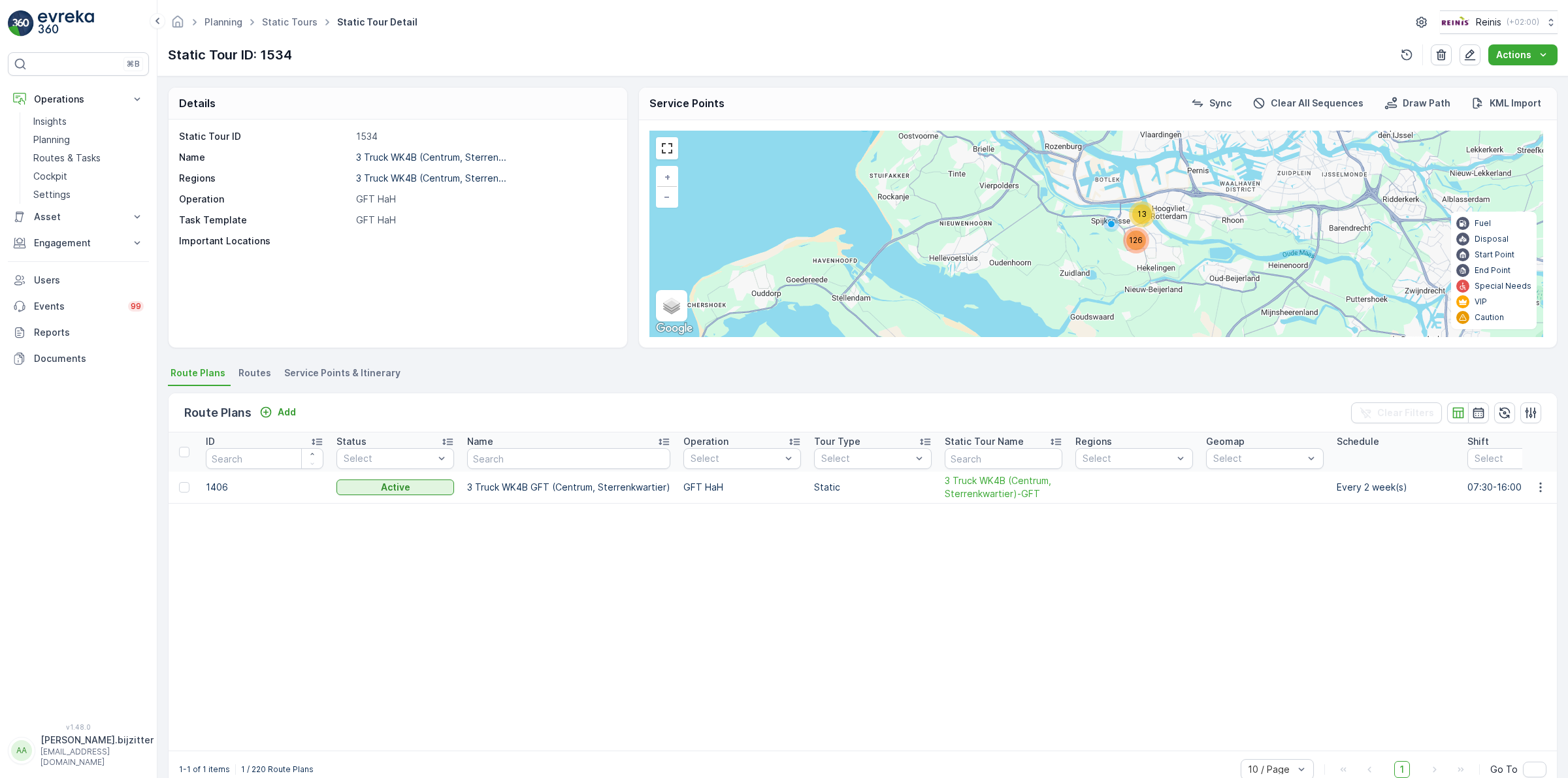
click at [337, 372] on span "Service Points & Itinerary" at bounding box center [342, 373] width 117 height 13
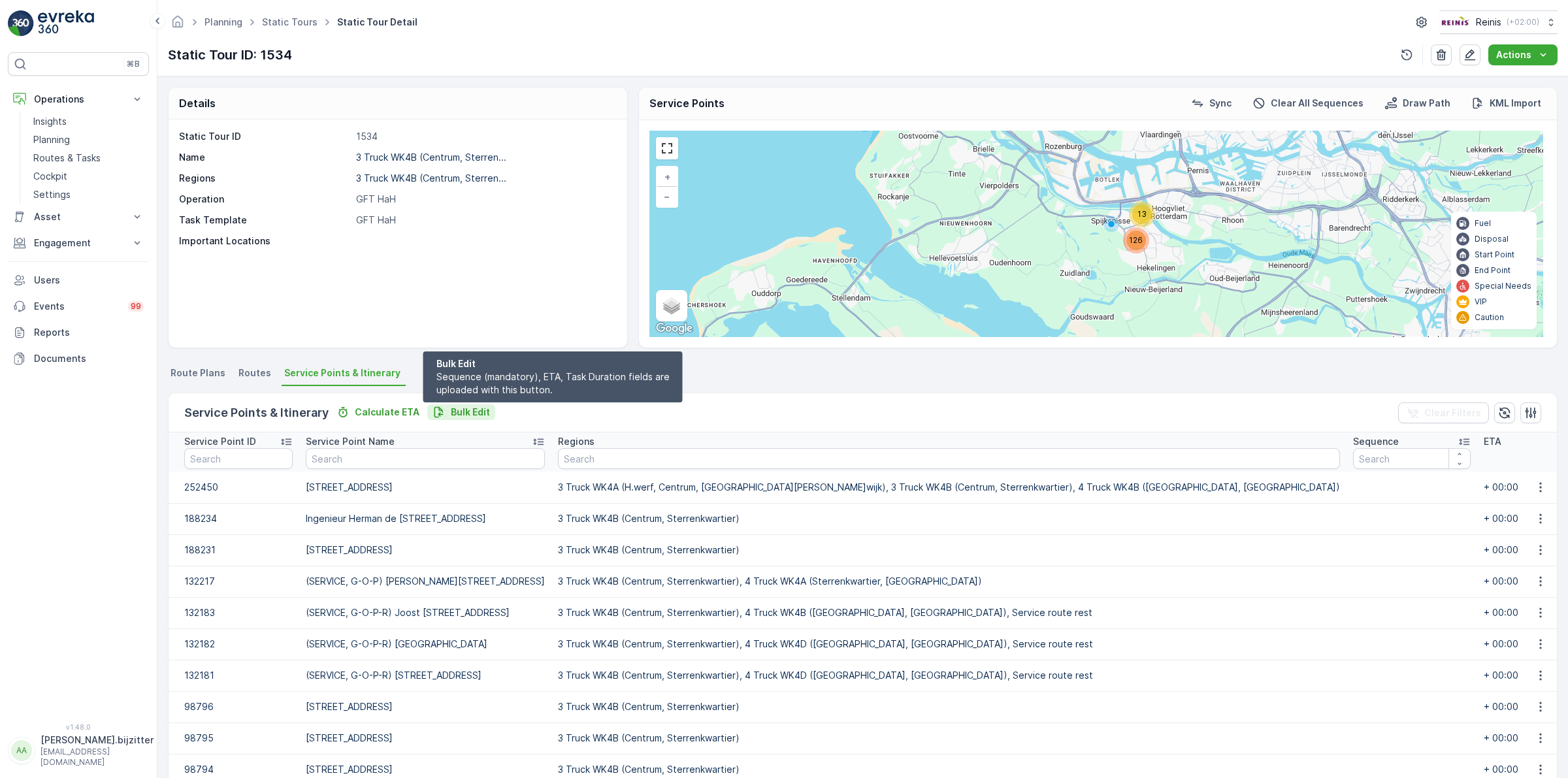
click at [451, 407] on p "Bulk Edit" at bounding box center [470, 412] width 39 height 13
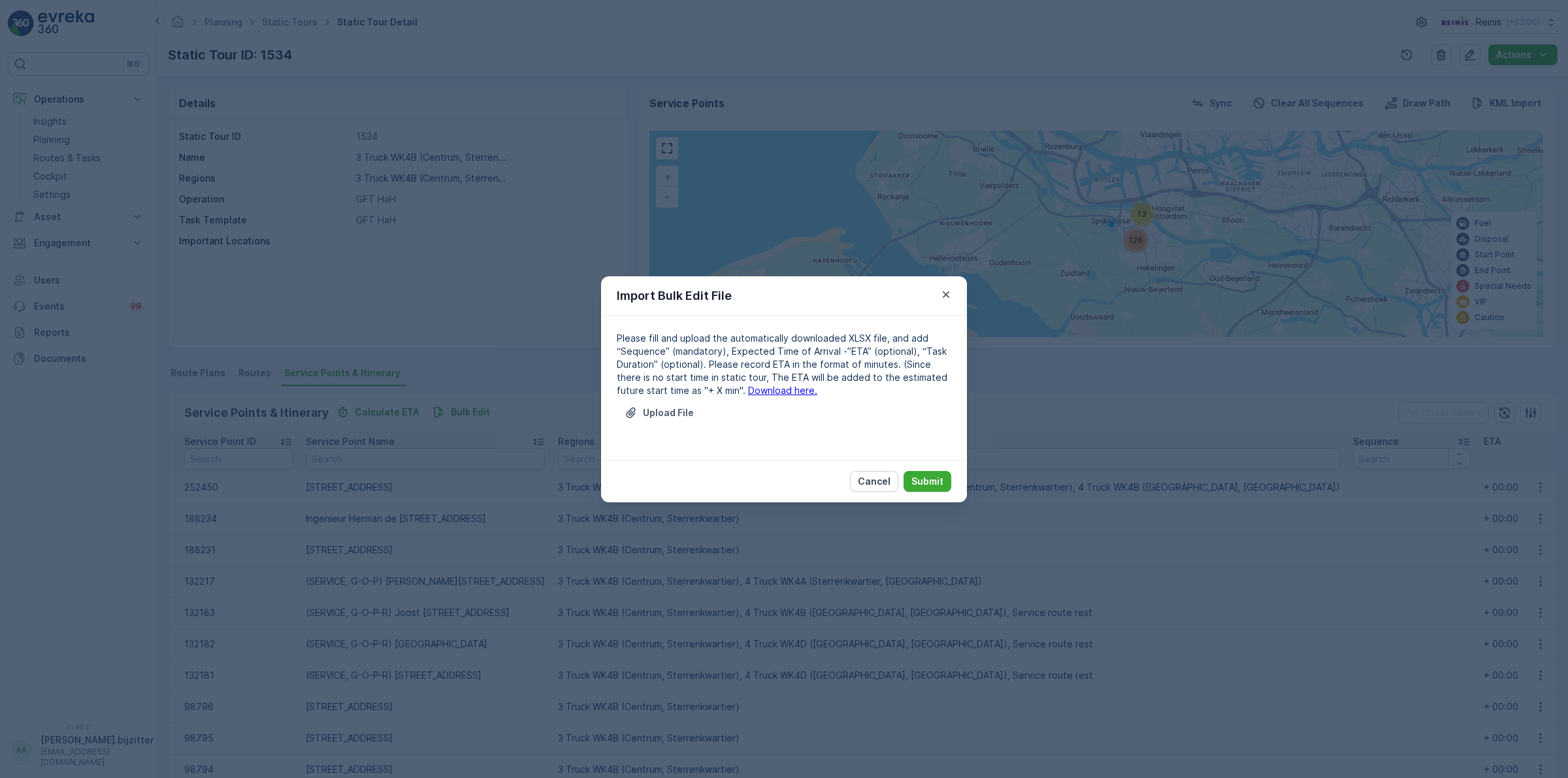
click at [748, 389] on link "Download here." at bounding box center [782, 390] width 69 height 11
click at [867, 482] on p "Cancel" at bounding box center [874, 481] width 32 height 13
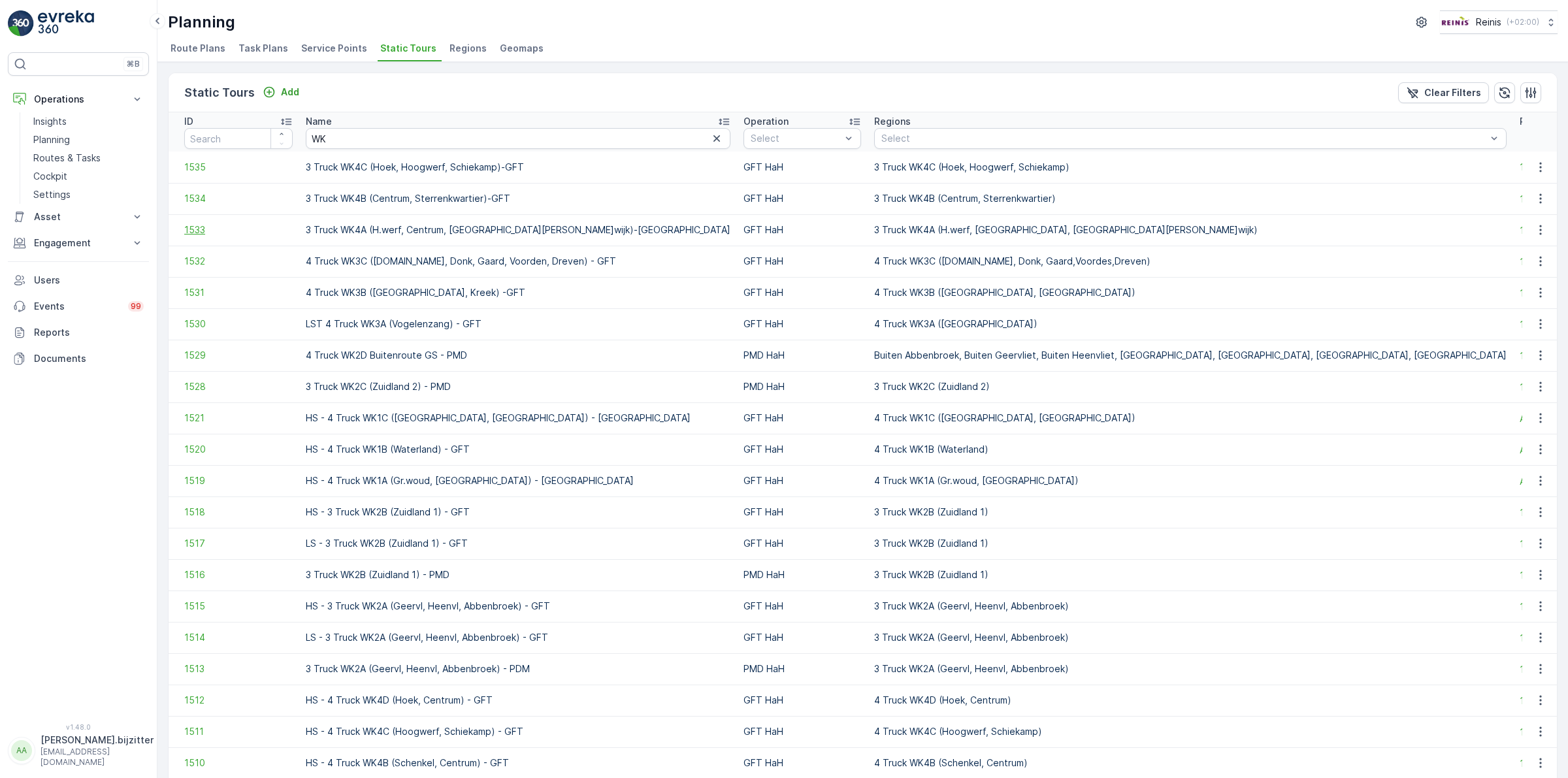
click at [201, 229] on span "1533" at bounding box center [238, 230] width 108 height 13
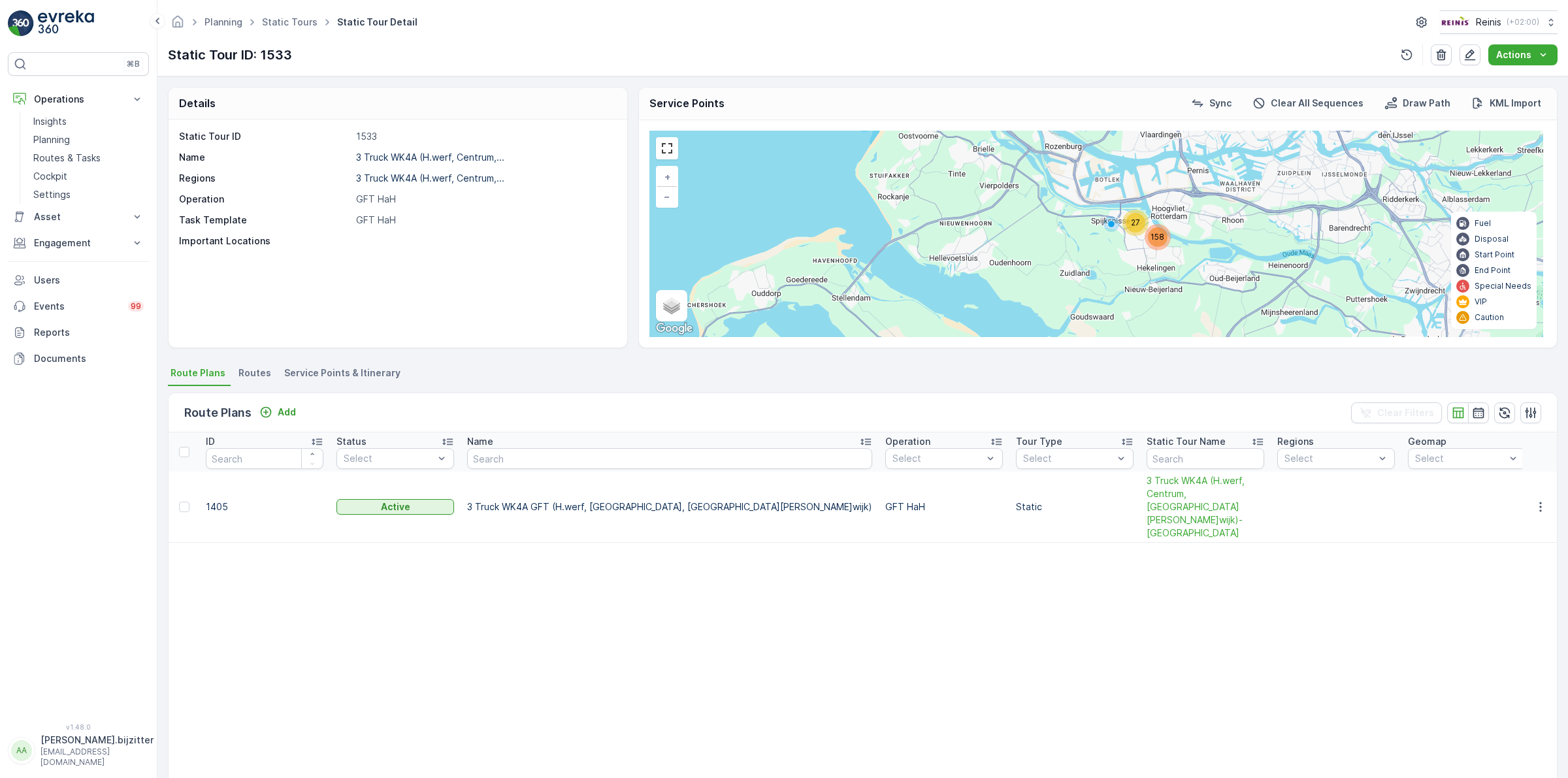
click at [337, 377] on span "Service Points & Itinerary" at bounding box center [342, 373] width 117 height 13
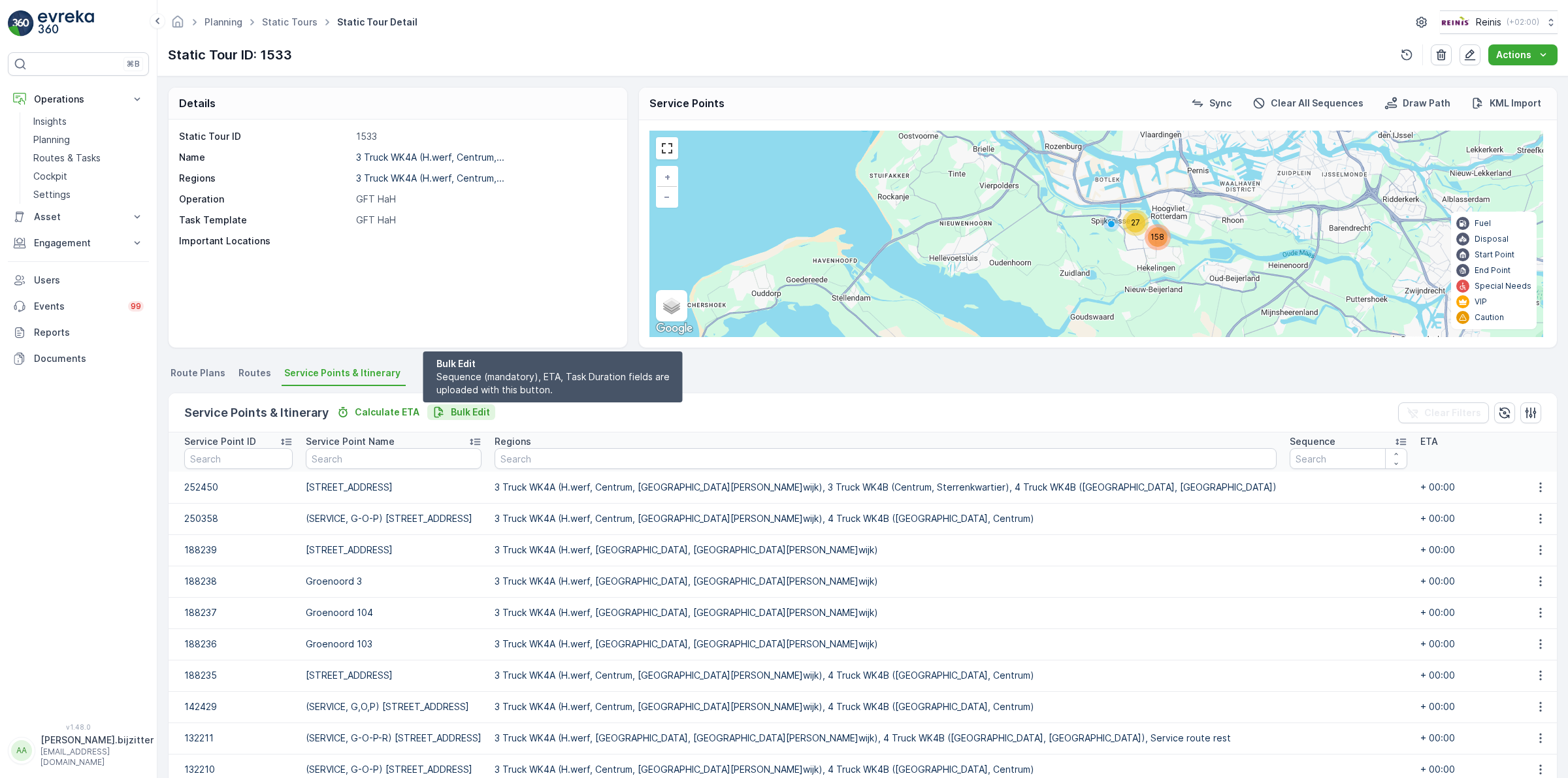
click at [467, 408] on p "Bulk Edit" at bounding box center [470, 412] width 39 height 13
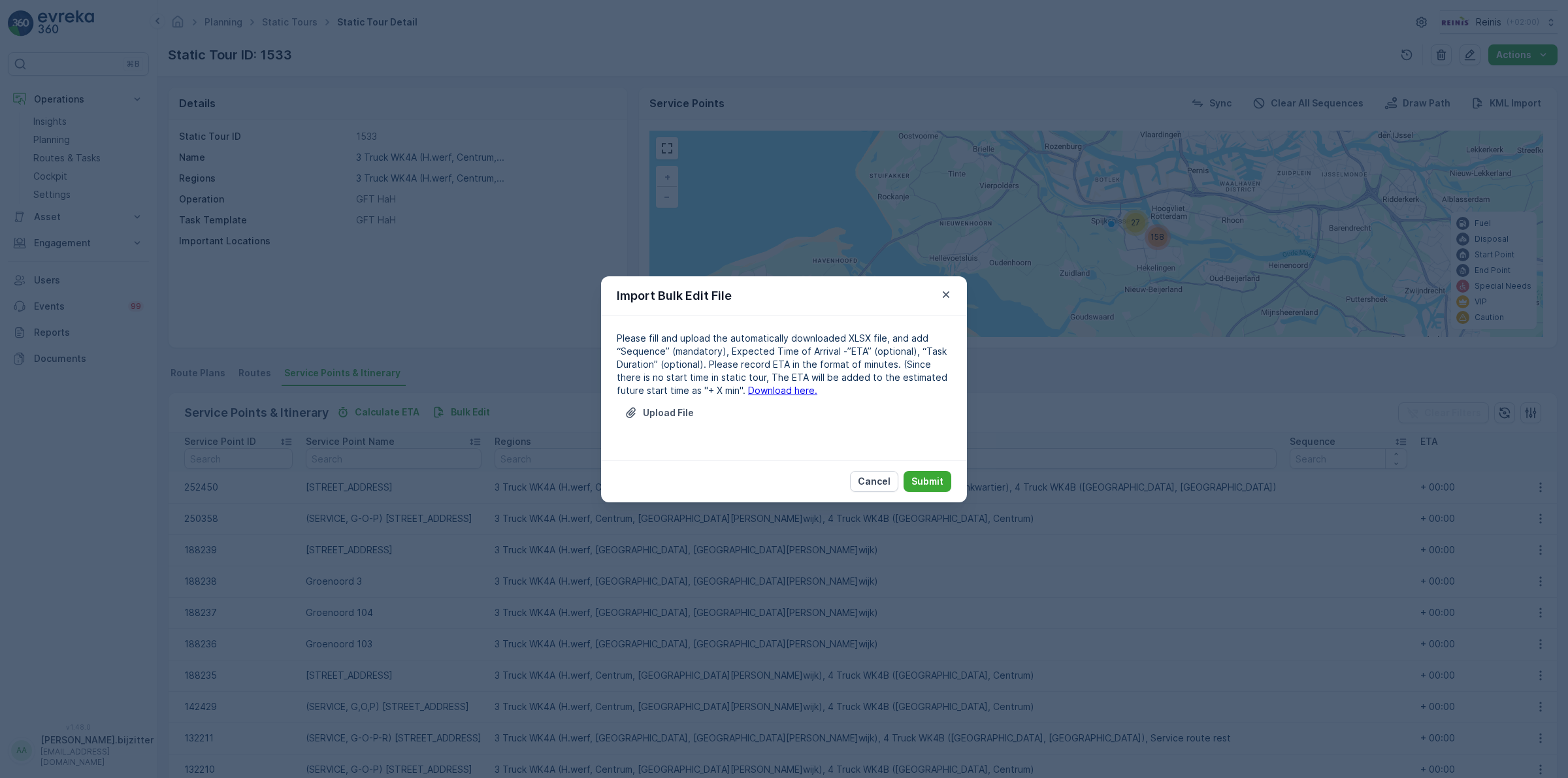
click at [766, 389] on link "Download here." at bounding box center [782, 390] width 69 height 11
click at [881, 480] on p "Cancel" at bounding box center [874, 481] width 32 height 13
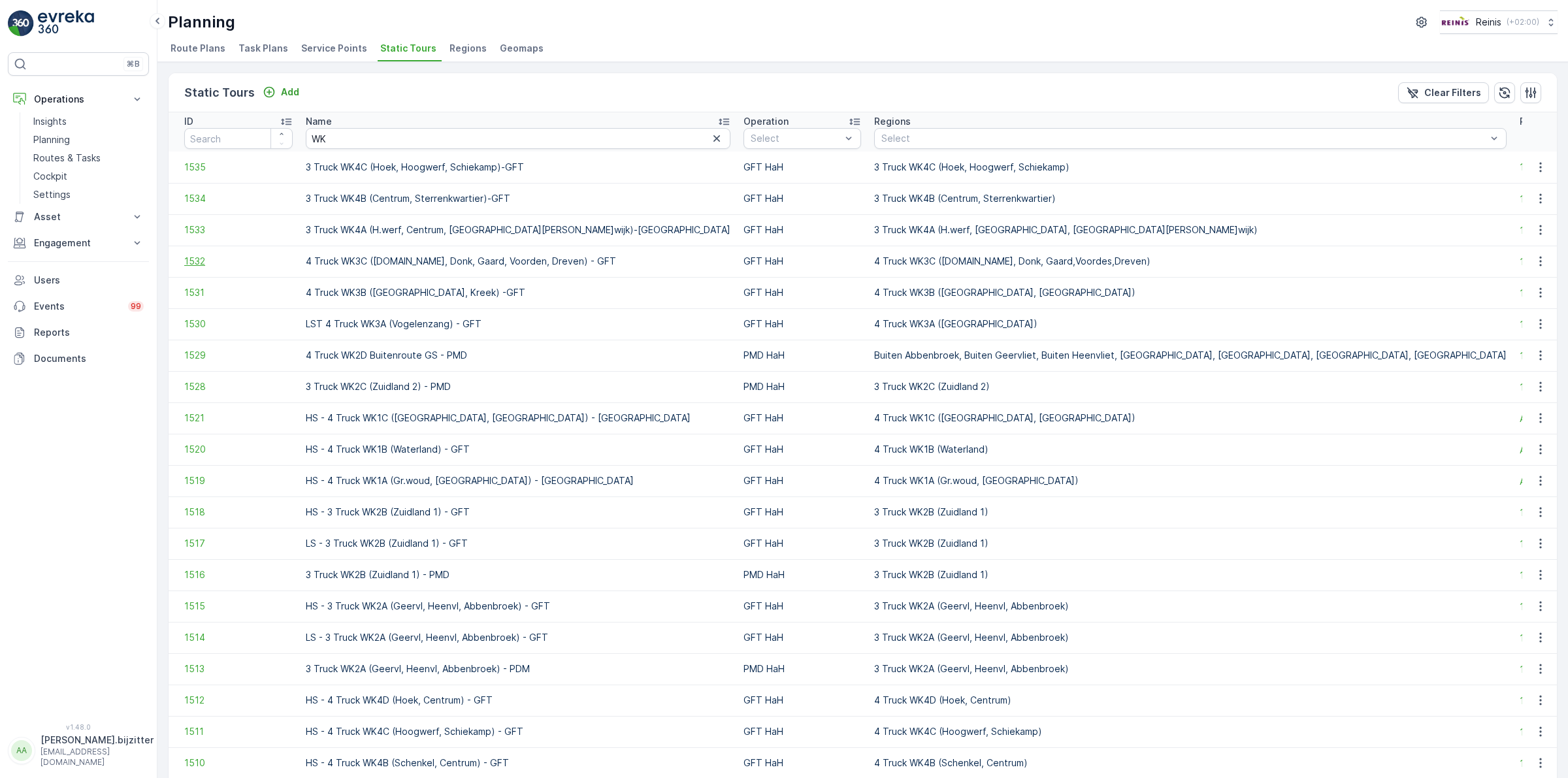
click at [194, 260] on span "1532" at bounding box center [238, 262] width 108 height 13
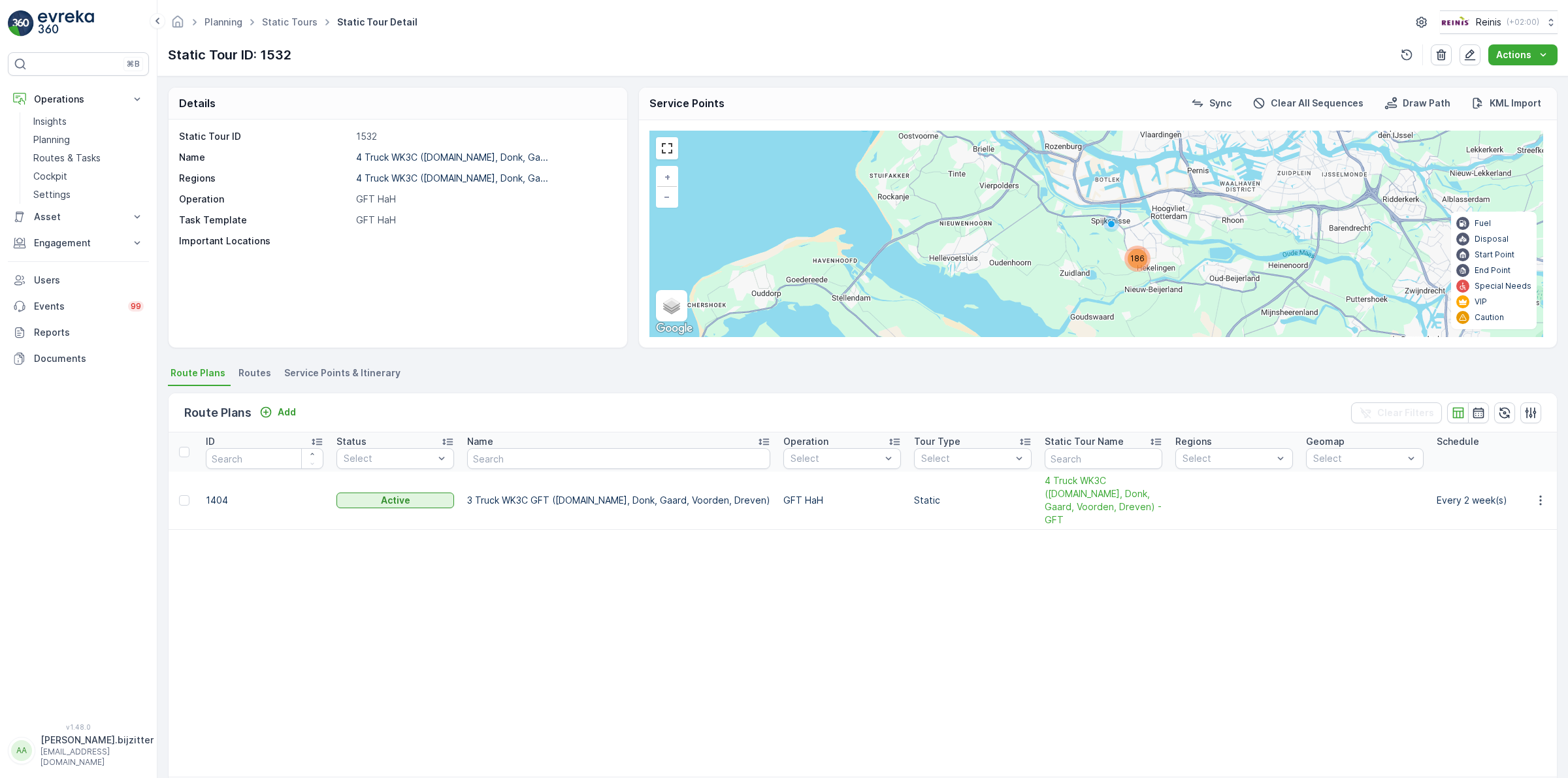
click at [356, 374] on span "Service Points & Itinerary" at bounding box center [342, 373] width 117 height 13
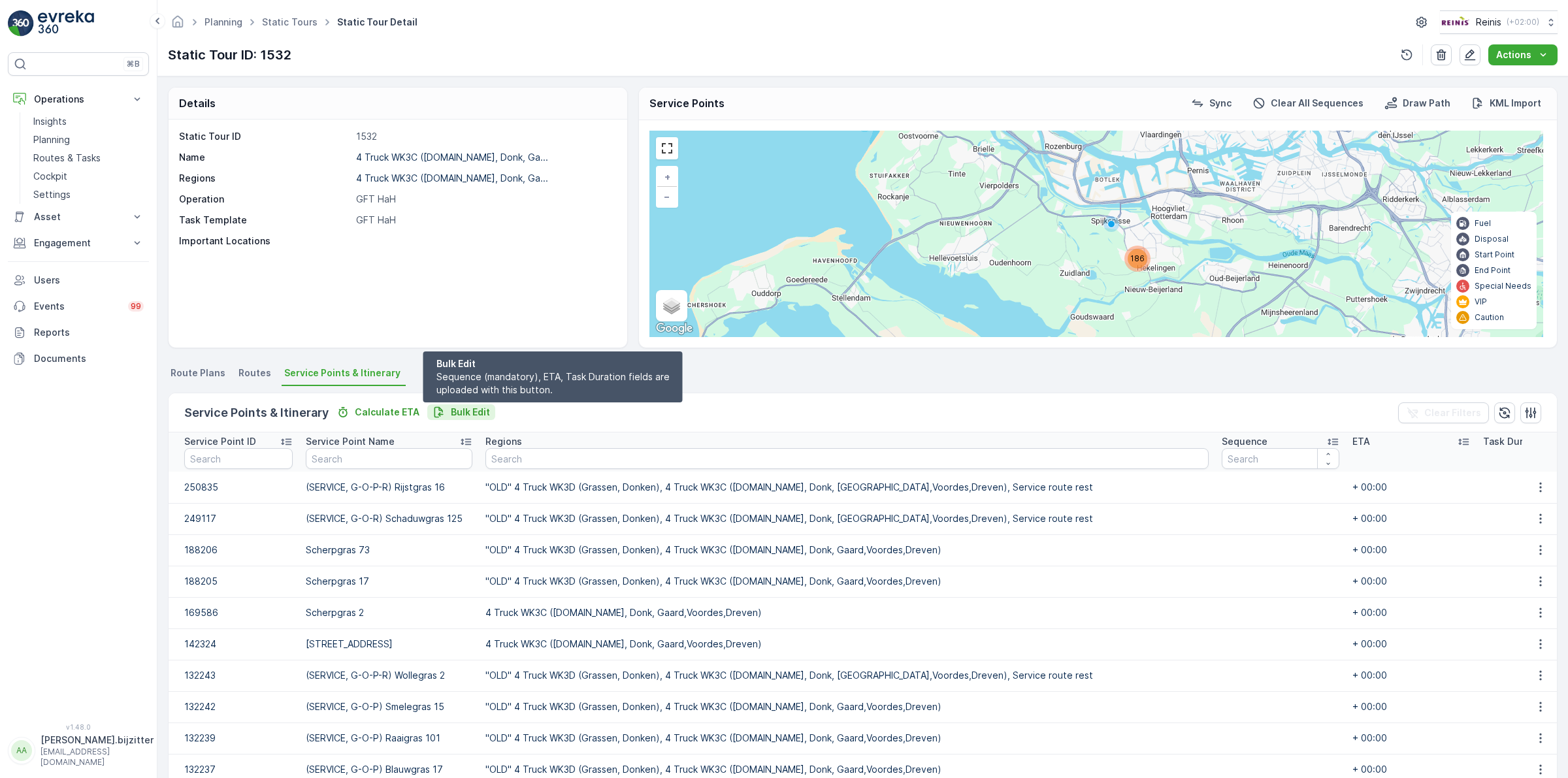
click at [455, 407] on p "Bulk Edit" at bounding box center [470, 412] width 39 height 13
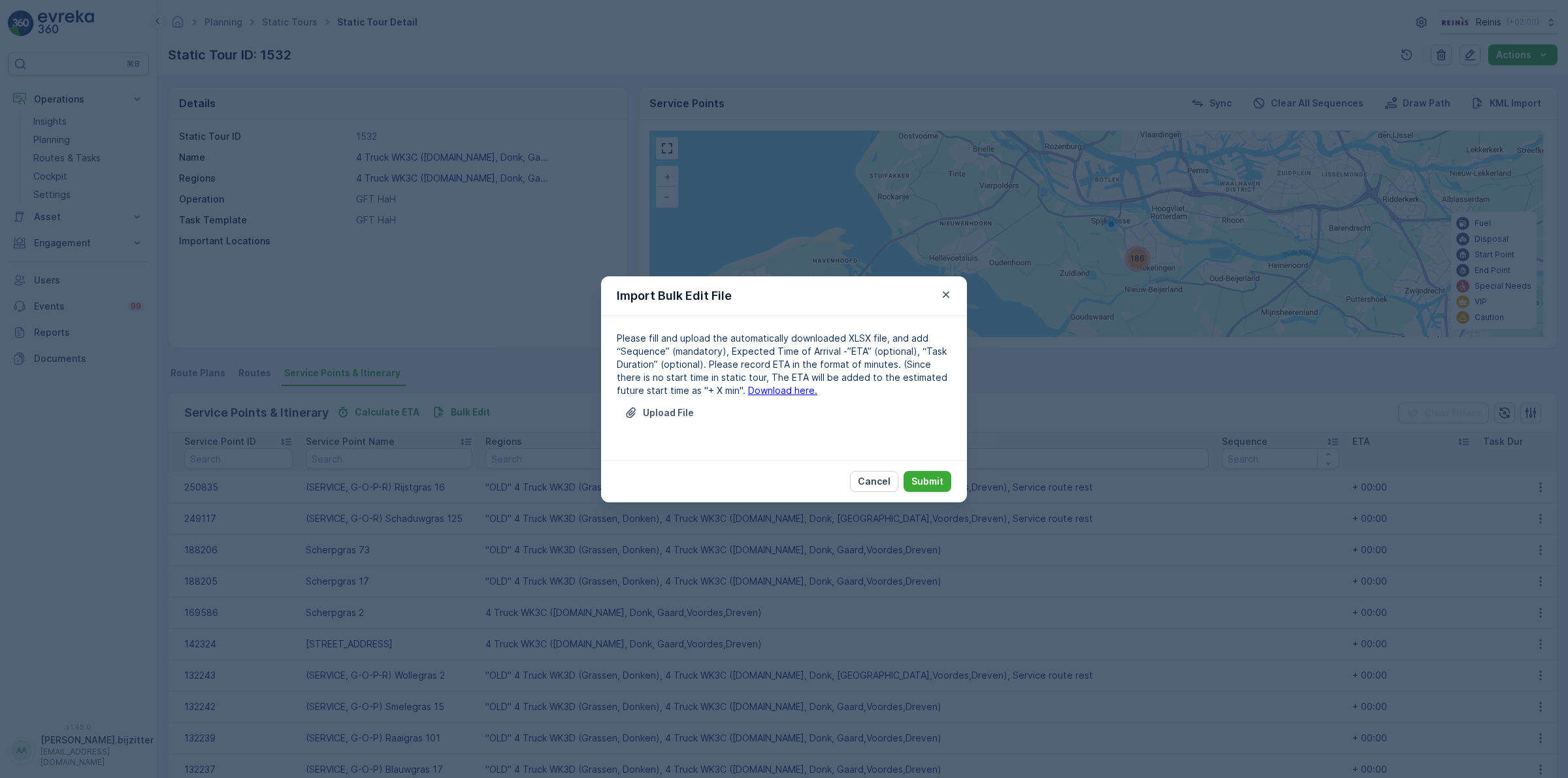
click at [763, 392] on link "Download here." at bounding box center [782, 390] width 69 height 11
click at [939, 291] on icon "button" at bounding box center [946, 295] width 13 height 13
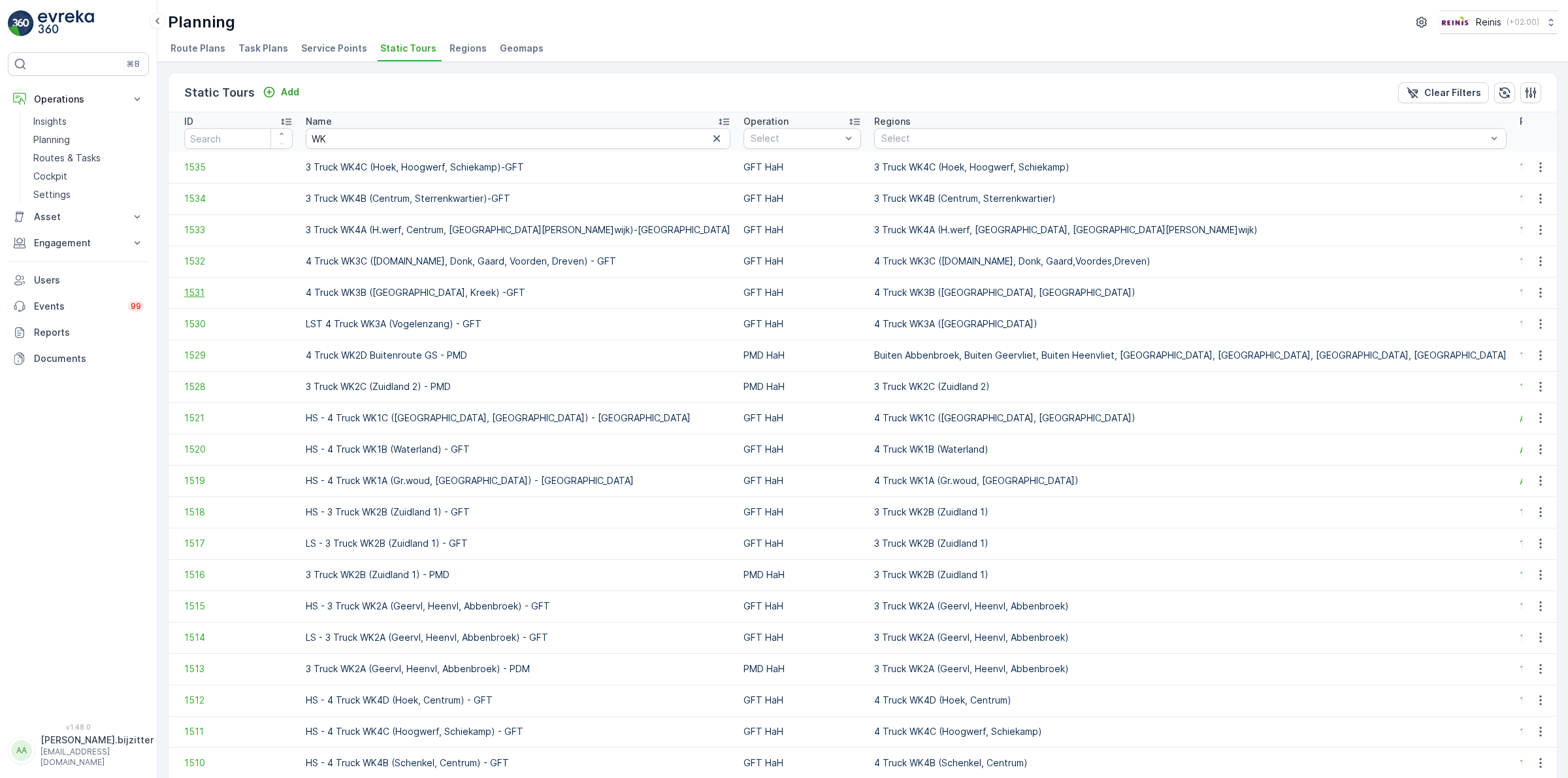
click at [188, 294] on span "1531" at bounding box center [238, 293] width 108 height 13
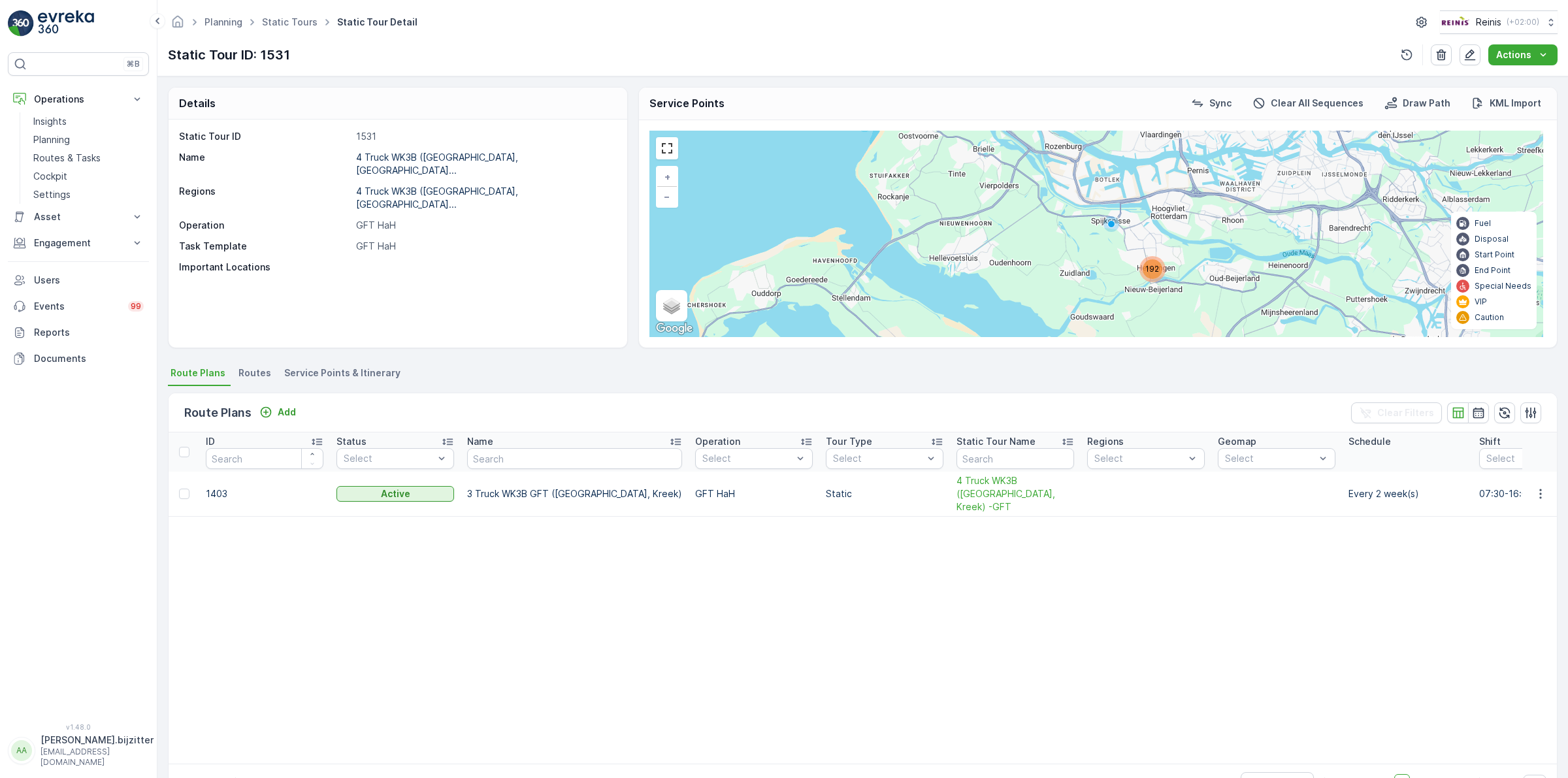
click at [360, 373] on span "Service Points & Itinerary" at bounding box center [342, 373] width 117 height 13
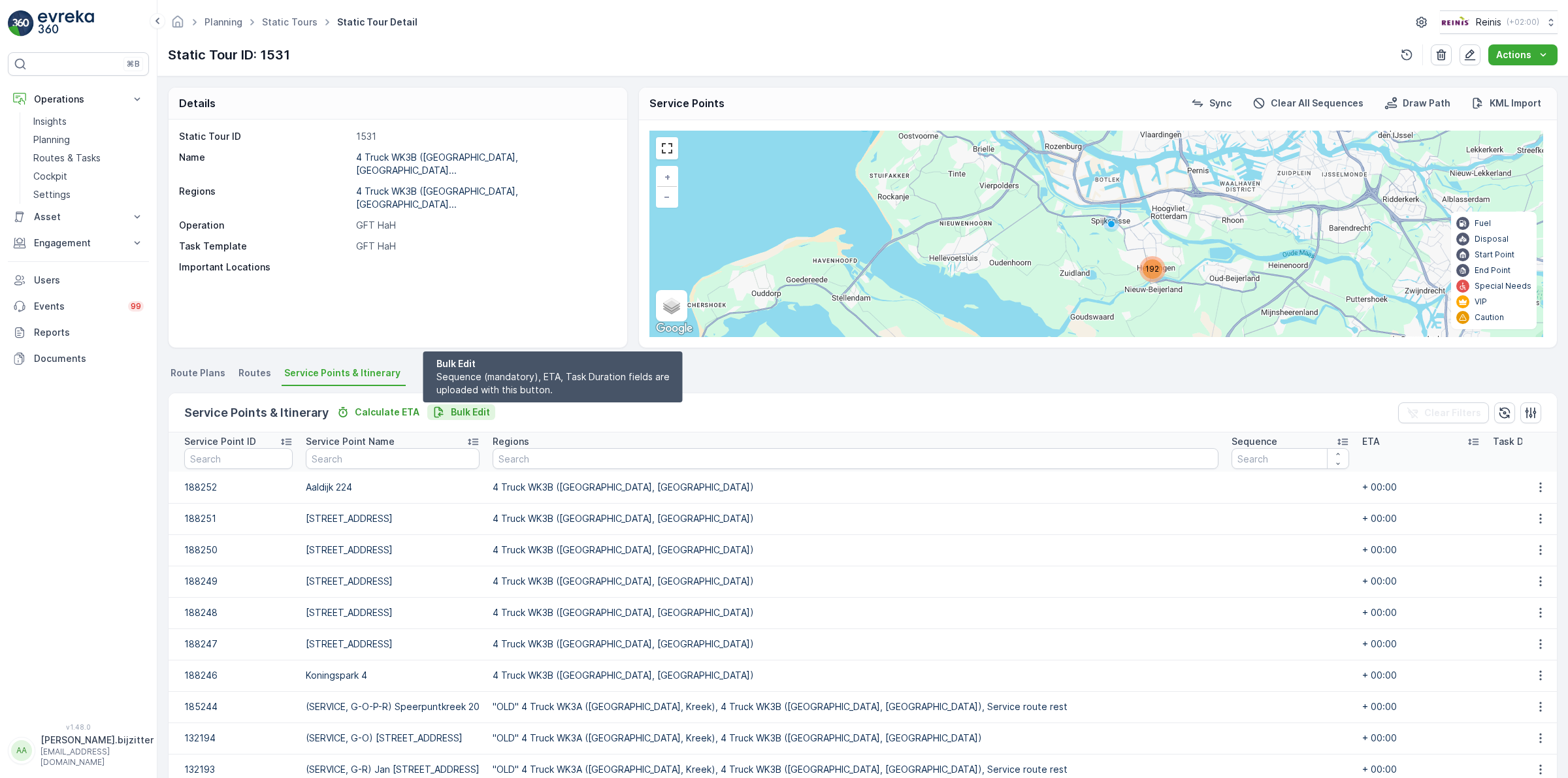
click at [451, 407] on p "Bulk Edit" at bounding box center [470, 412] width 39 height 13
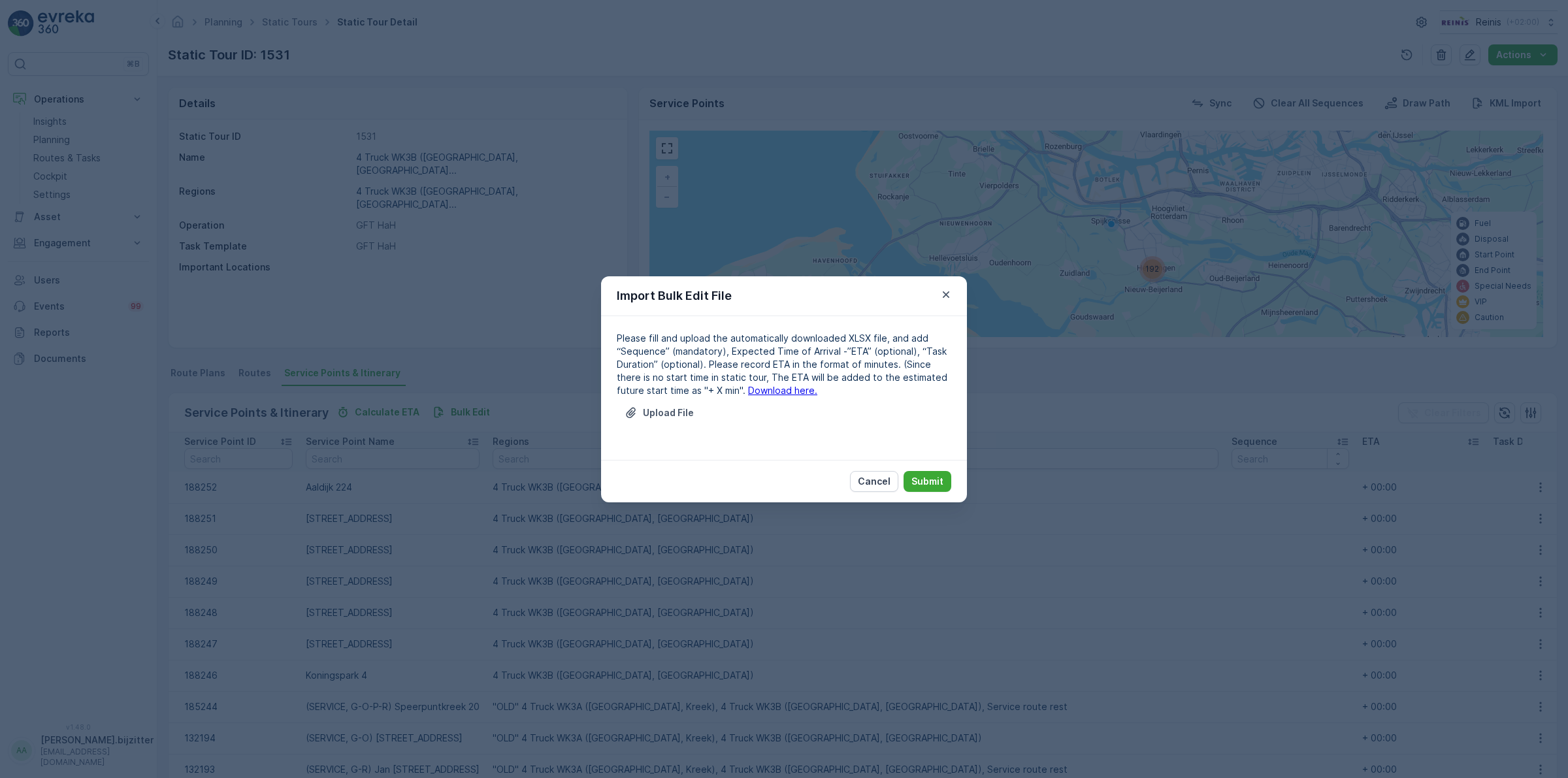
click at [748, 389] on link "Download here." at bounding box center [782, 390] width 69 height 11
click at [882, 481] on p "Cancel" at bounding box center [874, 481] width 32 height 13
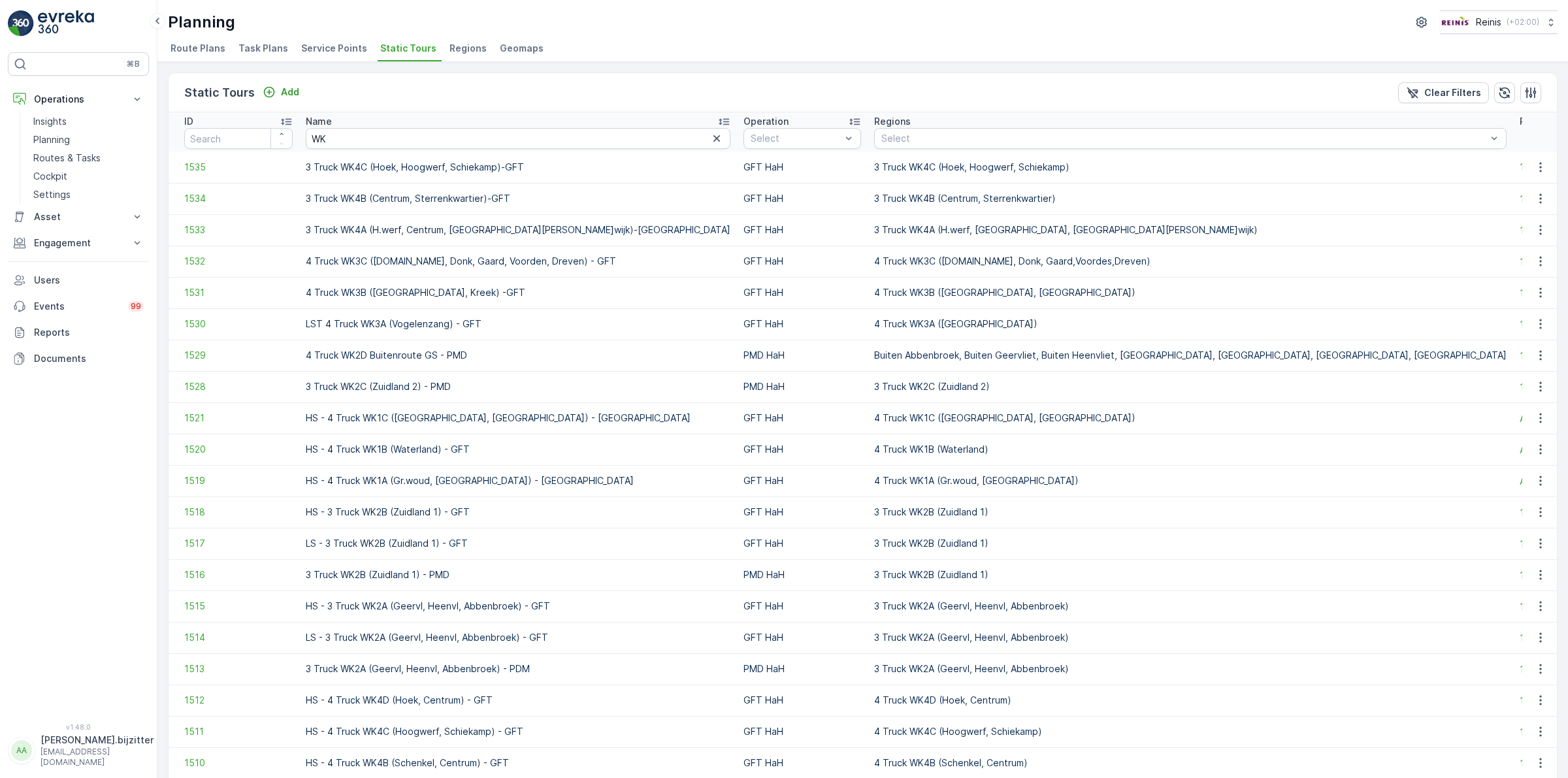
click at [61, 481] on div "⌘B Operations Insights Planning Routes & Tasks Cockpit Settings Asset Assets Ac…" at bounding box center [78, 379] width 141 height 655
click at [193, 320] on span "1530" at bounding box center [238, 324] width 108 height 13
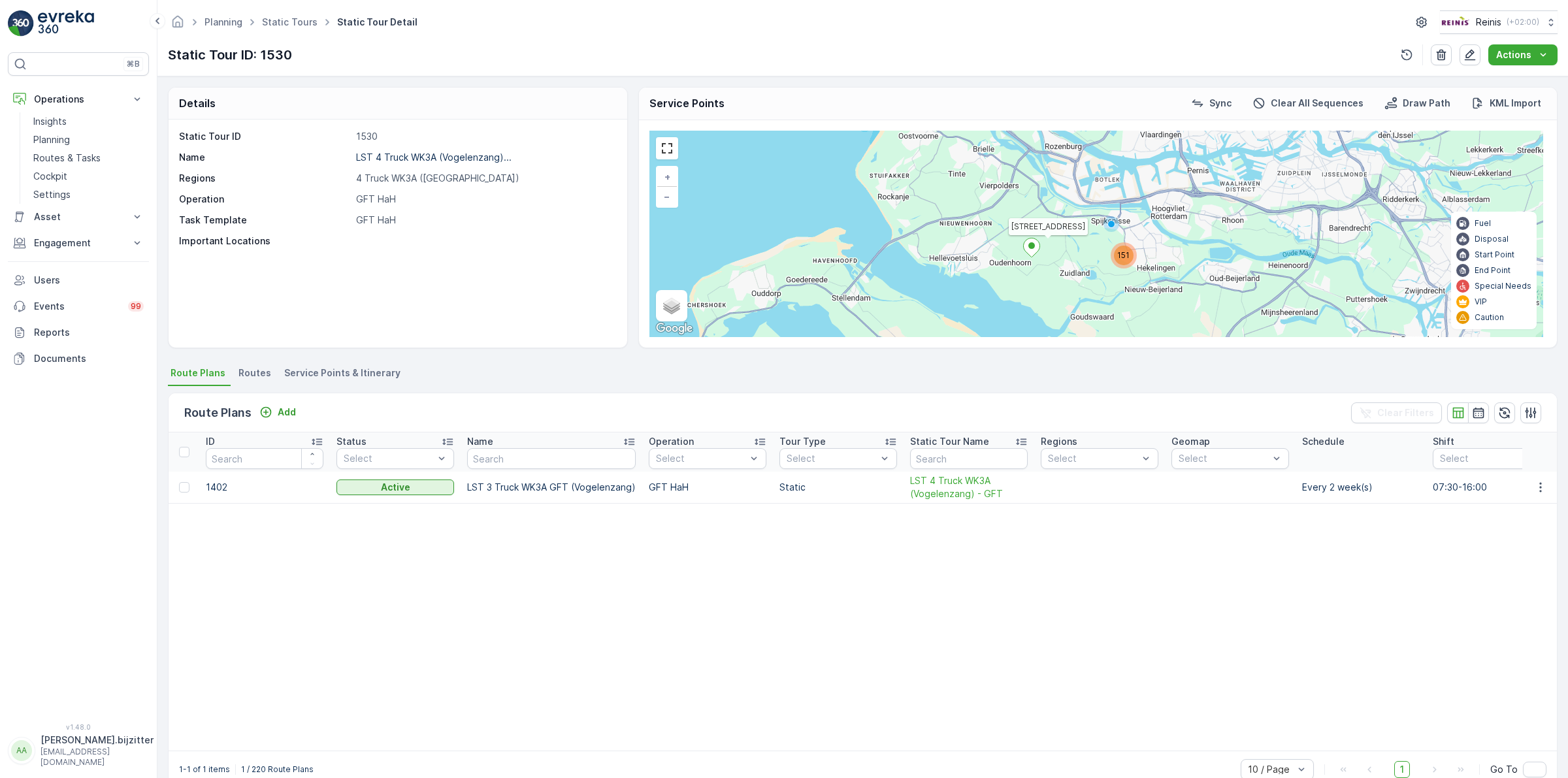
click at [366, 376] on span "Service Points & Itinerary" at bounding box center [342, 373] width 117 height 13
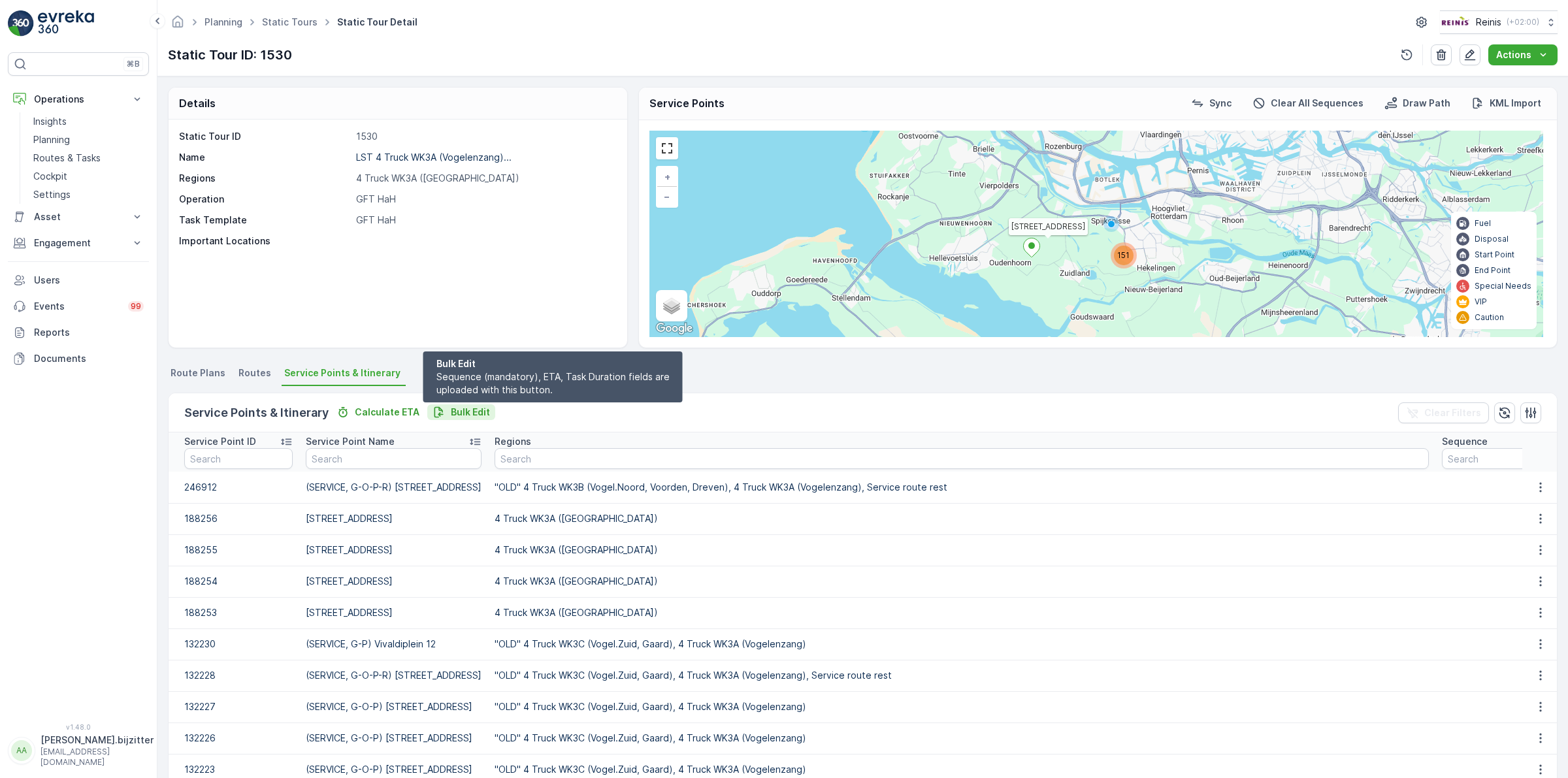
click at [451, 410] on p "Bulk Edit" at bounding box center [470, 412] width 39 height 13
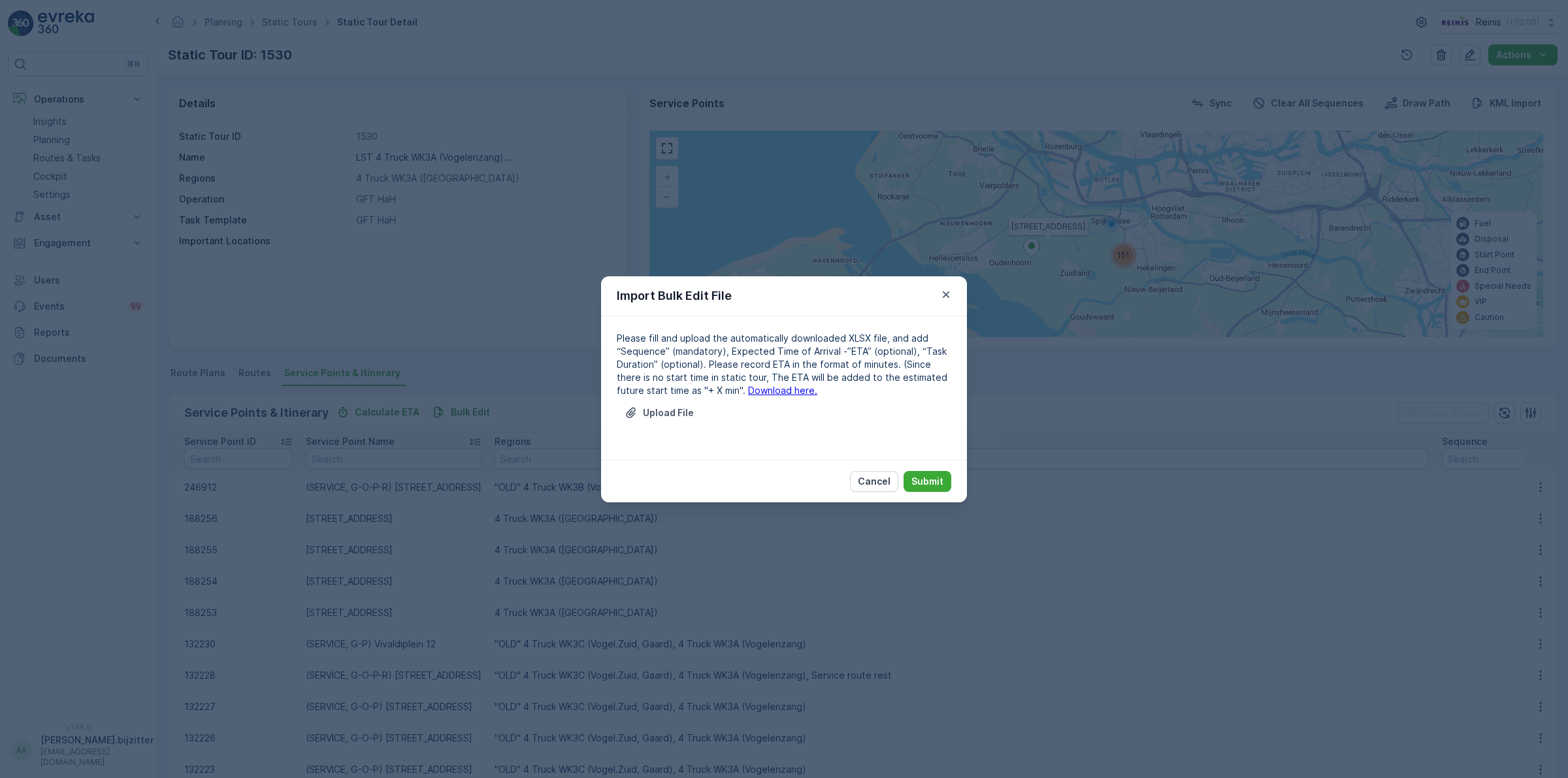
click at [768, 390] on link "Download here." at bounding box center [782, 390] width 69 height 11
click at [884, 480] on p "Cancel" at bounding box center [874, 481] width 32 height 13
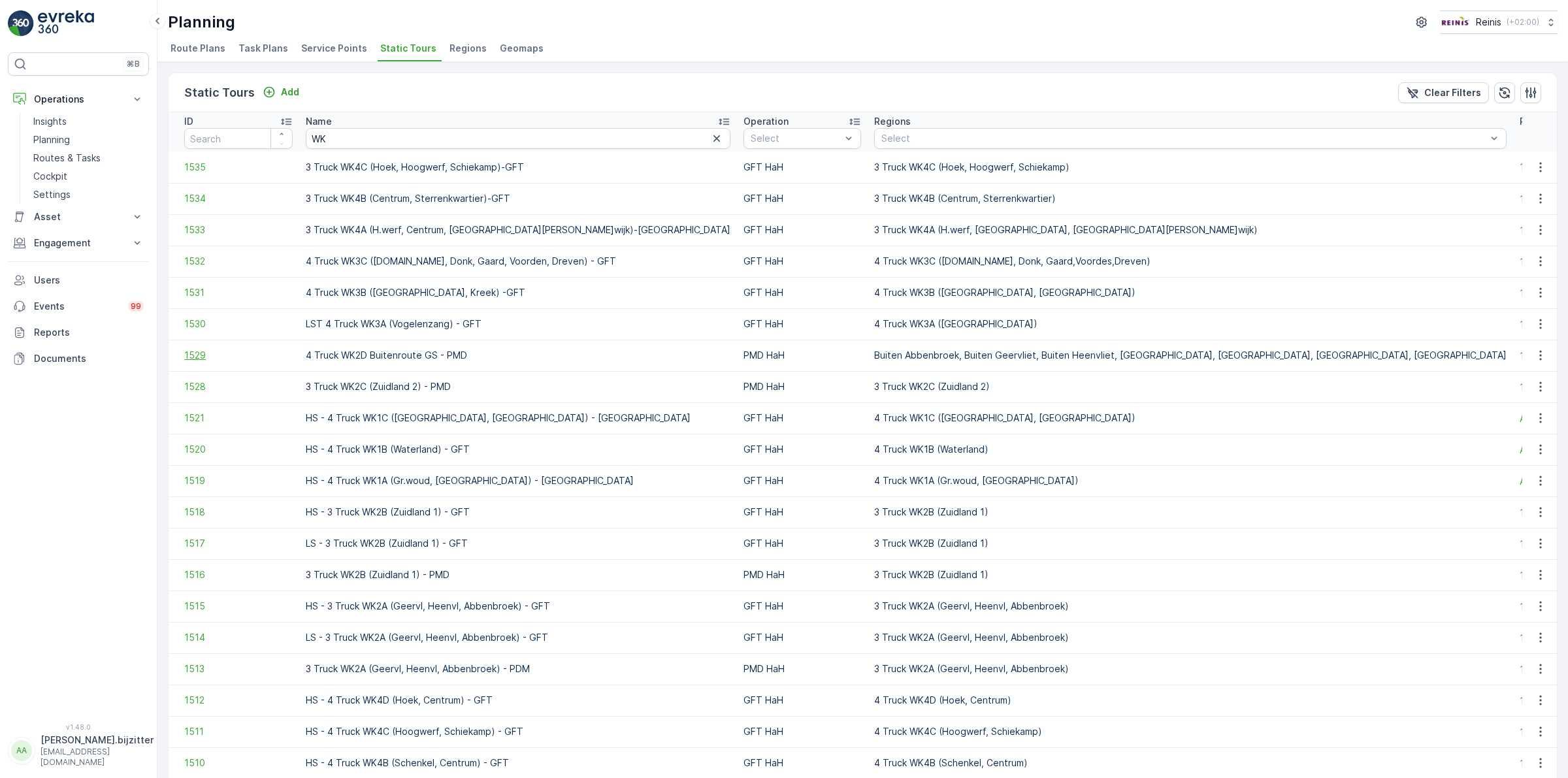
click at [194, 354] on span "1529" at bounding box center [238, 355] width 108 height 13
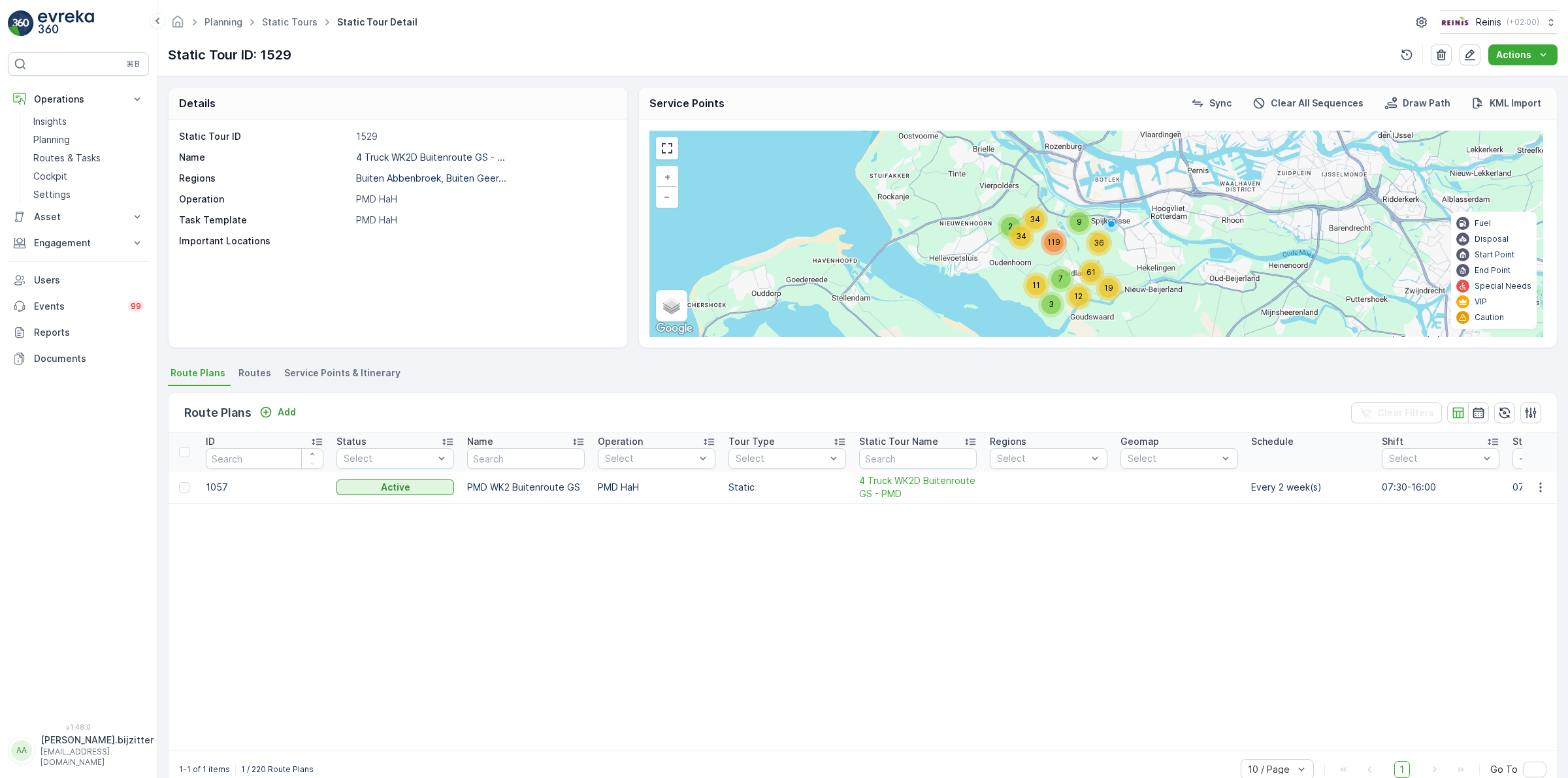
click at [367, 371] on span "Service Points & Itinerary" at bounding box center [342, 373] width 117 height 13
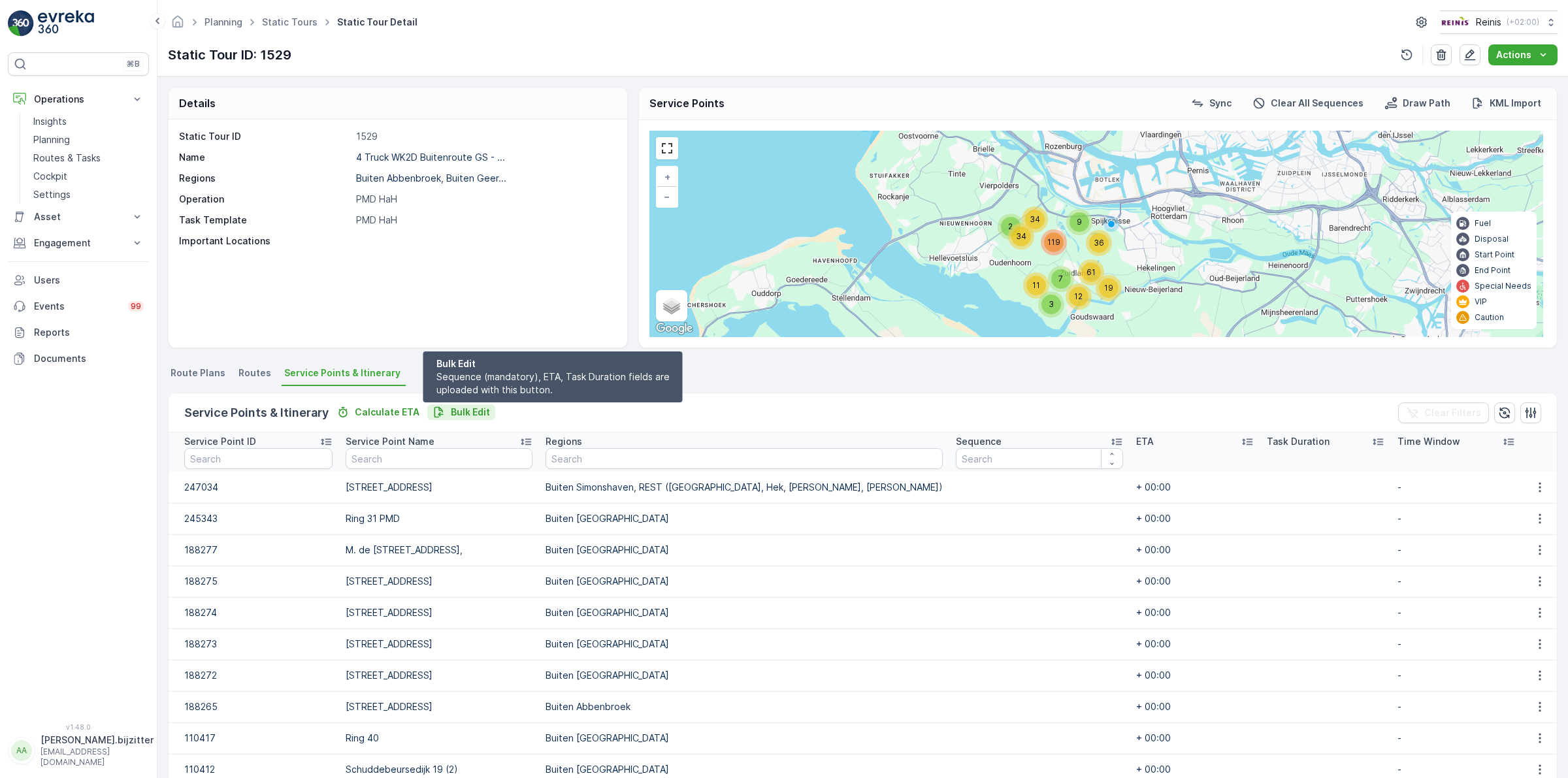
click at [463, 407] on p "Bulk Edit" at bounding box center [470, 412] width 39 height 13
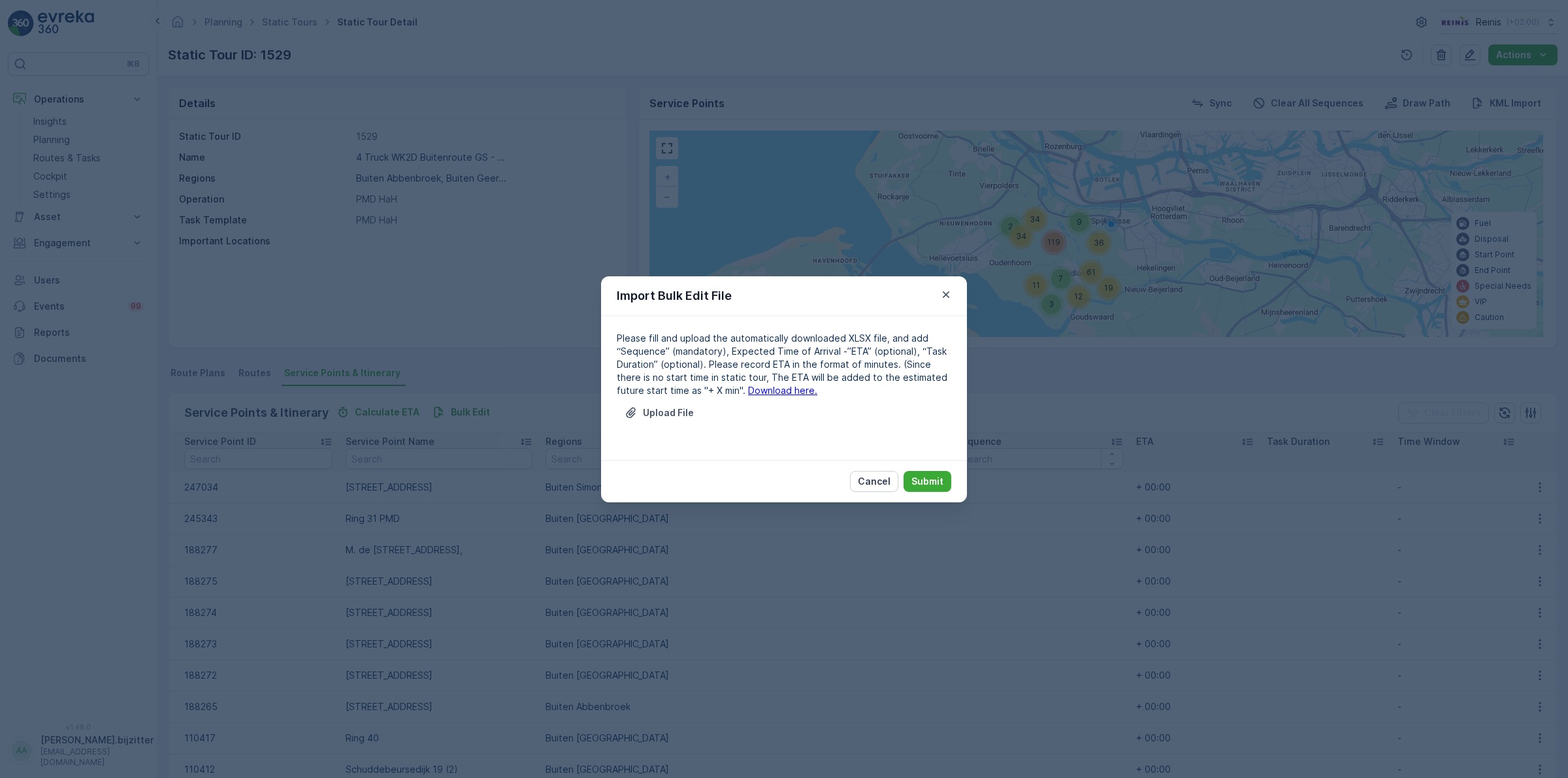
click at [748, 389] on link "Download here." at bounding box center [782, 390] width 69 height 11
click at [758, 388] on link "Download here." at bounding box center [782, 390] width 69 height 11
click at [948, 292] on icon "button" at bounding box center [946, 294] width 7 height 7
